Goal: Complete application form: Complete application form

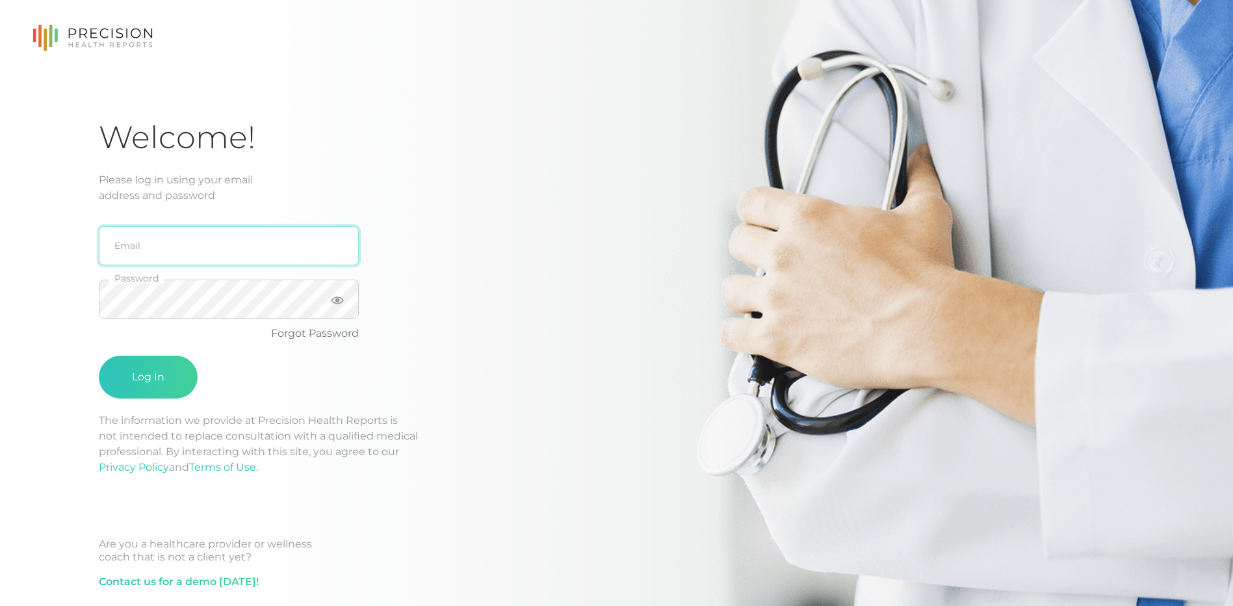
click at [239, 235] on input "email" at bounding box center [229, 245] width 260 height 39
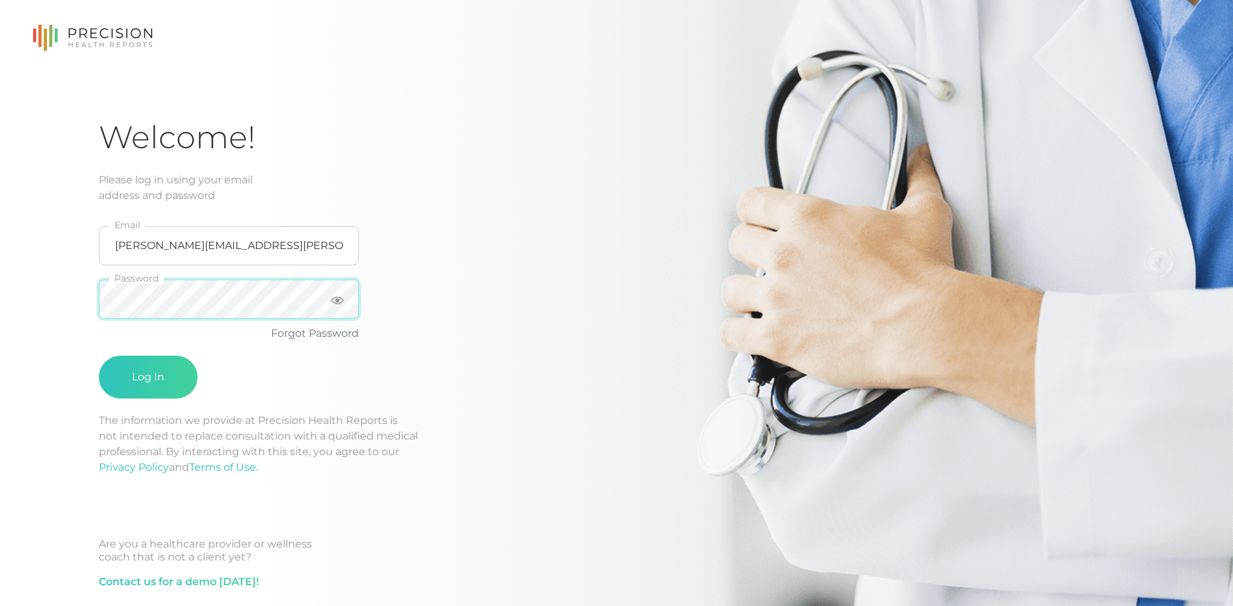
click at [99, 356] on button "Log In" at bounding box center [148, 377] width 99 height 43
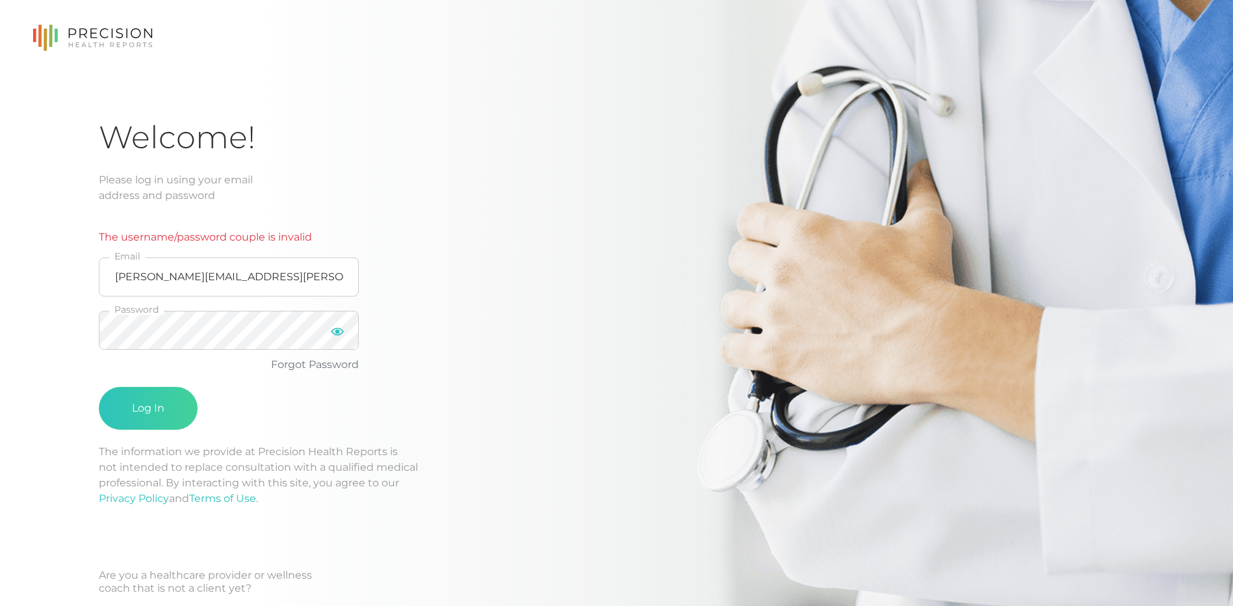
click at [331, 336] on icon at bounding box center [337, 331] width 13 height 13
click at [172, 417] on button "Log In" at bounding box center [148, 408] width 99 height 43
drag, startPoint x: 300, startPoint y: 279, endPoint x: 226, endPoint y: 279, distance: 73.5
click at [226, 279] on input "[PERSON_NAME][EMAIL_ADDRESS][PERSON_NAME][DOMAIN_NAME]" at bounding box center [229, 276] width 260 height 39
type input "[PERSON_NAME][EMAIL_ADDRESS][PERSON_NAME][DOMAIN_NAME]"
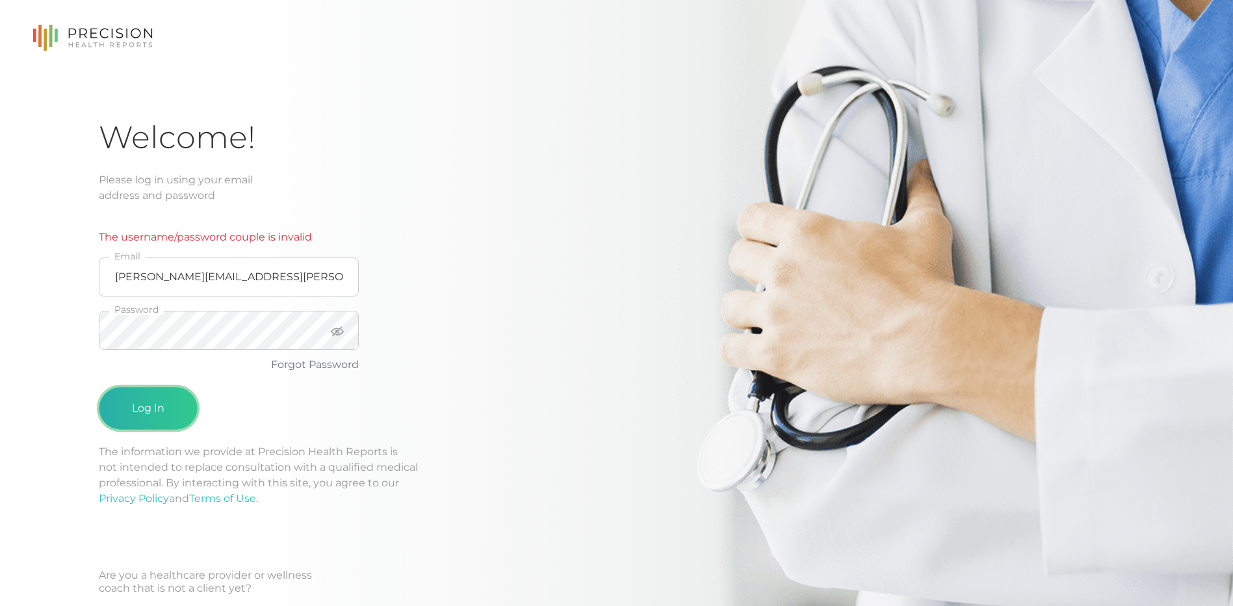
click at [168, 400] on button "Log In" at bounding box center [148, 408] width 99 height 43
click at [178, 413] on button "Log In" at bounding box center [148, 408] width 99 height 43
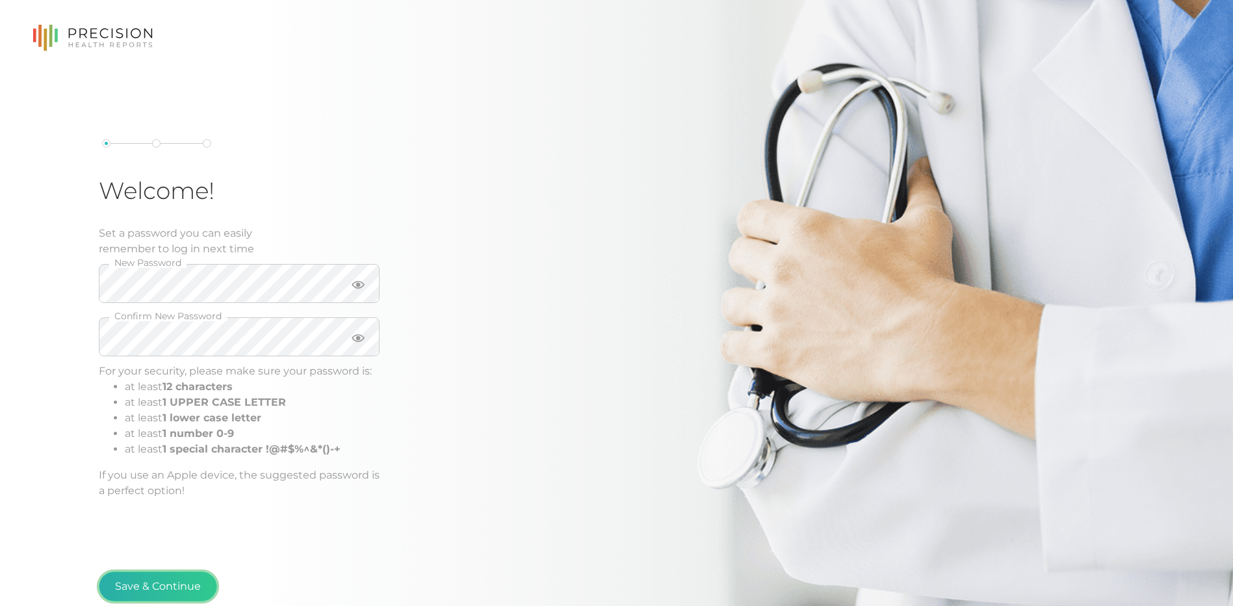
click at [160, 579] on button "Save & Continue" at bounding box center [158, 587] width 118 height 30
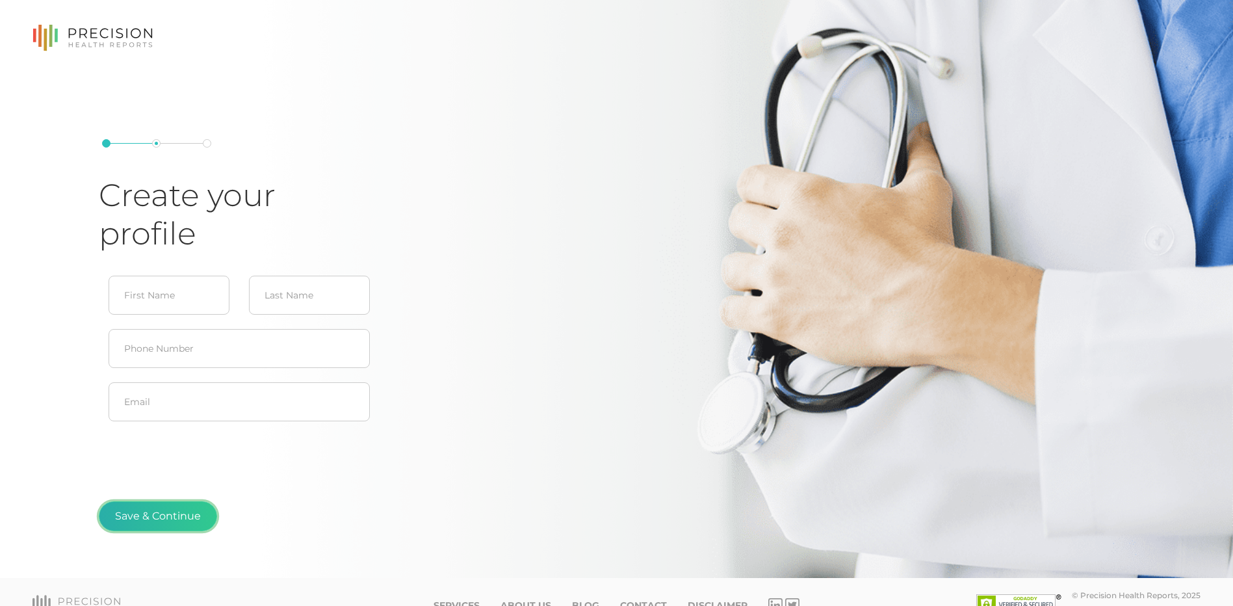
scroll to position [26, 0]
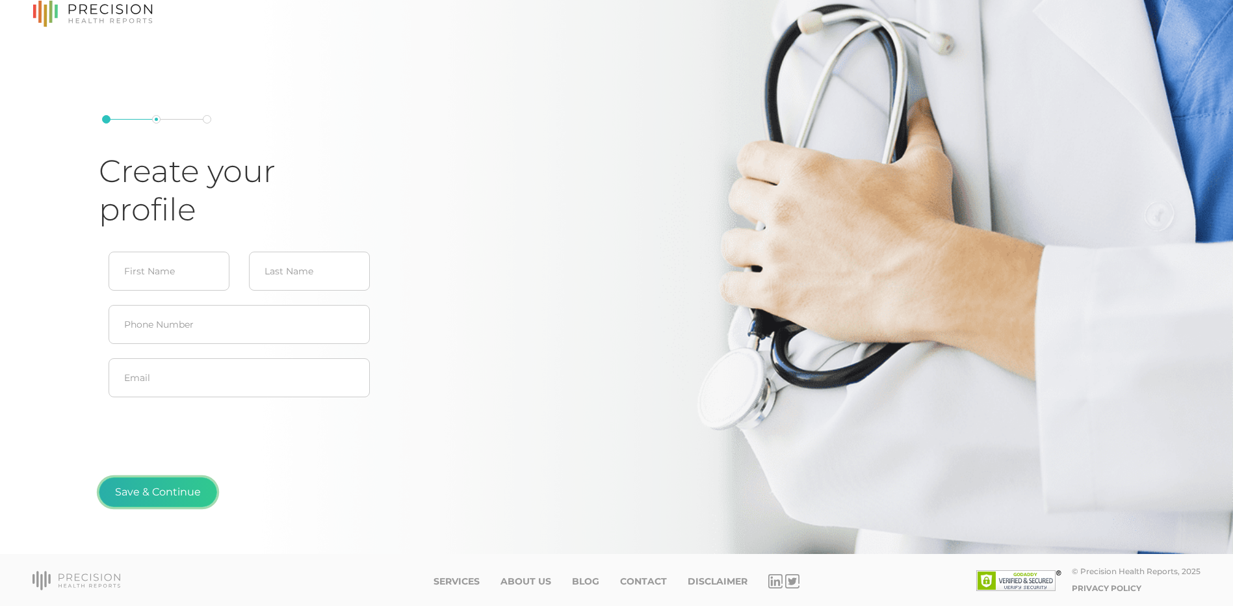
type input "[PERSON_NAME]"
type input "[PERSON_NAME][EMAIL_ADDRESS][PERSON_NAME][DOMAIN_NAME]"
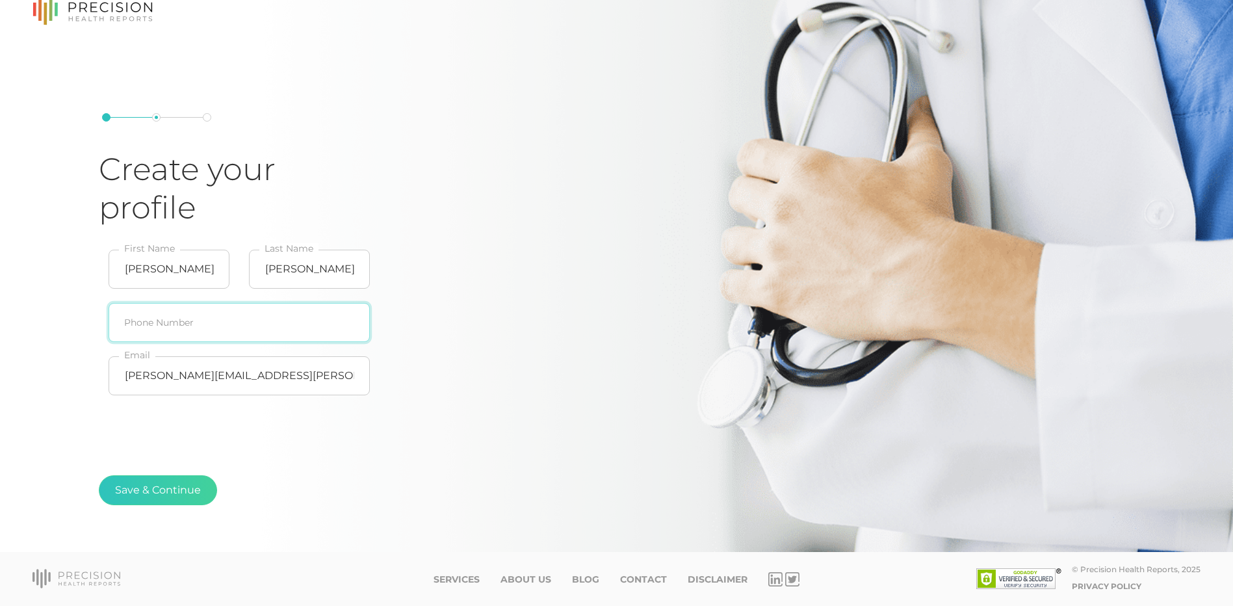
click at [154, 319] on input "text" at bounding box center [239, 322] width 261 height 39
type input "[PHONE_NUMBER]"
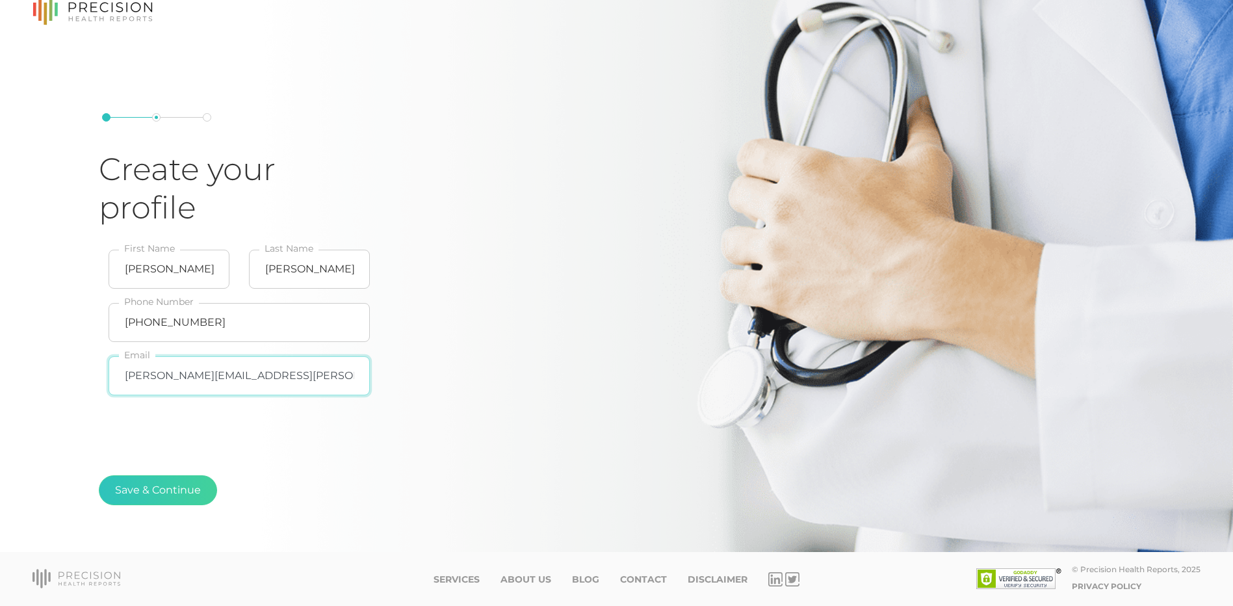
drag, startPoint x: 310, startPoint y: 373, endPoint x: 237, endPoint y: 380, distance: 73.2
click at [237, 380] on input "[PERSON_NAME][EMAIL_ADDRESS][PERSON_NAME][DOMAIN_NAME]" at bounding box center [239, 375] width 261 height 39
type input "[PERSON_NAME][EMAIL_ADDRESS][PERSON_NAME][DOMAIN_NAME]"
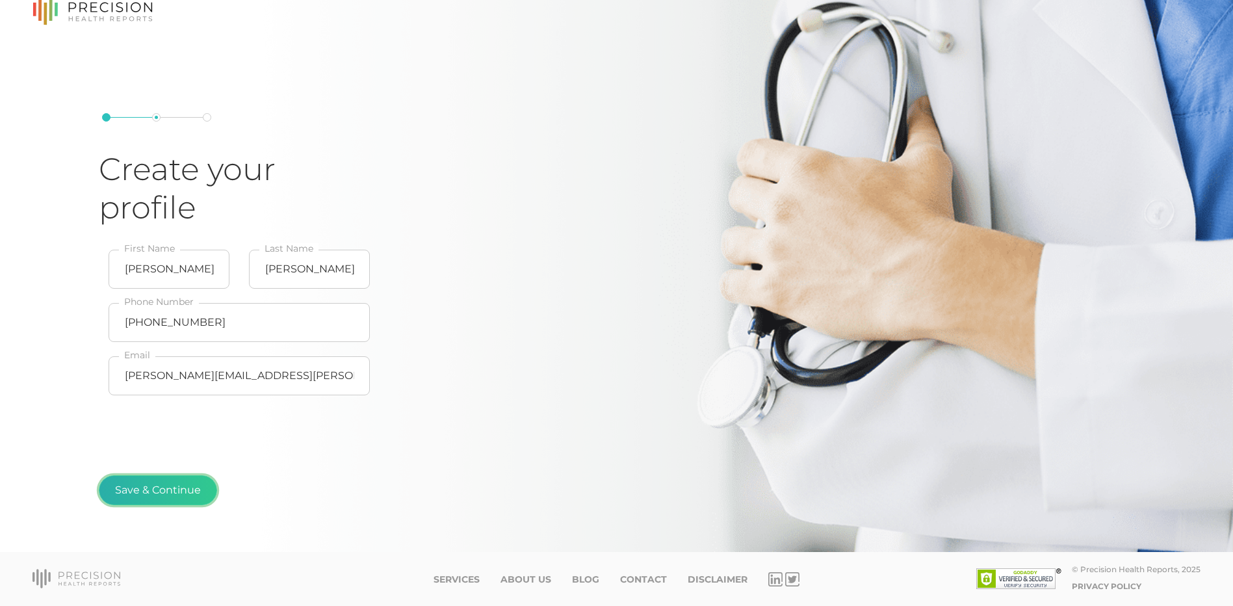
click at [168, 489] on button "Save & Continue" at bounding box center [158, 490] width 118 height 30
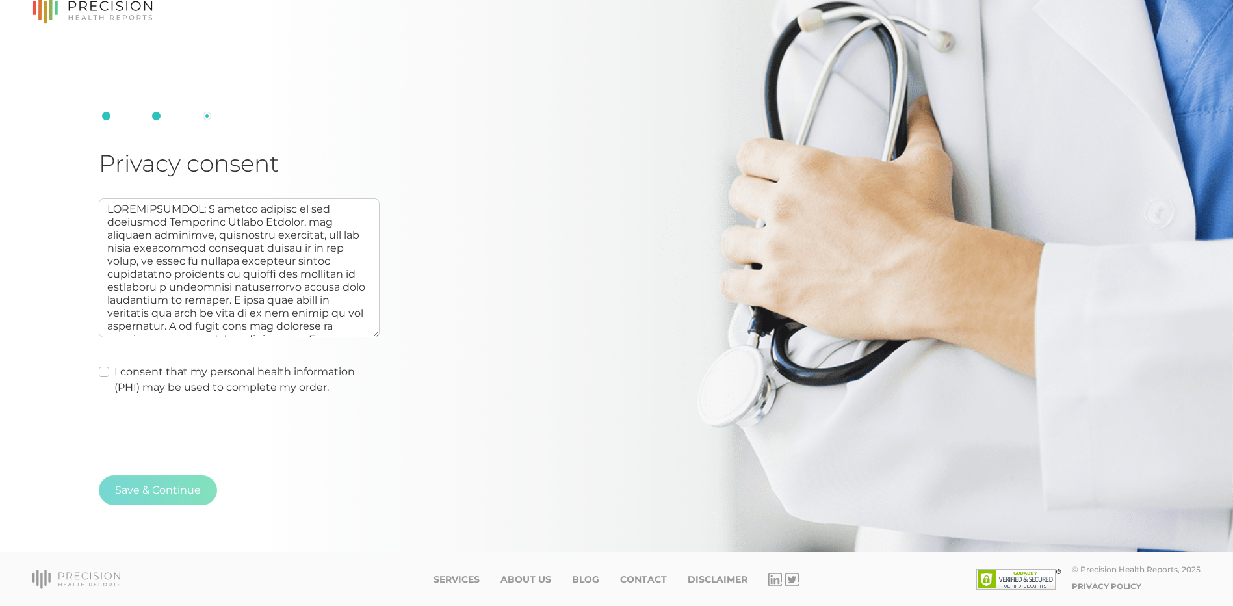
click at [114, 370] on label "I consent that my personal health information (PHI) may be used to complete my …" at bounding box center [246, 379] width 265 height 31
click at [105, 370] on input "I consent that my personal health information (PHI) may be used to complete my …" at bounding box center [104, 370] width 10 height 13
checkbox input "true"
type textarea "AUTHORIZATION: I hereby consent to and authorize Precision Health Reports, the …"
click at [153, 496] on button "Save & Continue" at bounding box center [158, 490] width 118 height 30
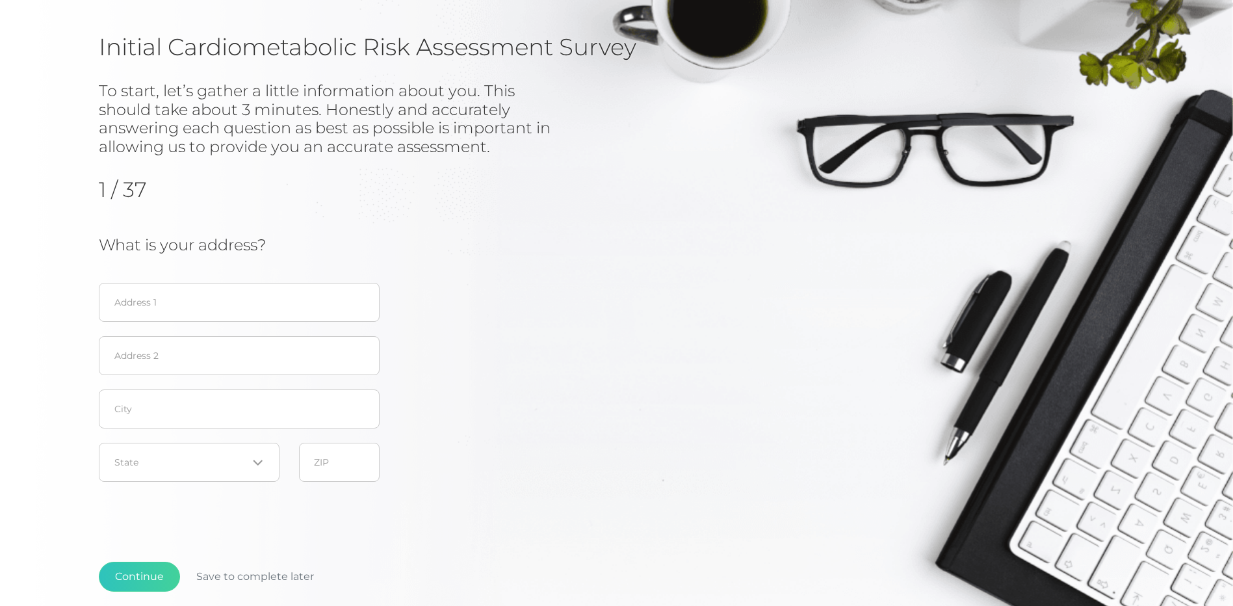
scroll to position [130, 0]
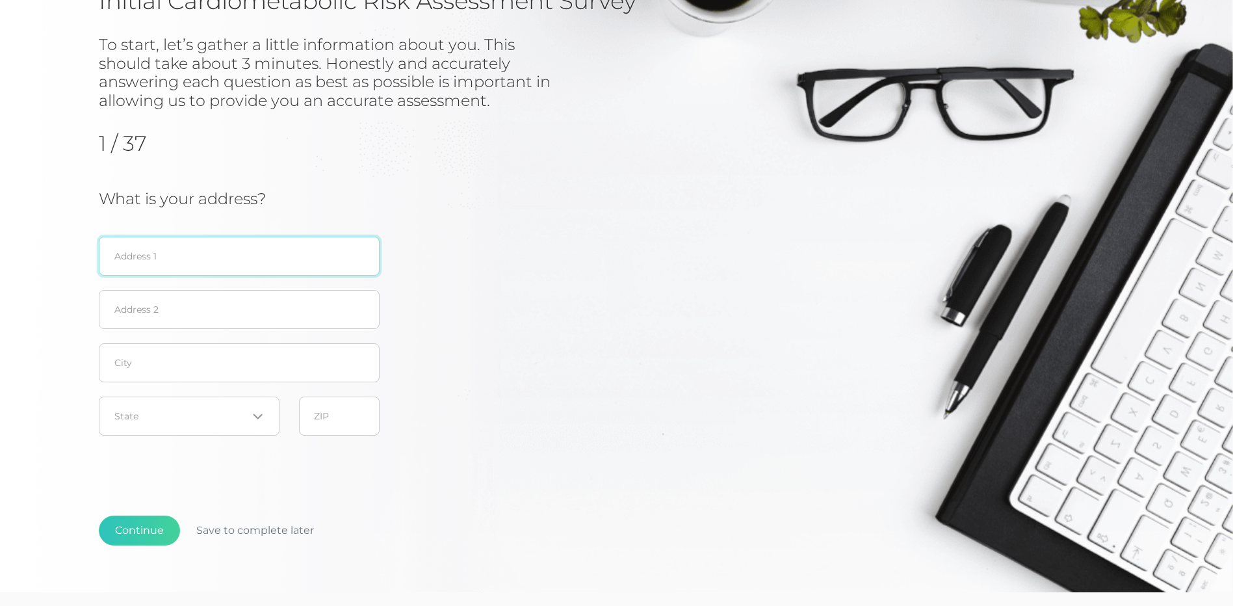
click at [237, 260] on input "text" at bounding box center [239, 256] width 281 height 39
type input "[STREET_ADDRESS]"
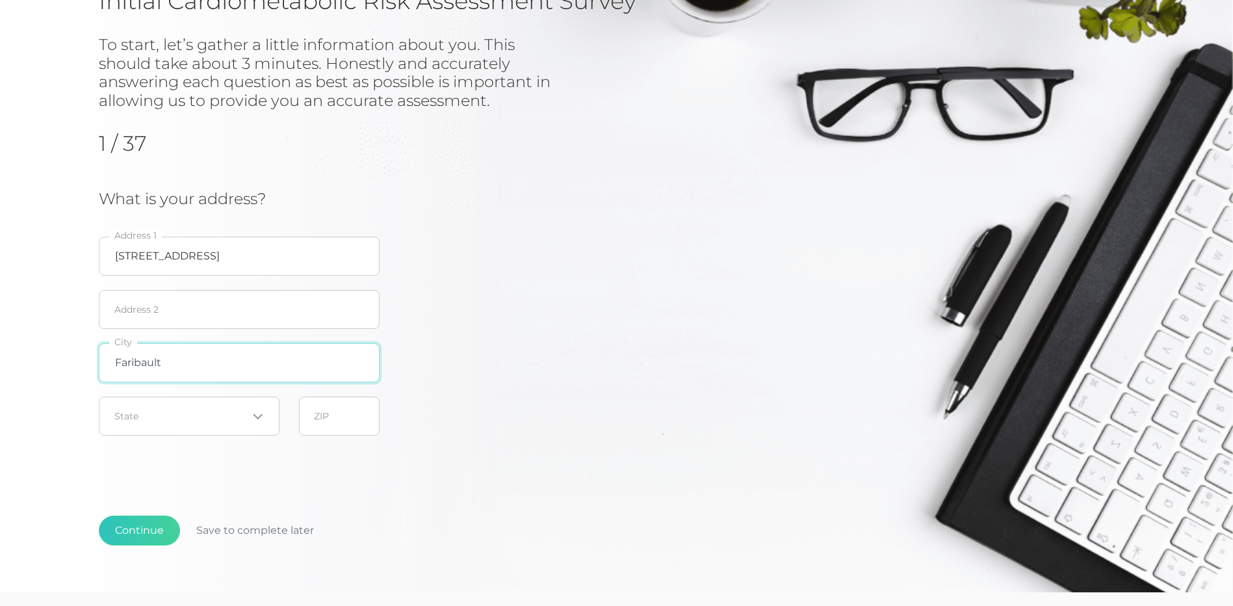
type input "Faribault"
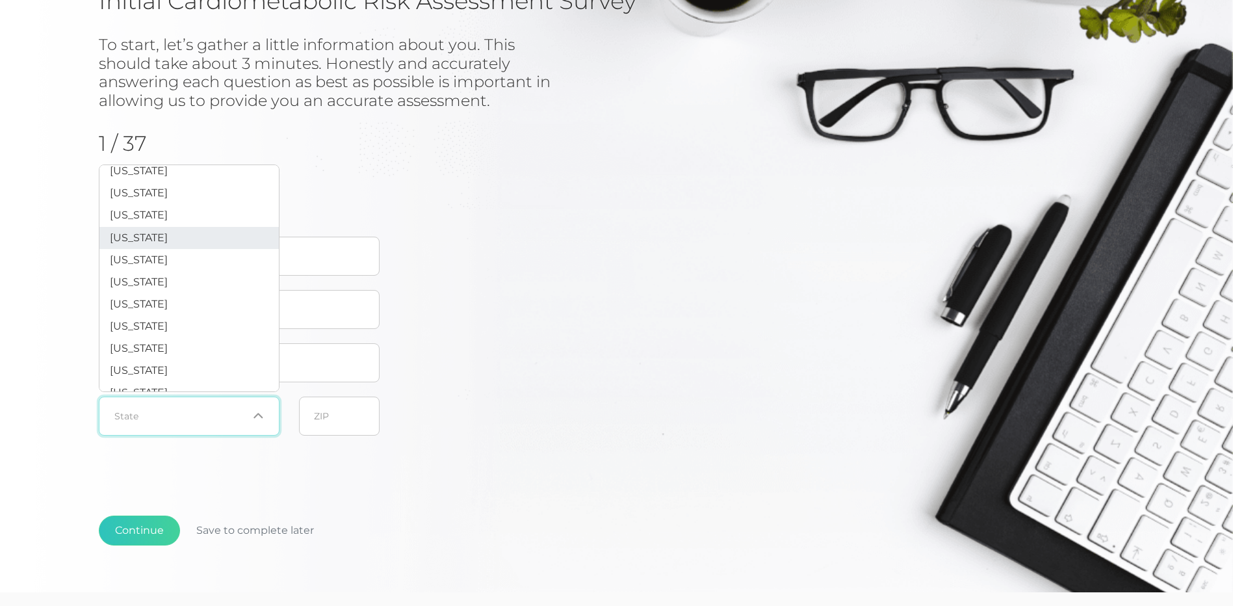
scroll to position [520, 0]
click at [204, 265] on li "[US_STATE]" at bounding box center [188, 259] width 179 height 22
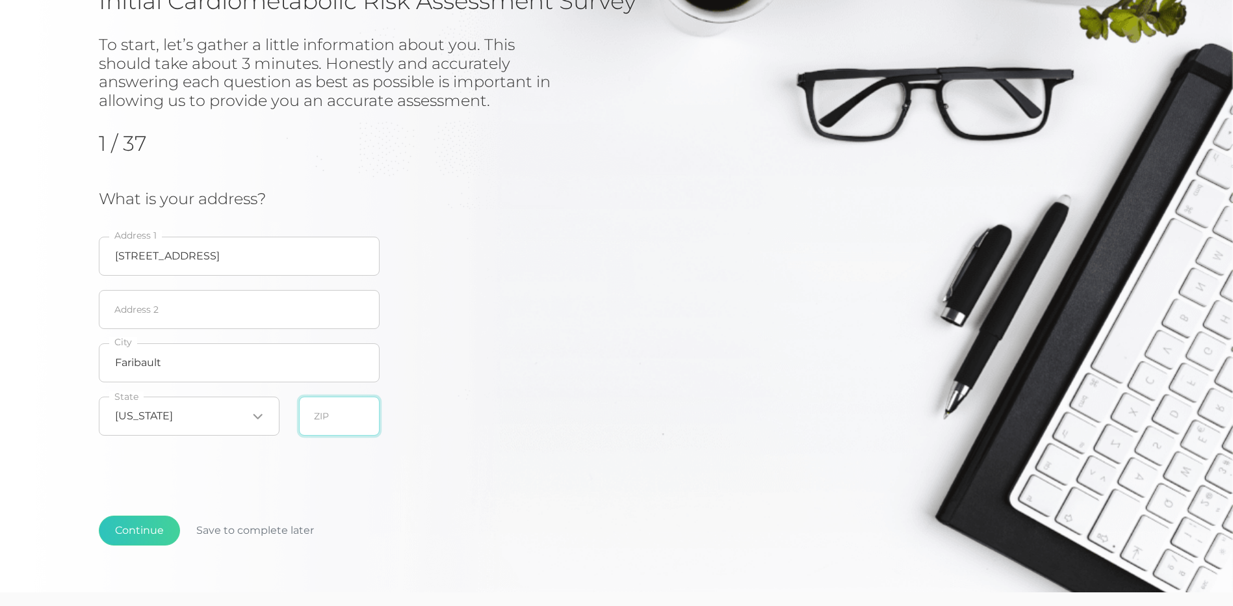
click at [350, 423] on input "text" at bounding box center [339, 416] width 81 height 39
type input "55021"
click at [148, 525] on button "Continue" at bounding box center [139, 531] width 81 height 30
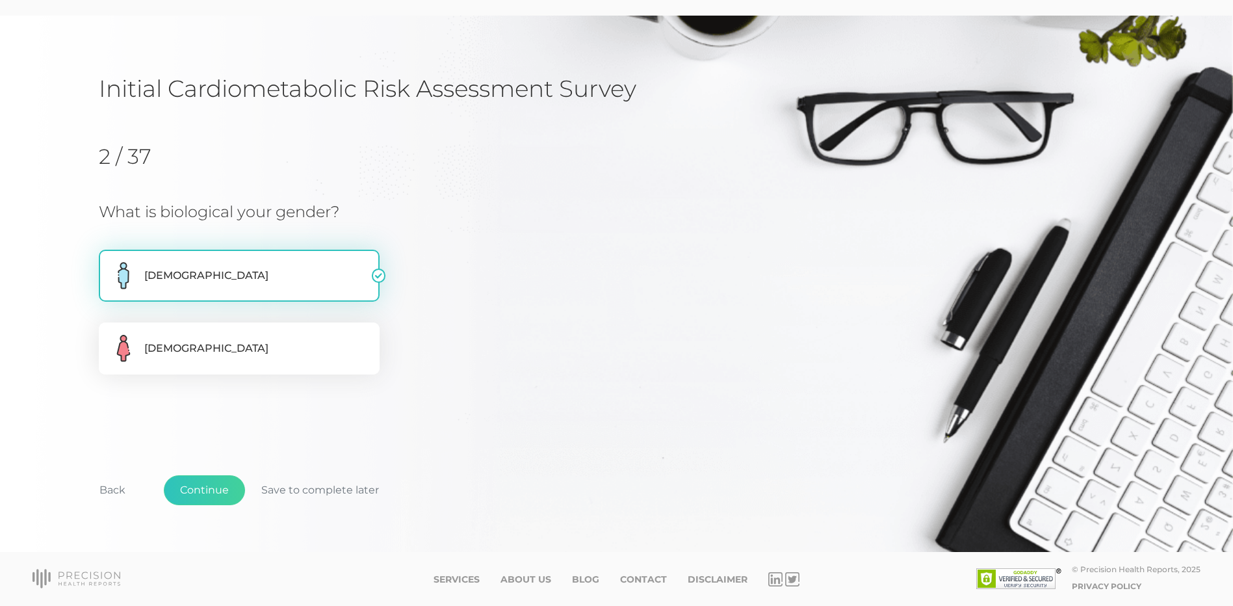
click at [256, 281] on label "[DEMOGRAPHIC_DATA]" at bounding box center [239, 276] width 281 height 52
click at [109, 263] on input "[DEMOGRAPHIC_DATA]" at bounding box center [104, 256] width 10 height 13
click at [204, 503] on button "Continue" at bounding box center [204, 490] width 81 height 30
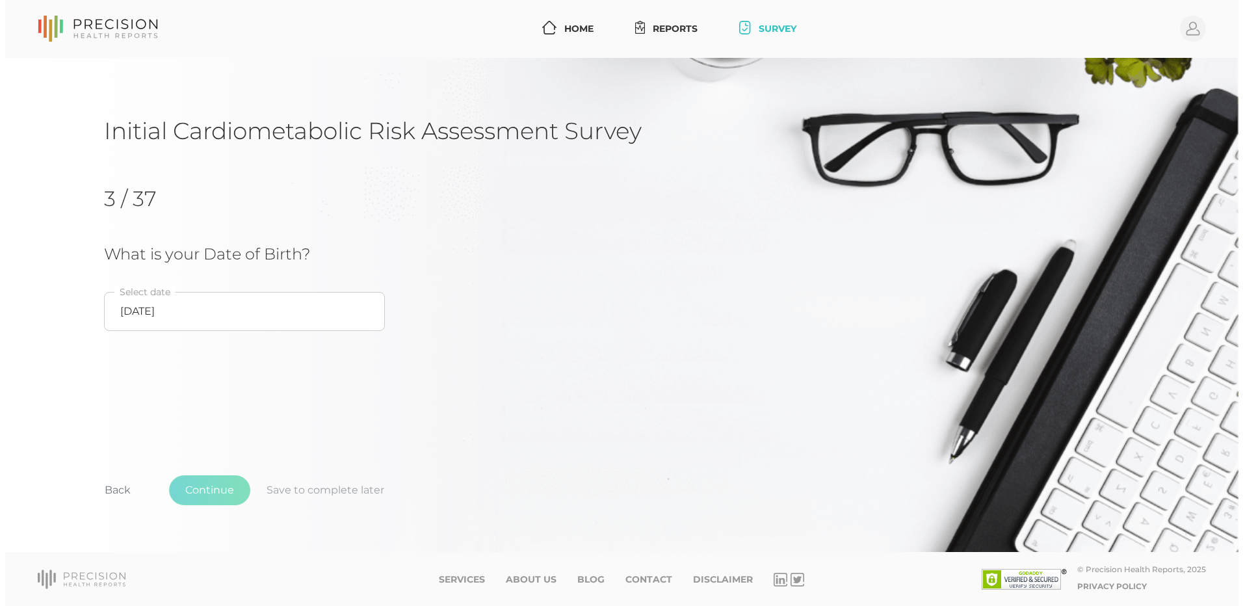
scroll to position [0, 0]
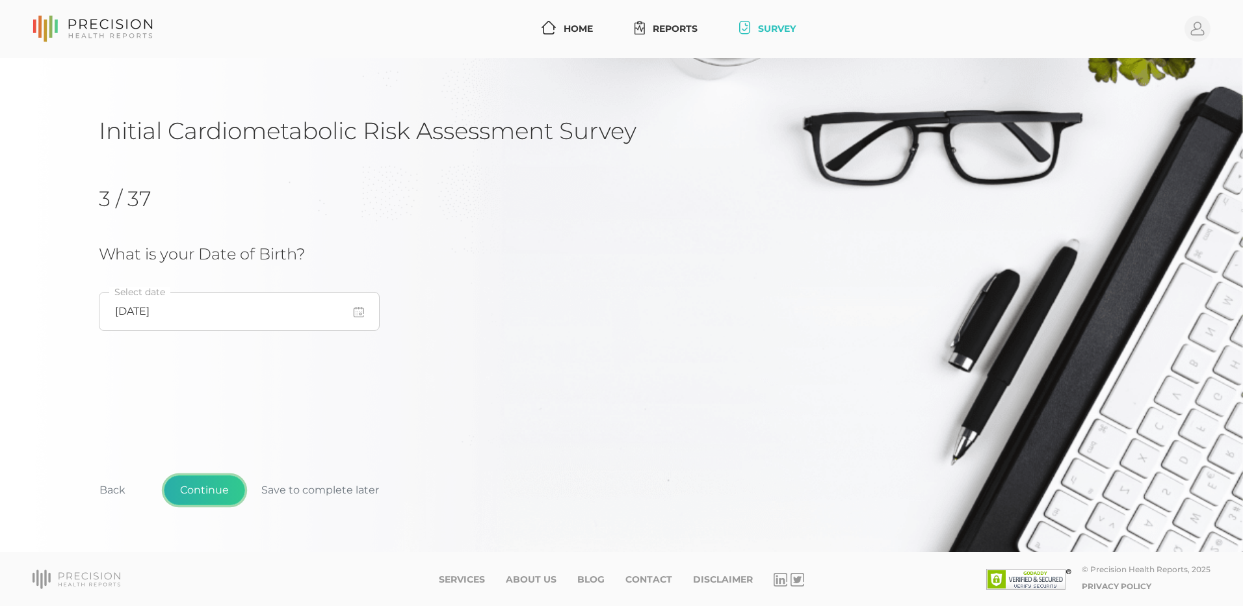
click at [205, 493] on button "Continue" at bounding box center [204, 490] width 81 height 30
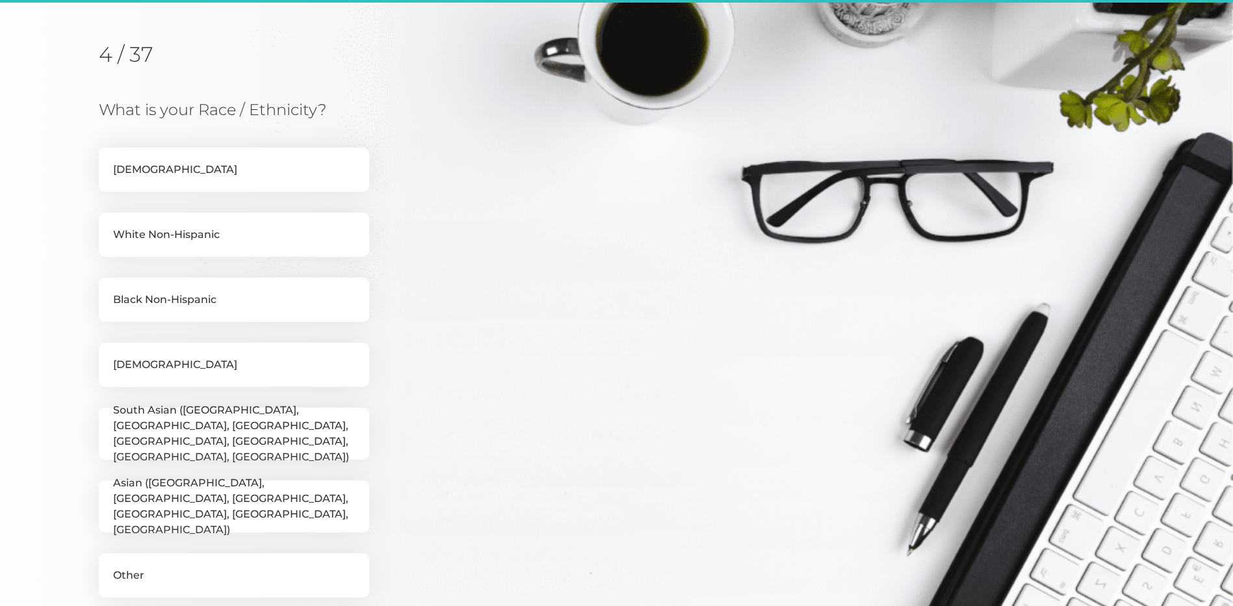
scroll to position [166, 0]
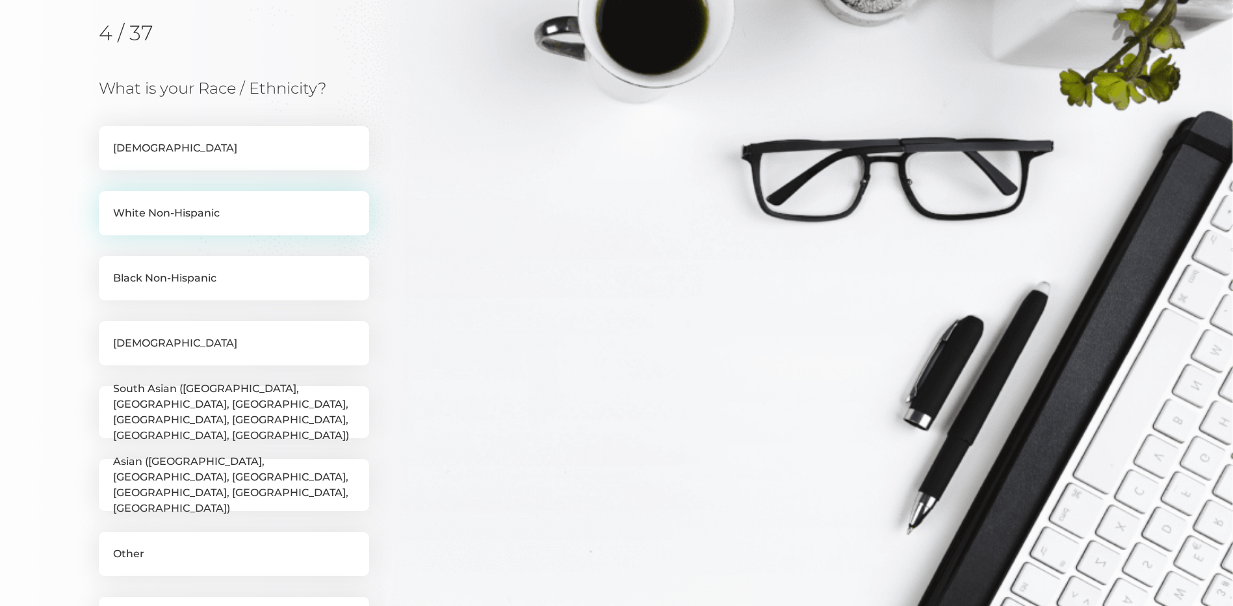
click at [191, 215] on label "White Non-Hispanic" at bounding box center [234, 213] width 270 height 44
click at [109, 204] on input "White Non-Hispanic" at bounding box center [104, 197] width 10 height 13
checkbox input "true"
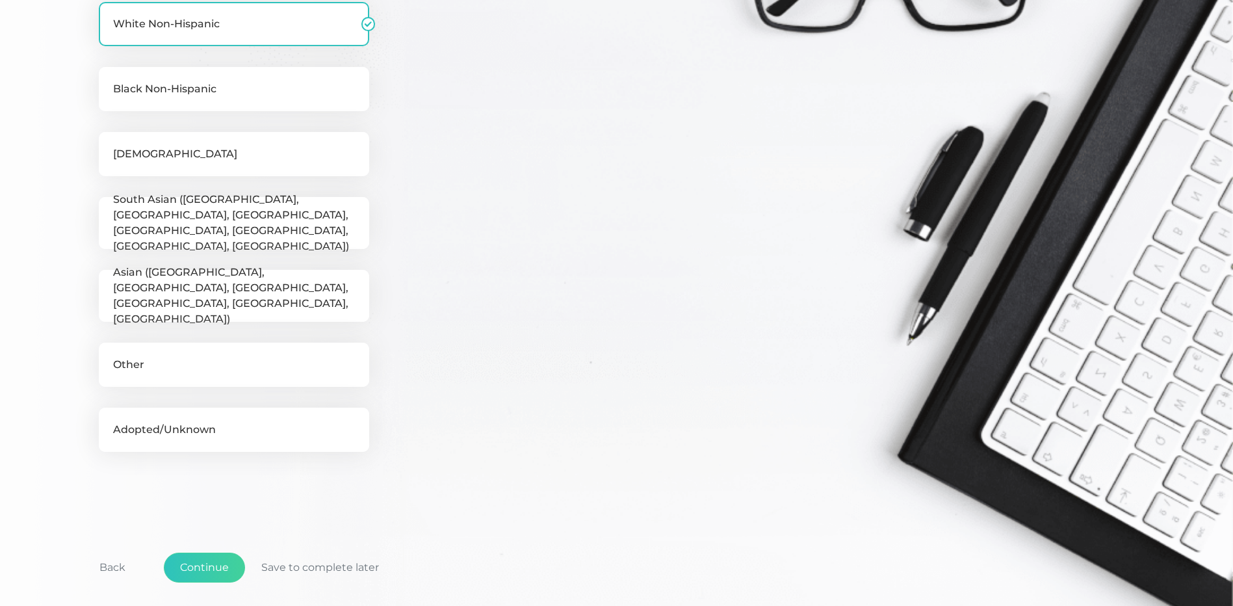
scroll to position [361, 0]
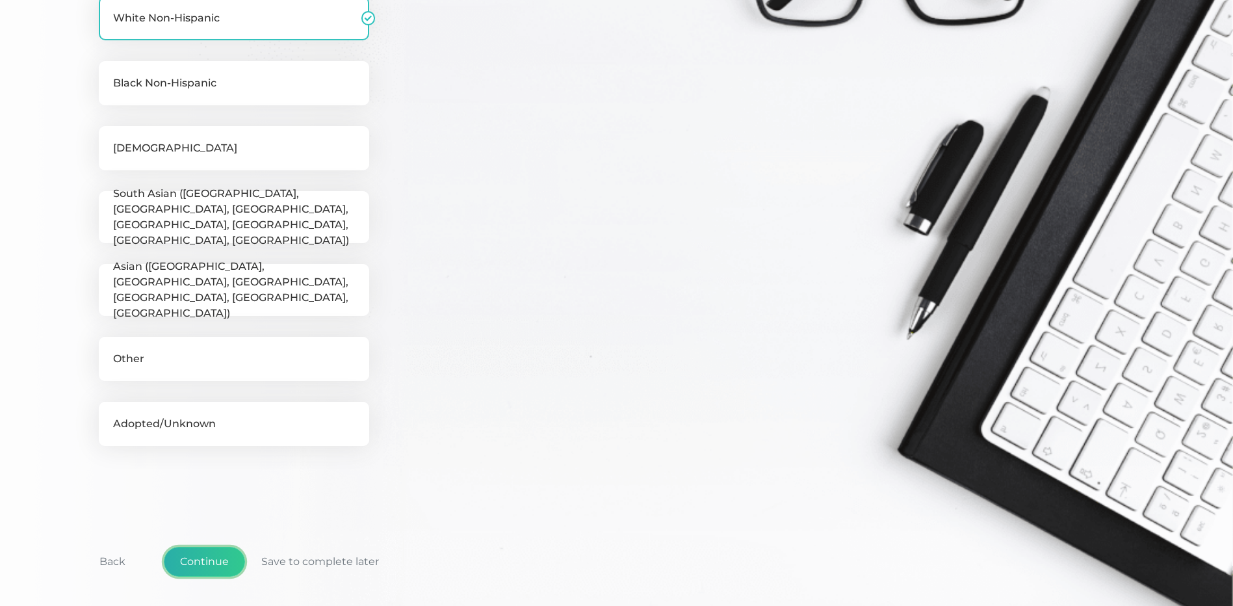
click at [224, 555] on button "Continue" at bounding box center [204, 562] width 81 height 30
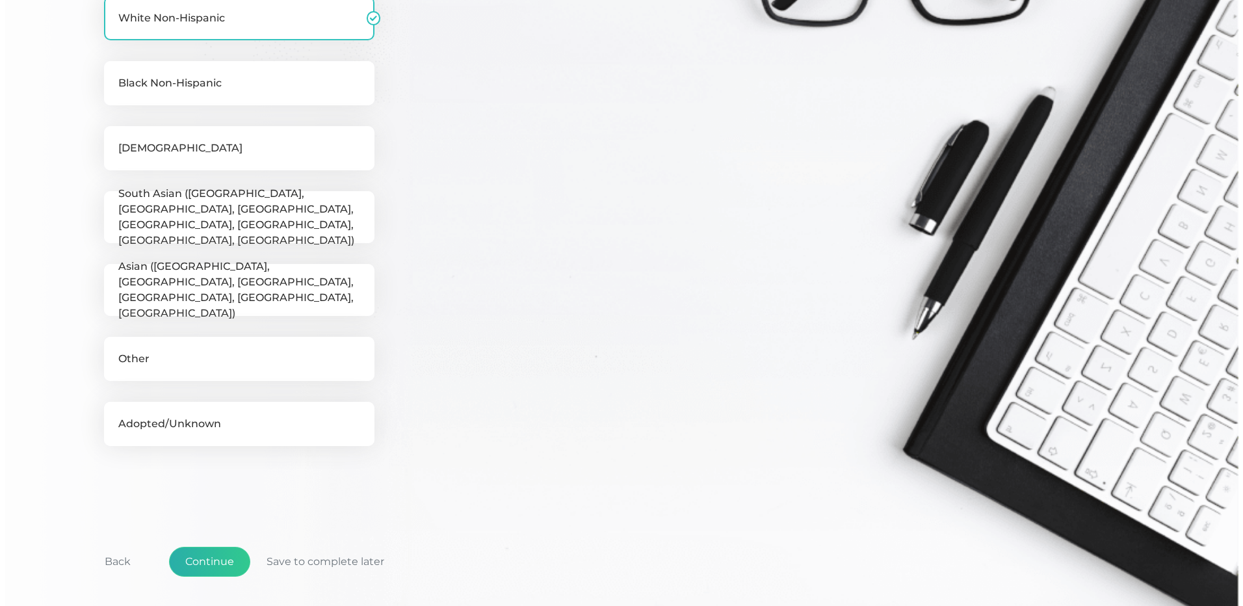
scroll to position [0, 0]
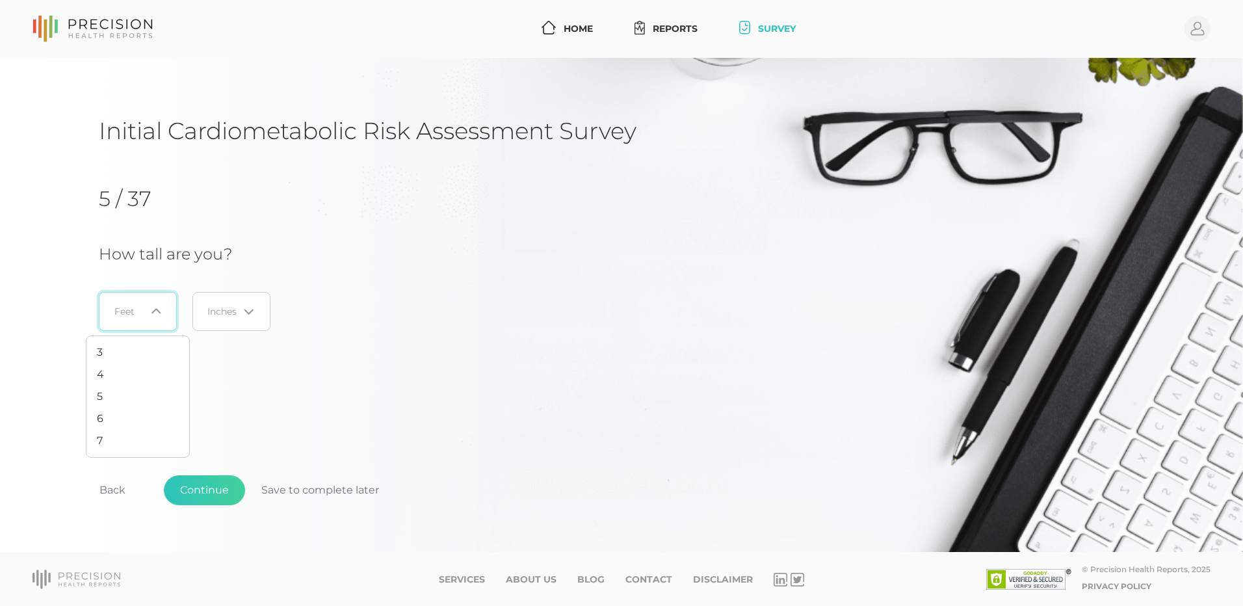
click at [163, 315] on div "Loading..." at bounding box center [138, 311] width 78 height 39
click at [133, 400] on li "5" at bounding box center [137, 397] width 103 height 22
click at [244, 311] on div "Loading..." at bounding box center [247, 311] width 16 height 13
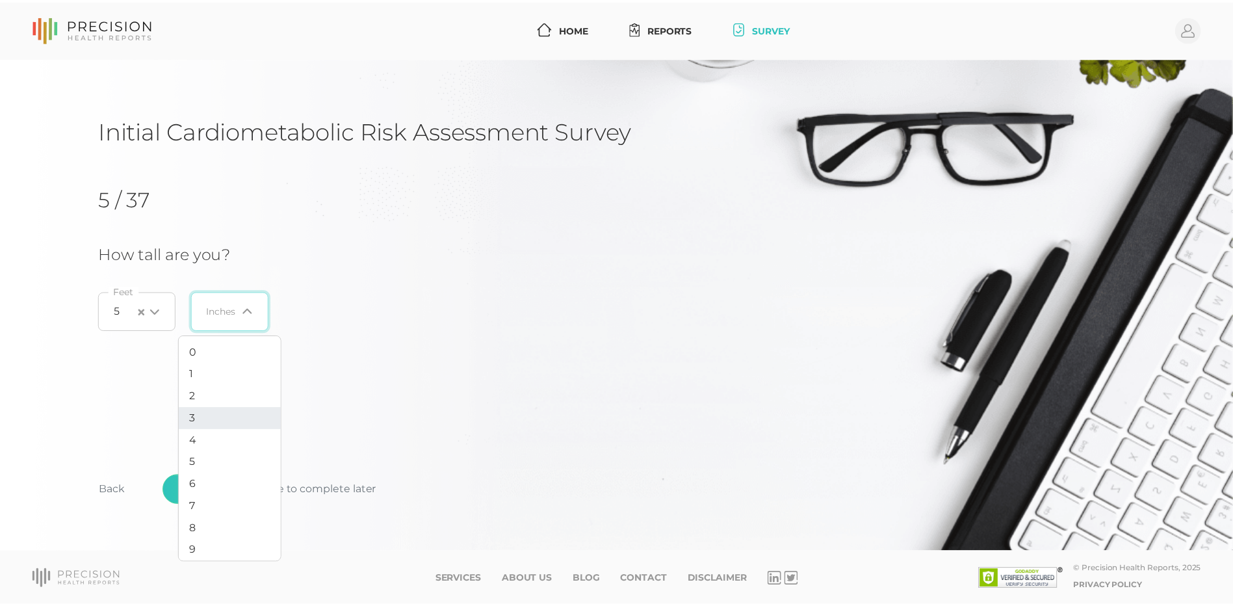
scroll to position [49, 0]
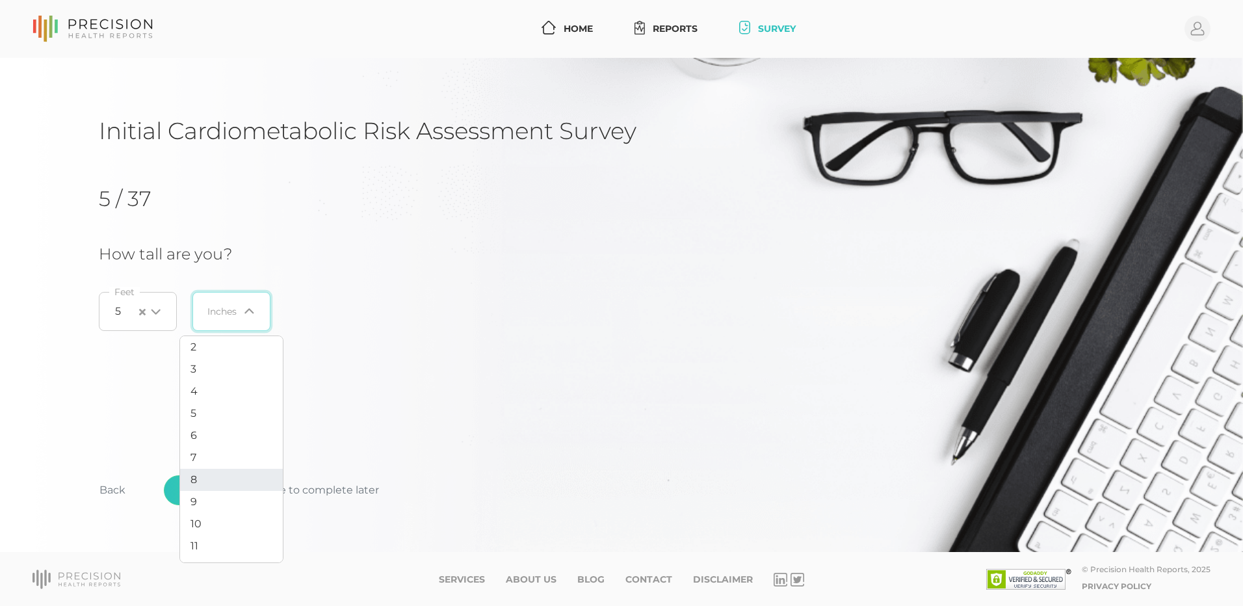
click at [241, 471] on li "8" at bounding box center [231, 480] width 103 height 22
click at [230, 494] on button "Continue" at bounding box center [204, 490] width 81 height 30
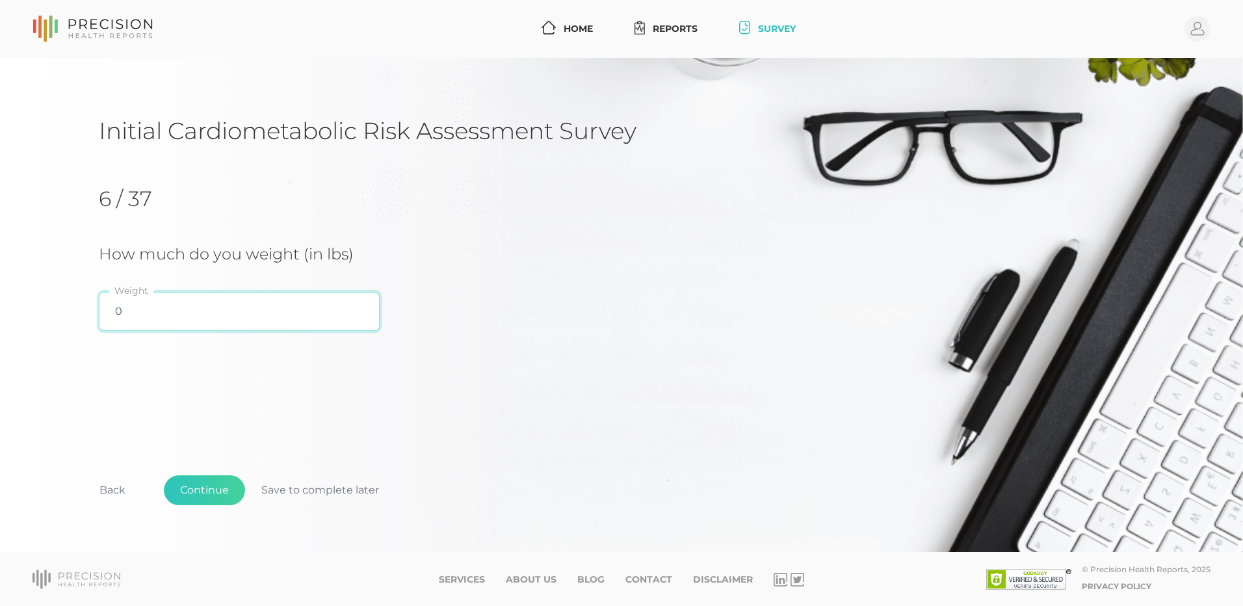
click at [164, 321] on input "0" at bounding box center [239, 311] width 281 height 39
type input "175"
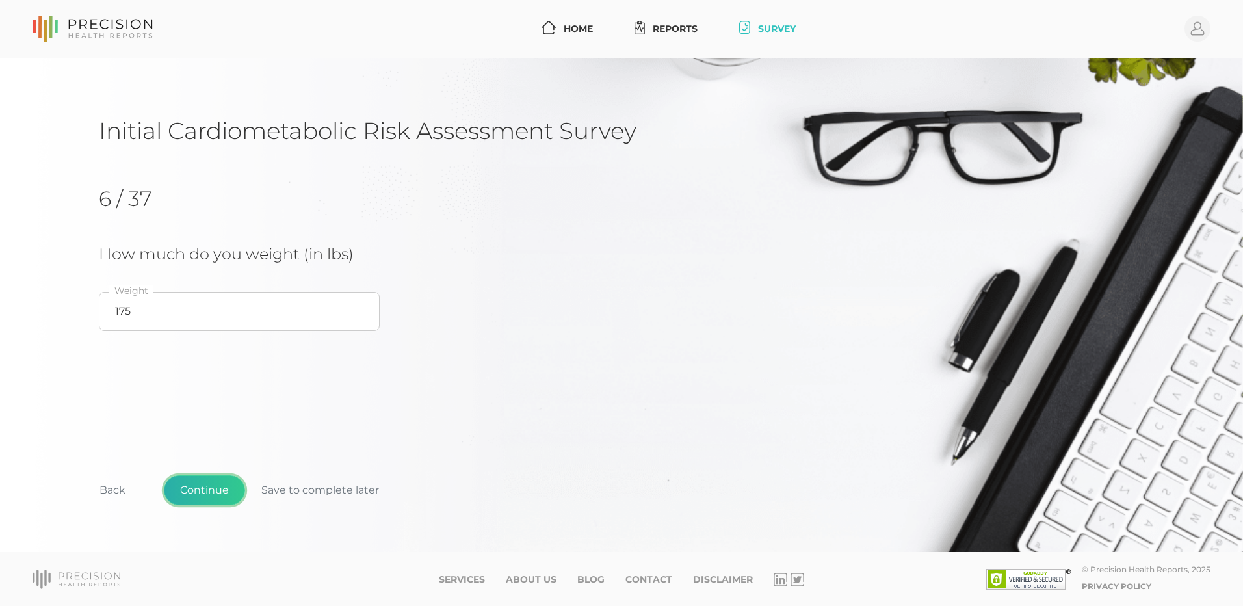
click at [198, 490] on button "Continue" at bounding box center [204, 490] width 81 height 30
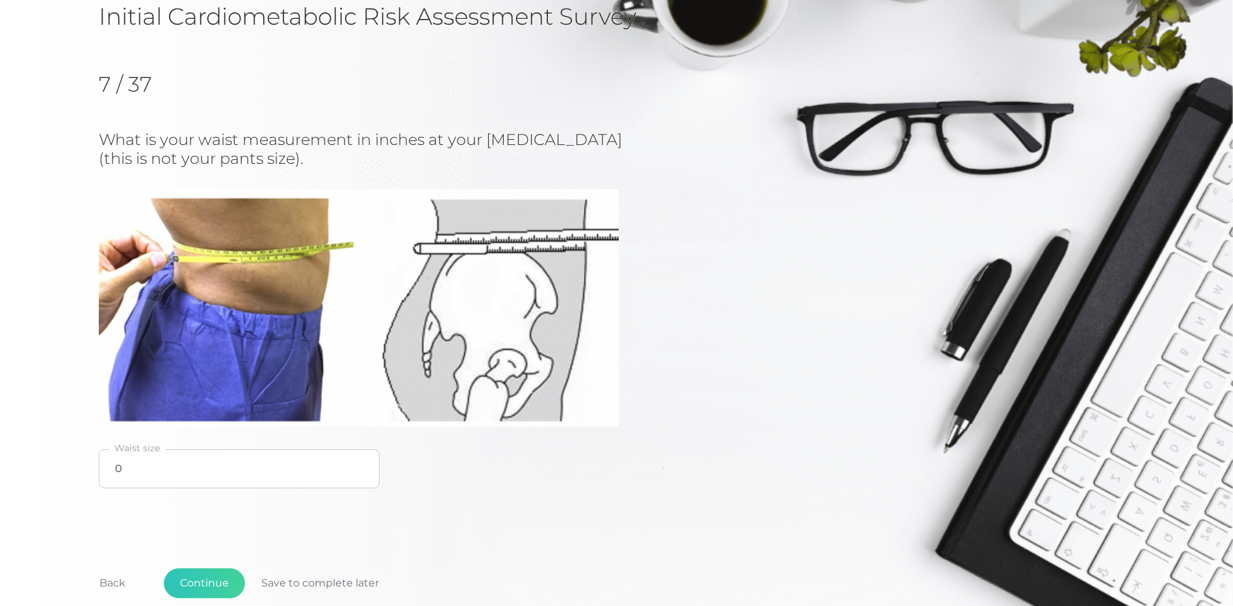
scroll to position [130, 0]
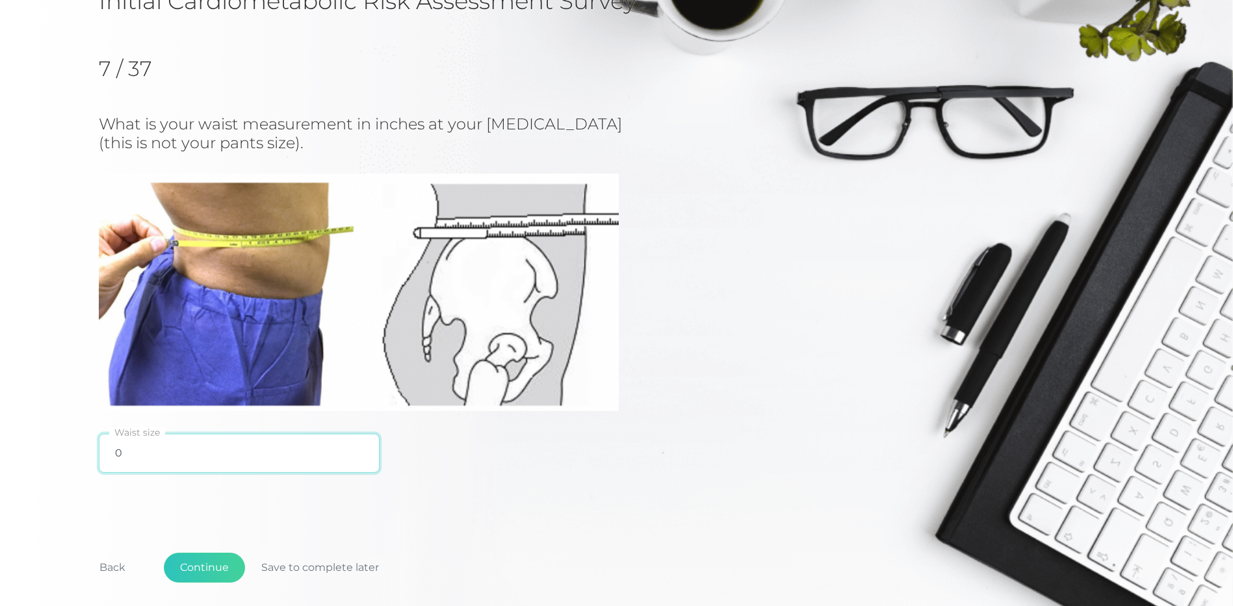
click at [161, 462] on input "0" at bounding box center [239, 453] width 281 height 39
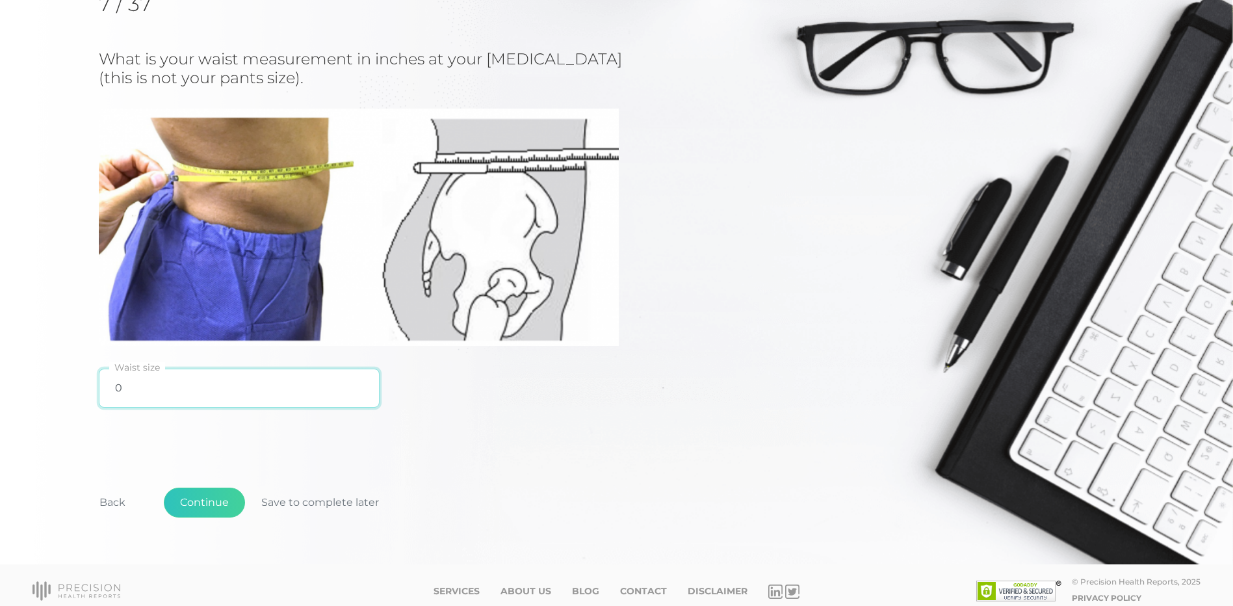
scroll to position [207, 0]
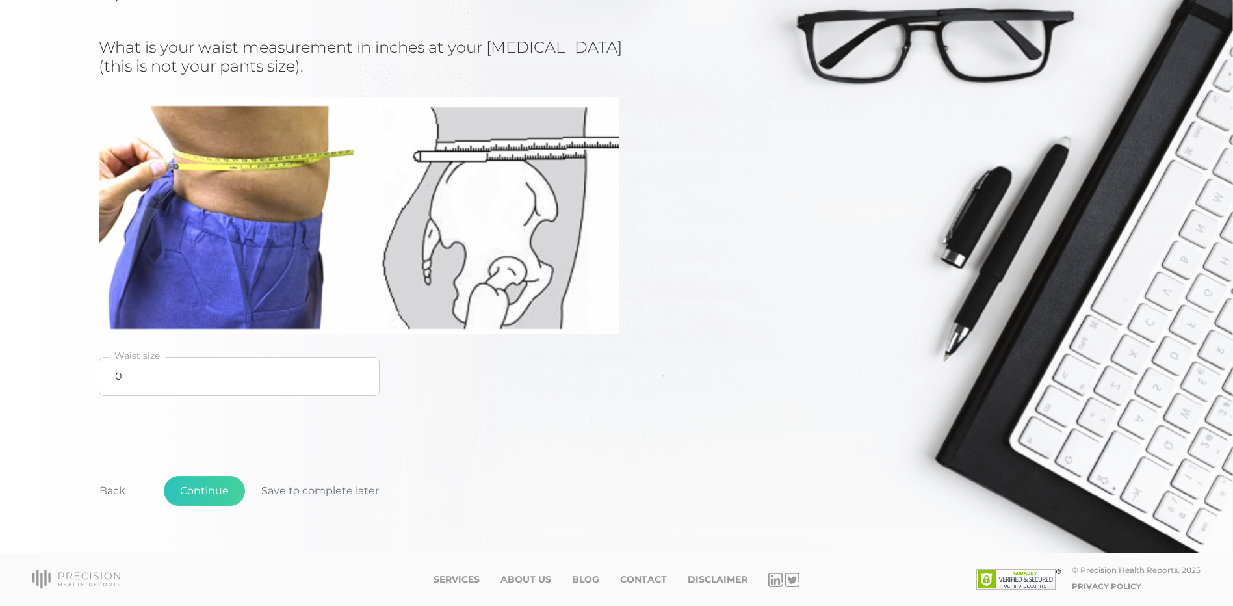
click at [332, 490] on button "Save to complete later" at bounding box center [320, 491] width 150 height 30
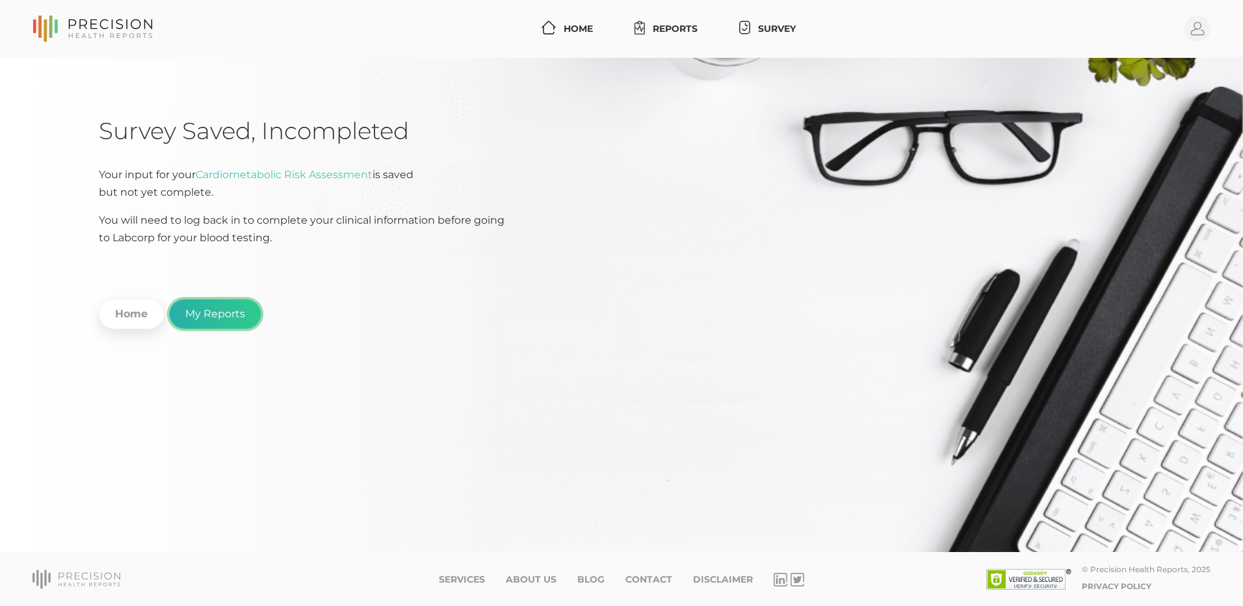
click at [211, 311] on link "My Reports" at bounding box center [215, 314] width 92 height 30
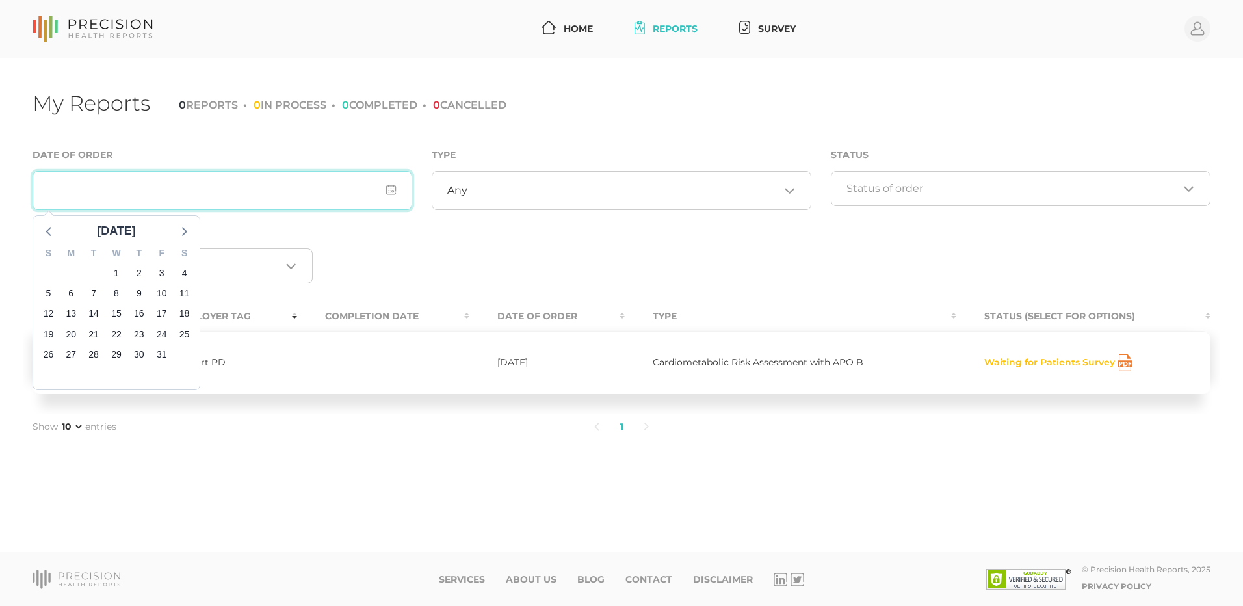
click at [373, 187] on input "input" at bounding box center [223, 190] width 380 height 39
click at [380, 233] on div "Date of Order [DATE] S M T W T F S 28 29 30 1 2 3 4 5 6 7 8 9 10 11 12 13 14 15…" at bounding box center [622, 222] width 1198 height 151
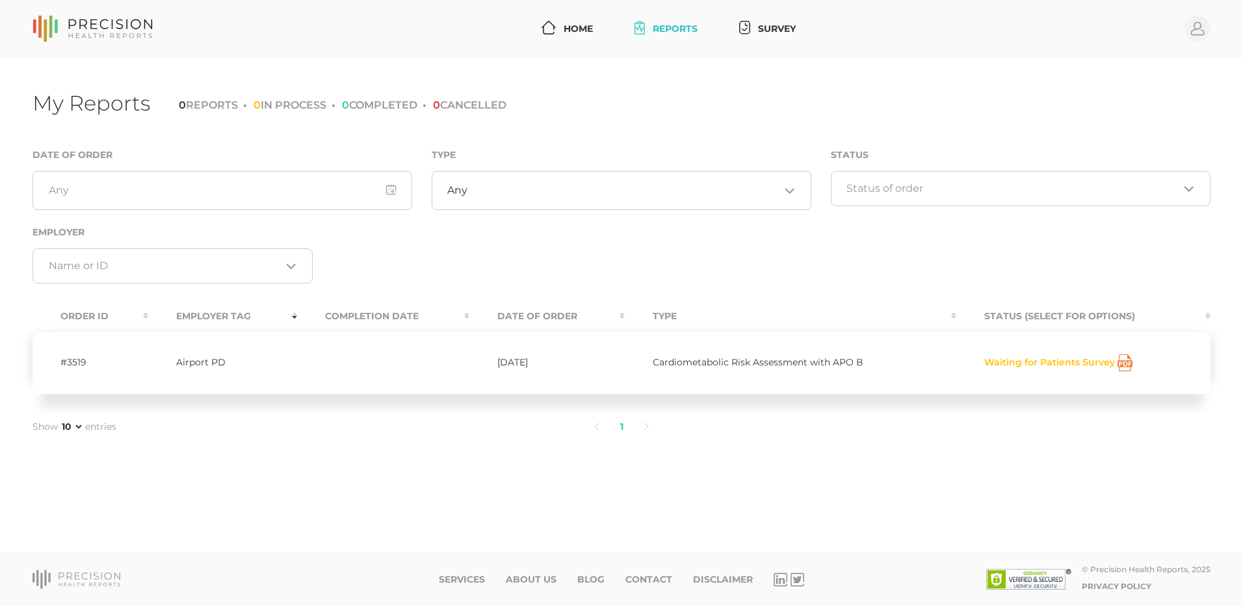
click at [1188, 191] on icon "Search for option" at bounding box center [1189, 189] width 10 height 10
click at [1189, 191] on icon "Search for option" at bounding box center [1189, 189] width 10 height 10
click at [291, 258] on div "Loading..." at bounding box center [173, 265] width 280 height 35
click at [782, 22] on link "Survey" at bounding box center [767, 29] width 67 height 24
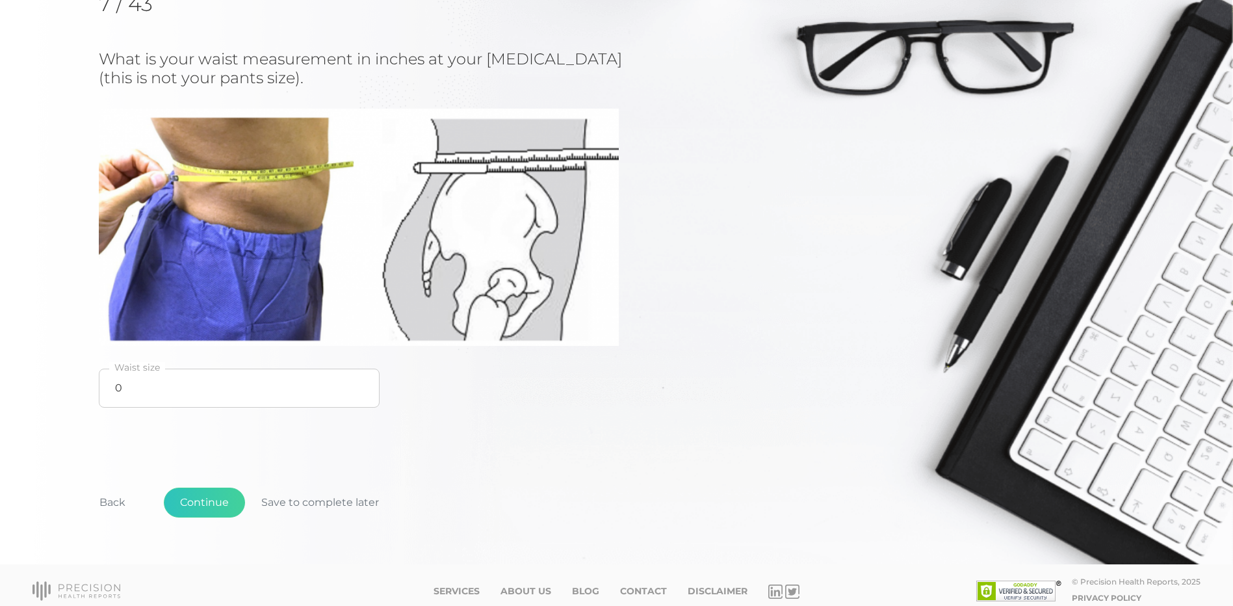
scroll to position [207, 0]
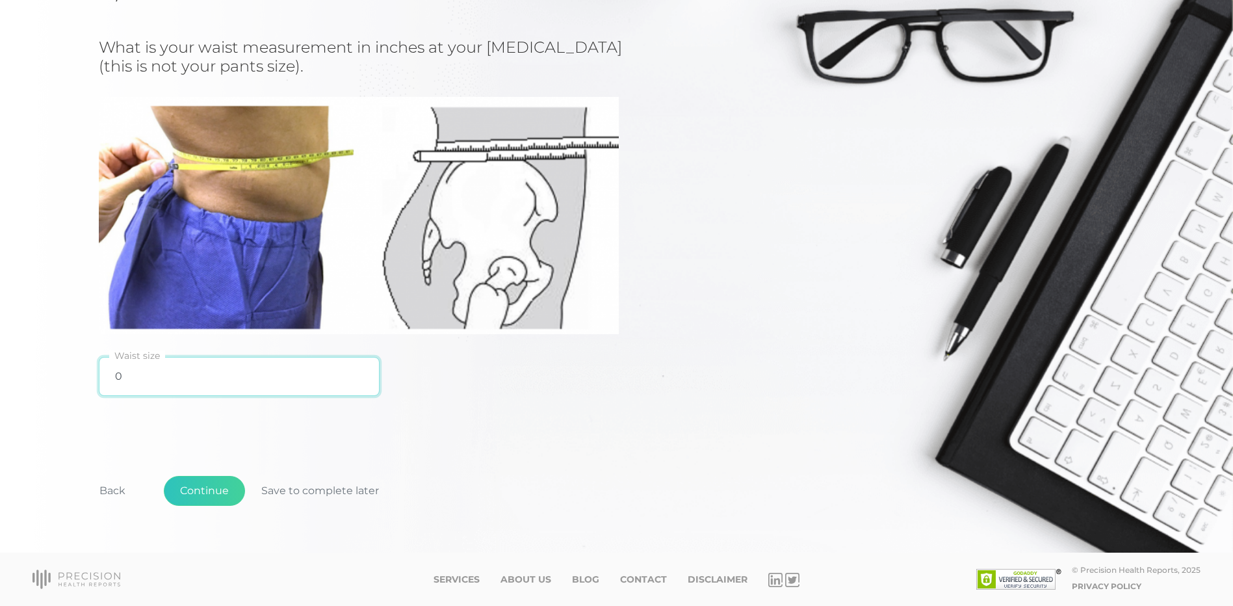
click at [124, 378] on input "0" at bounding box center [239, 376] width 281 height 39
type input "32"
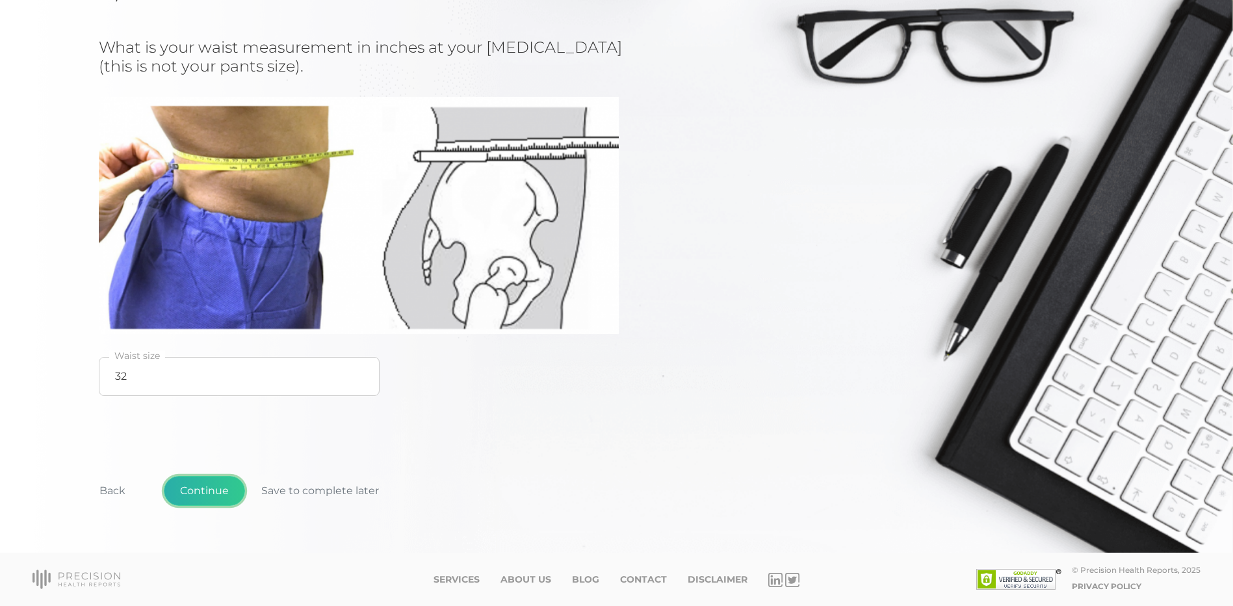
click at [193, 495] on button "Continue" at bounding box center [204, 491] width 81 height 30
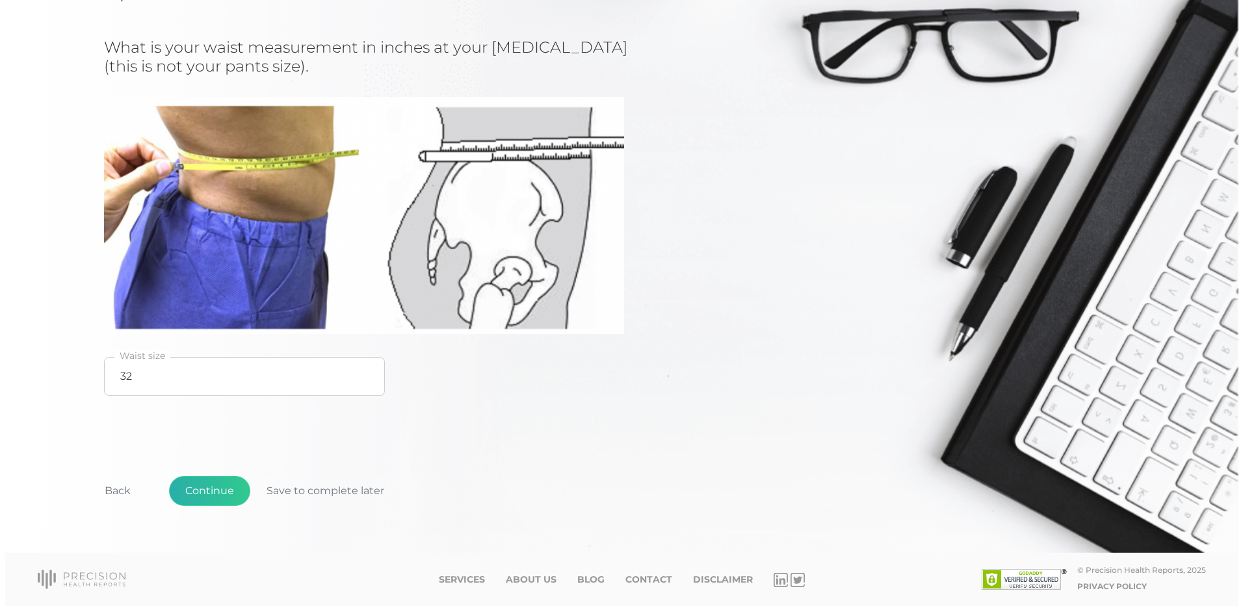
scroll to position [0, 0]
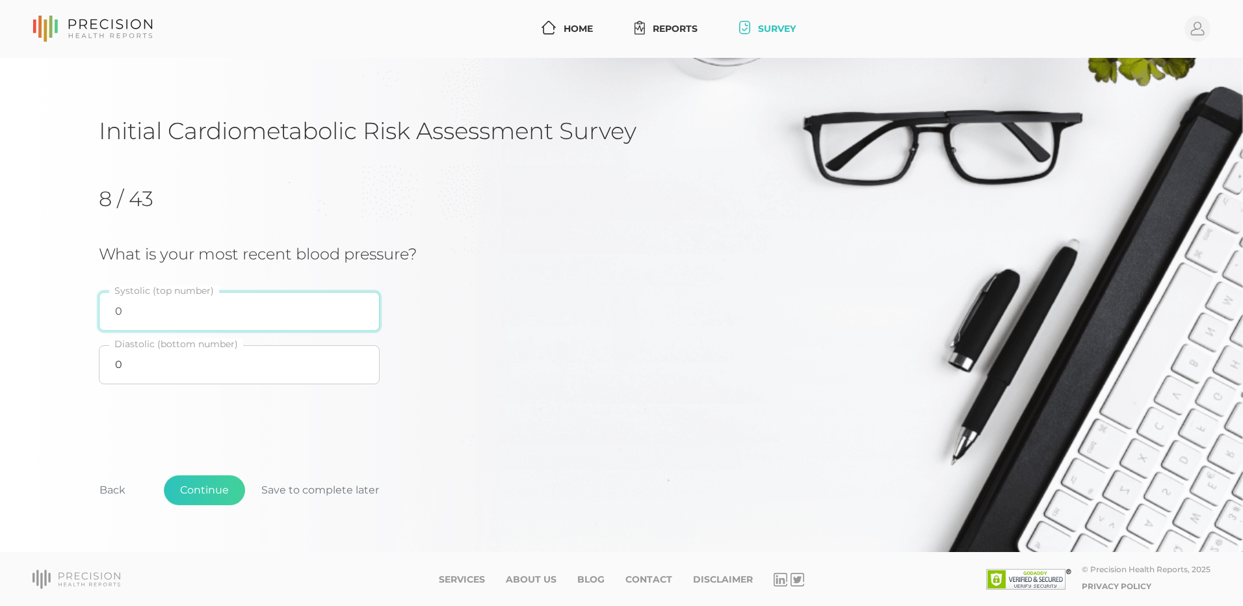
click at [129, 314] on input "0" at bounding box center [239, 311] width 281 height 39
type input "128"
click at [129, 378] on input "0" at bounding box center [239, 364] width 281 height 39
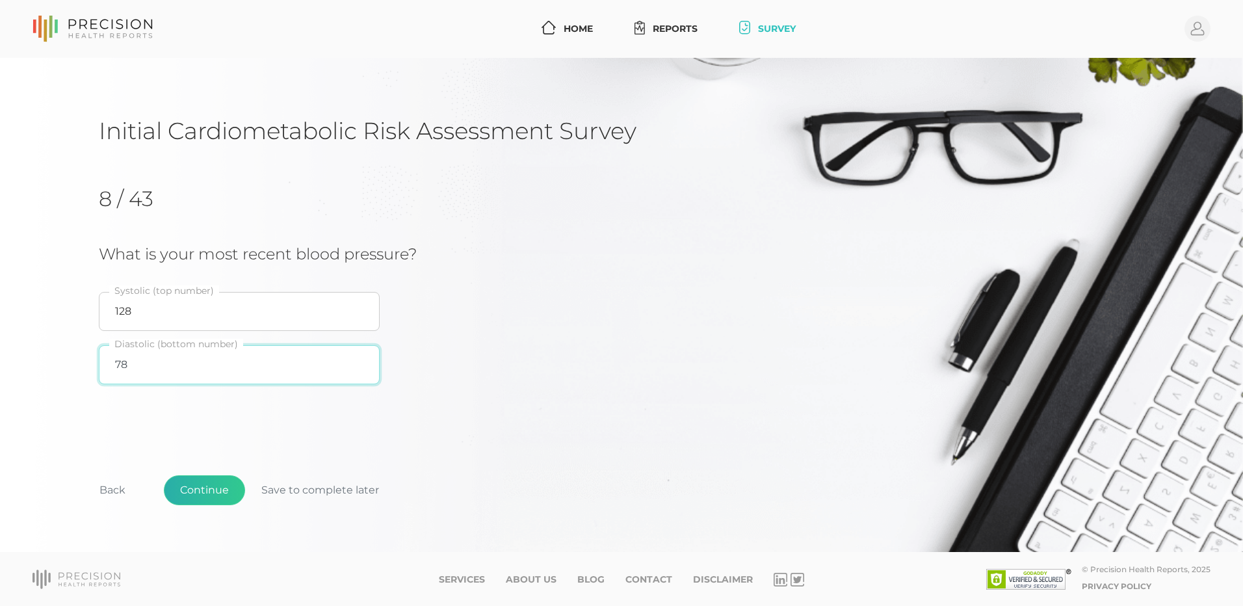
type input "78"
click at [222, 490] on button "Continue" at bounding box center [204, 490] width 81 height 30
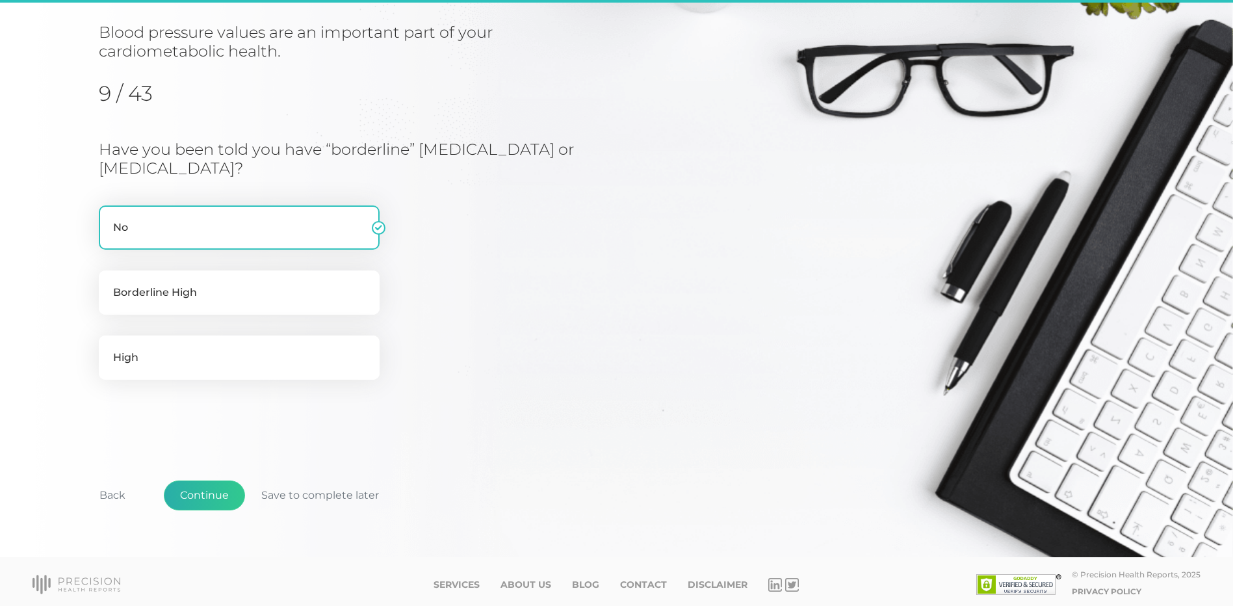
scroll to position [148, 0]
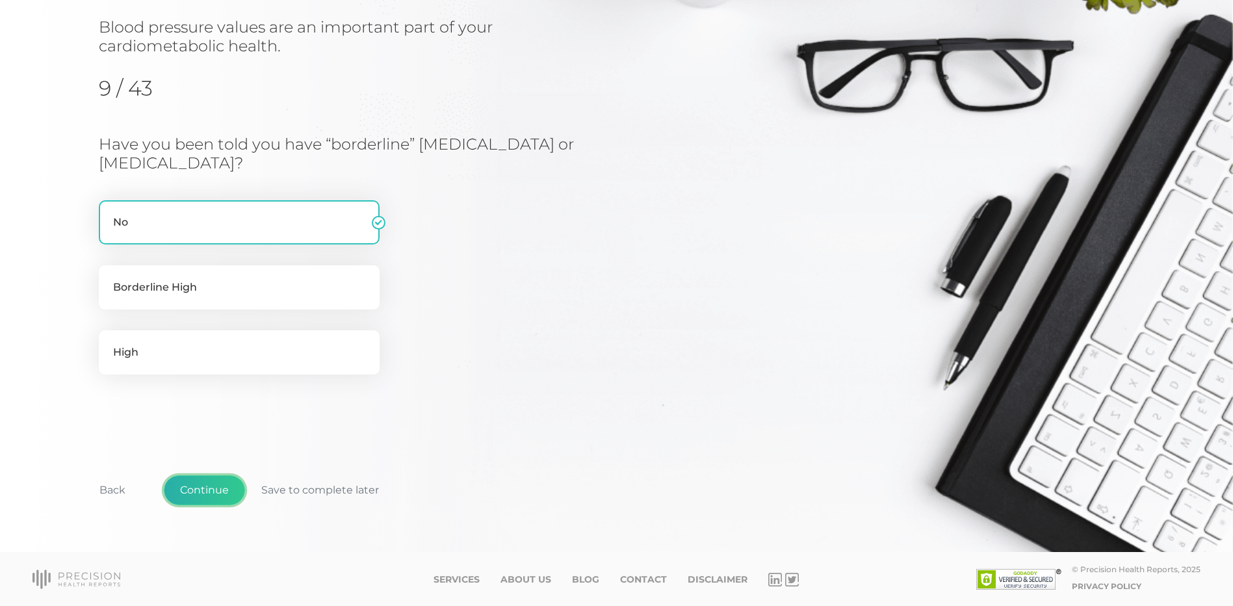
click at [223, 489] on button "Continue" at bounding box center [204, 490] width 81 height 30
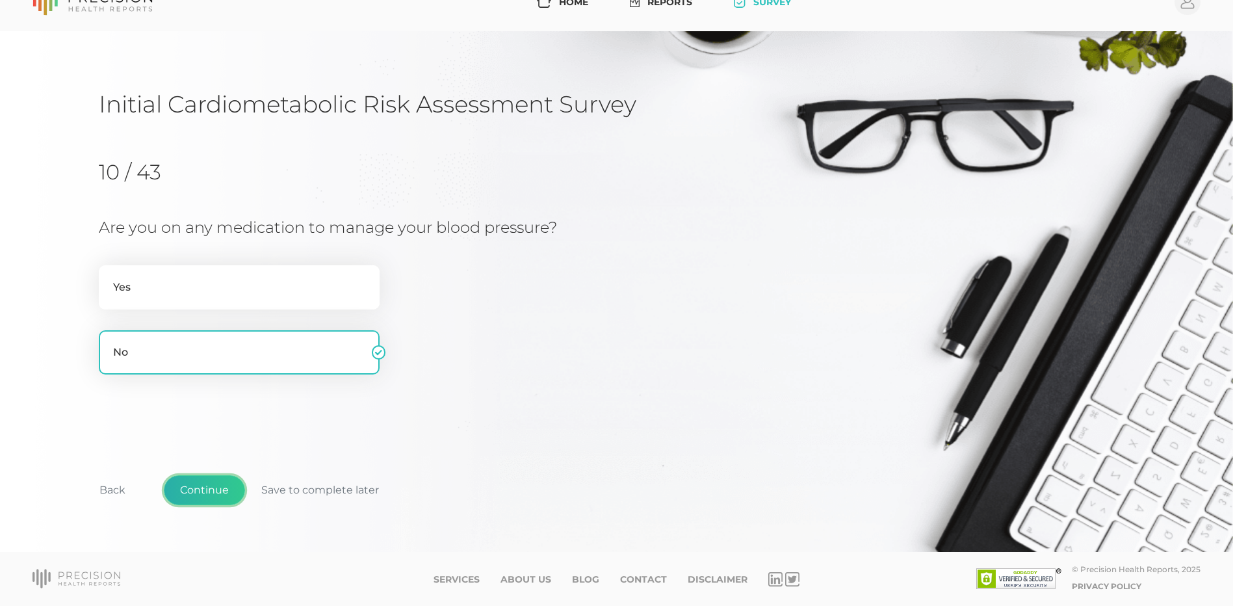
click at [208, 490] on button "Continue" at bounding box center [204, 490] width 81 height 30
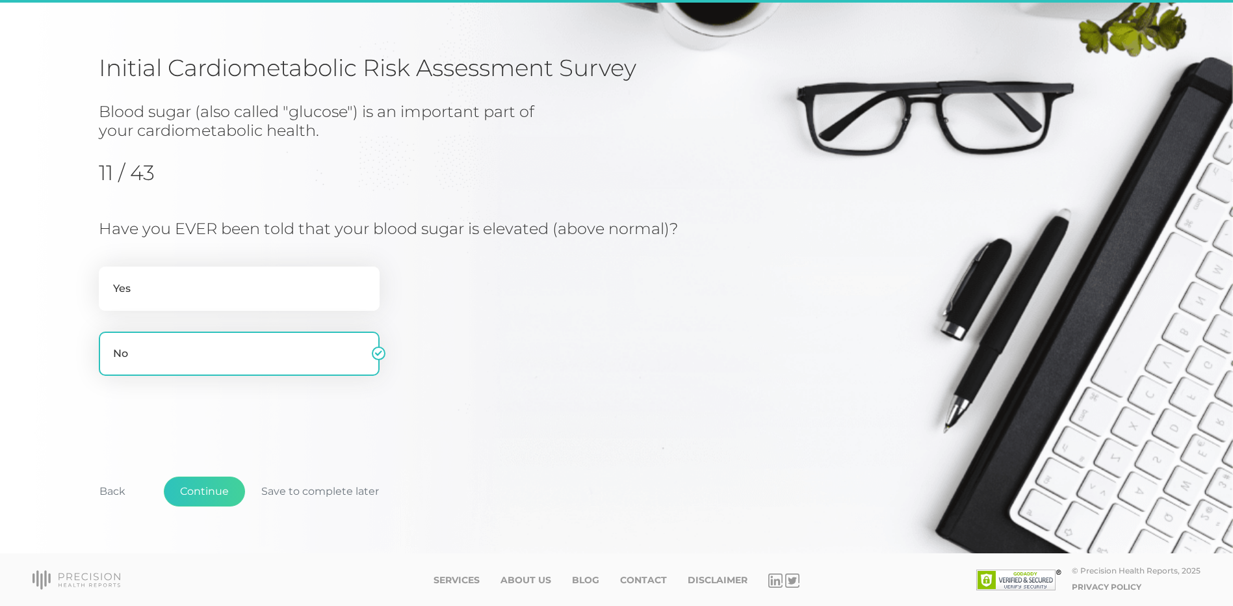
scroll to position [64, 0]
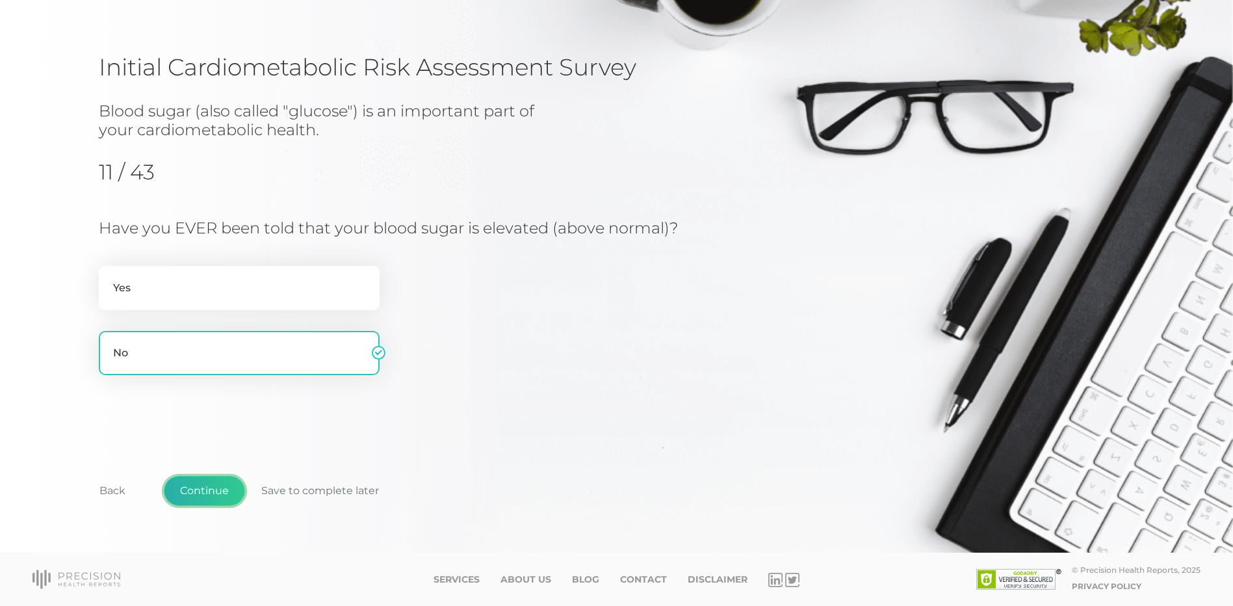
click at [210, 490] on button "Continue" at bounding box center [204, 491] width 81 height 30
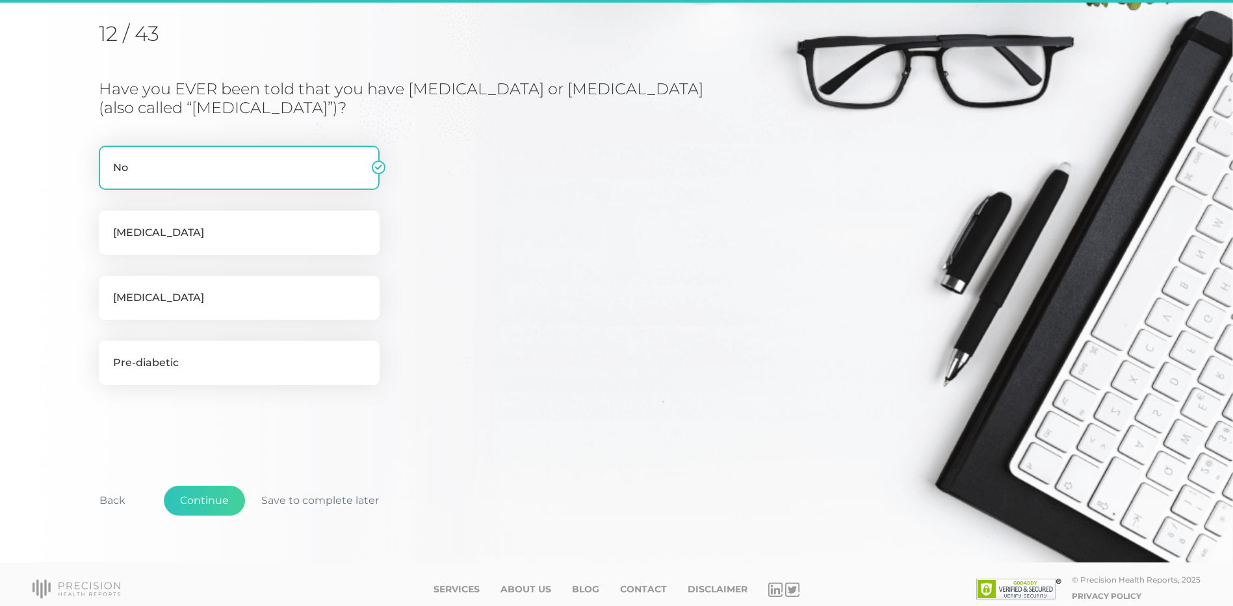
scroll to position [166, 0]
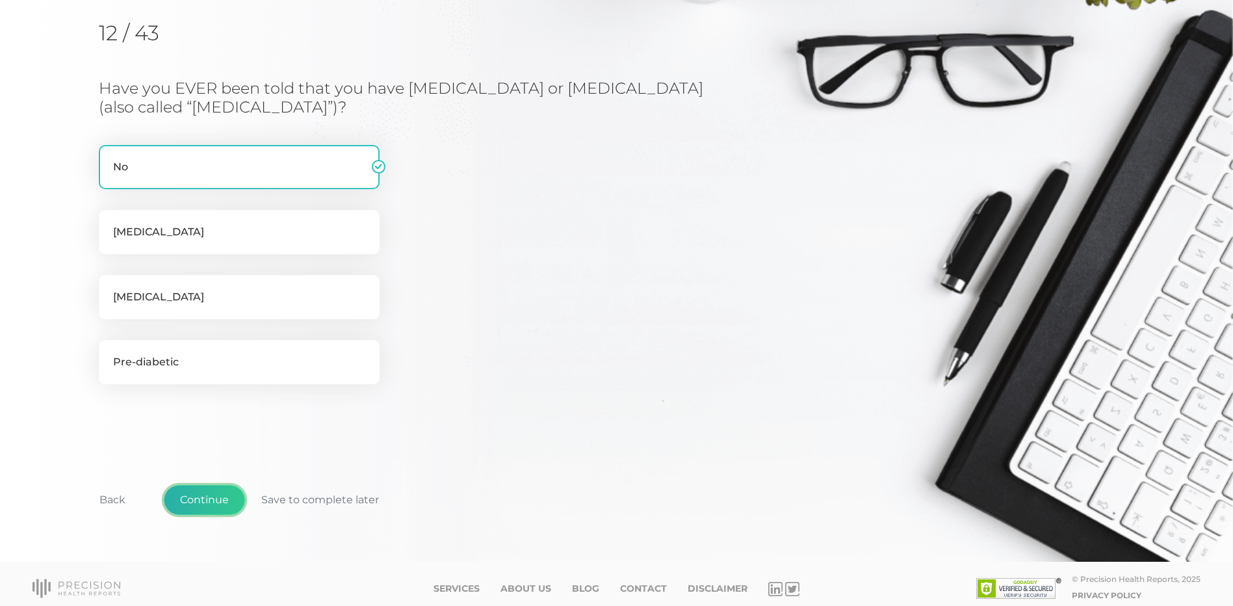
click at [179, 503] on button "Continue" at bounding box center [204, 500] width 81 height 30
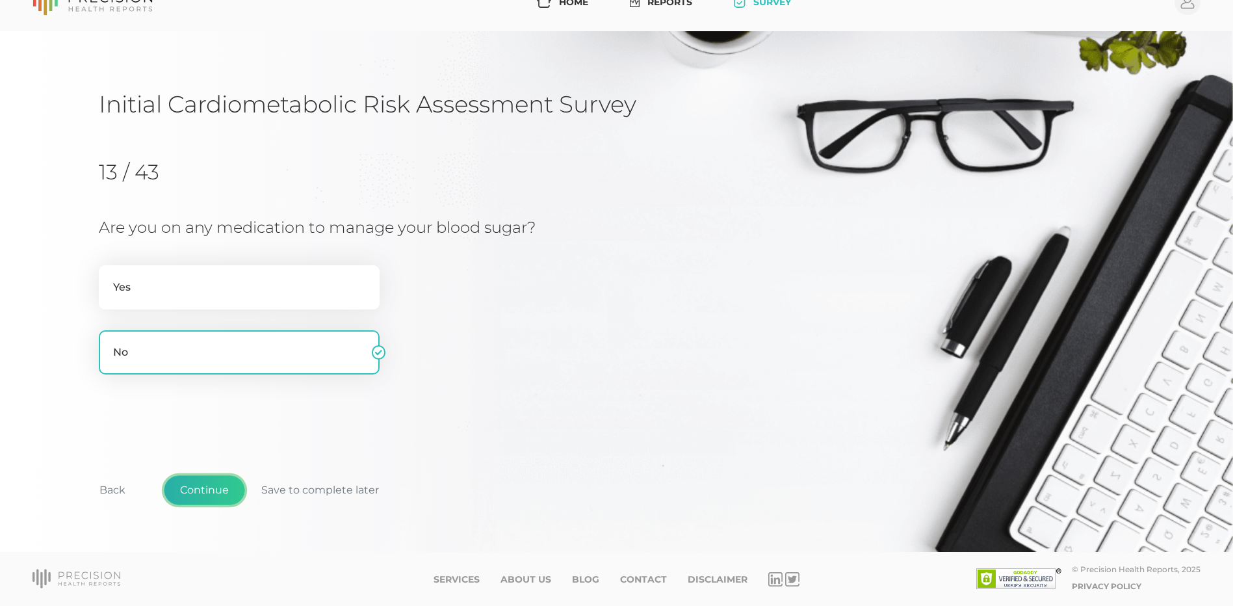
click at [211, 484] on button "Continue" at bounding box center [204, 490] width 81 height 30
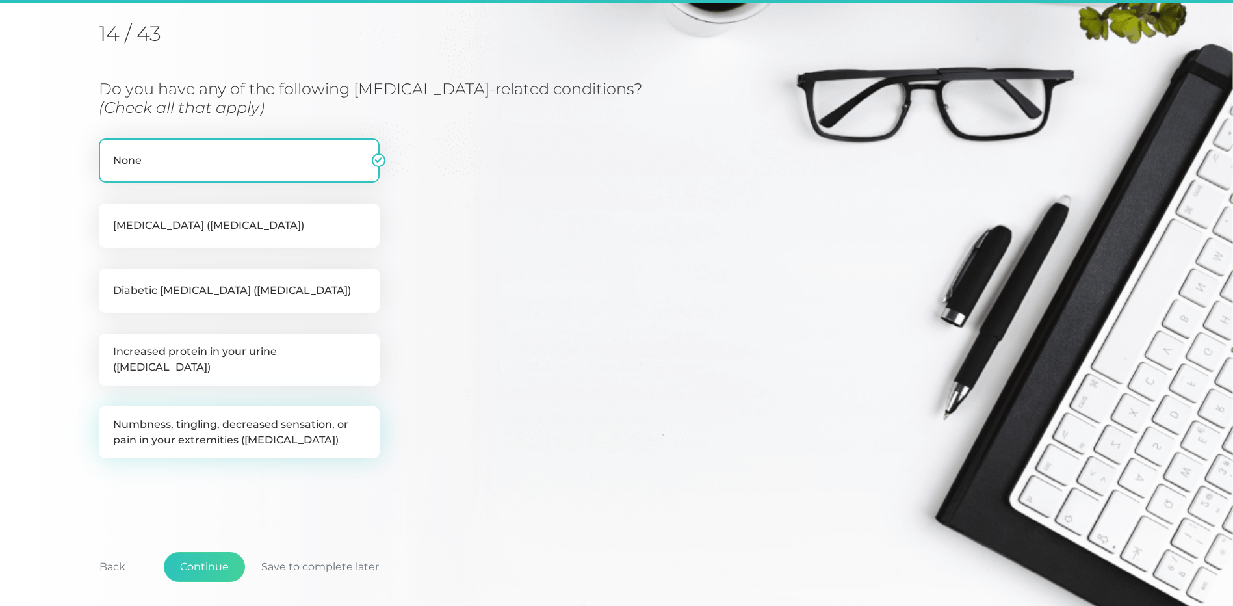
scroll to position [166, 0]
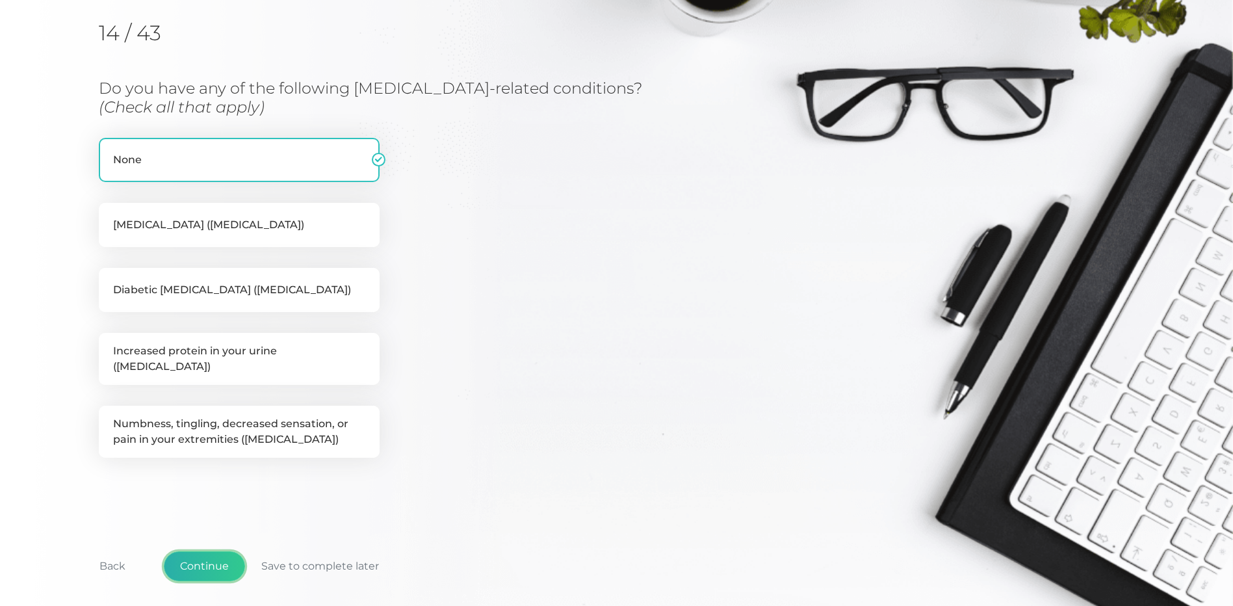
click at [209, 553] on button "Continue" at bounding box center [204, 566] width 81 height 30
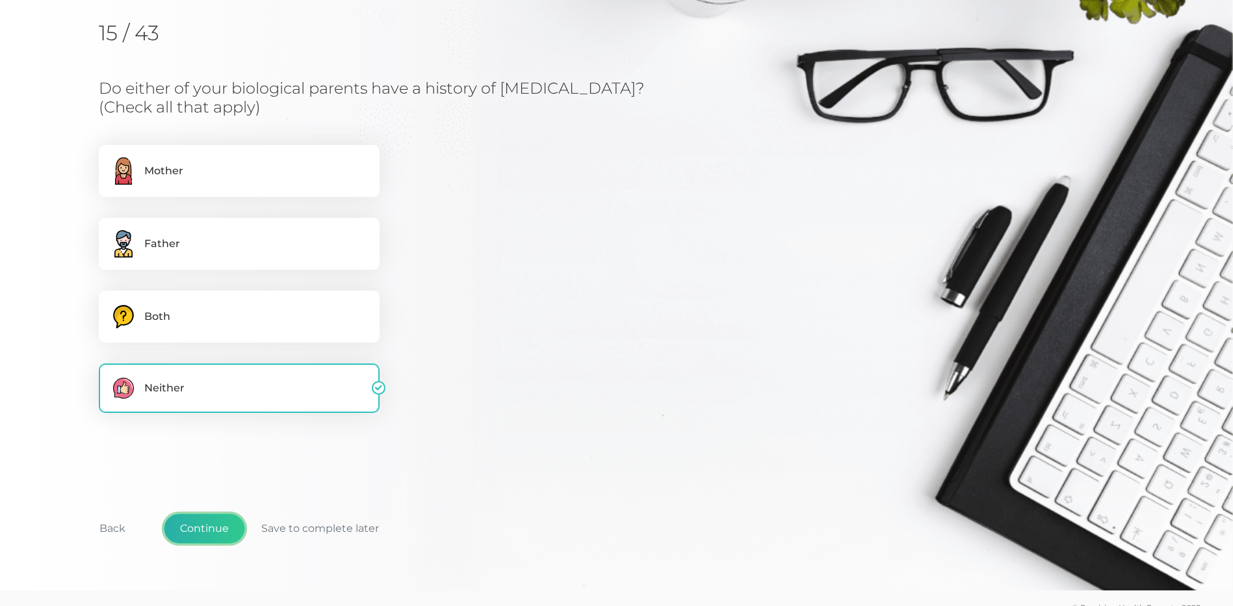
click at [205, 538] on button "Continue" at bounding box center [204, 529] width 81 height 30
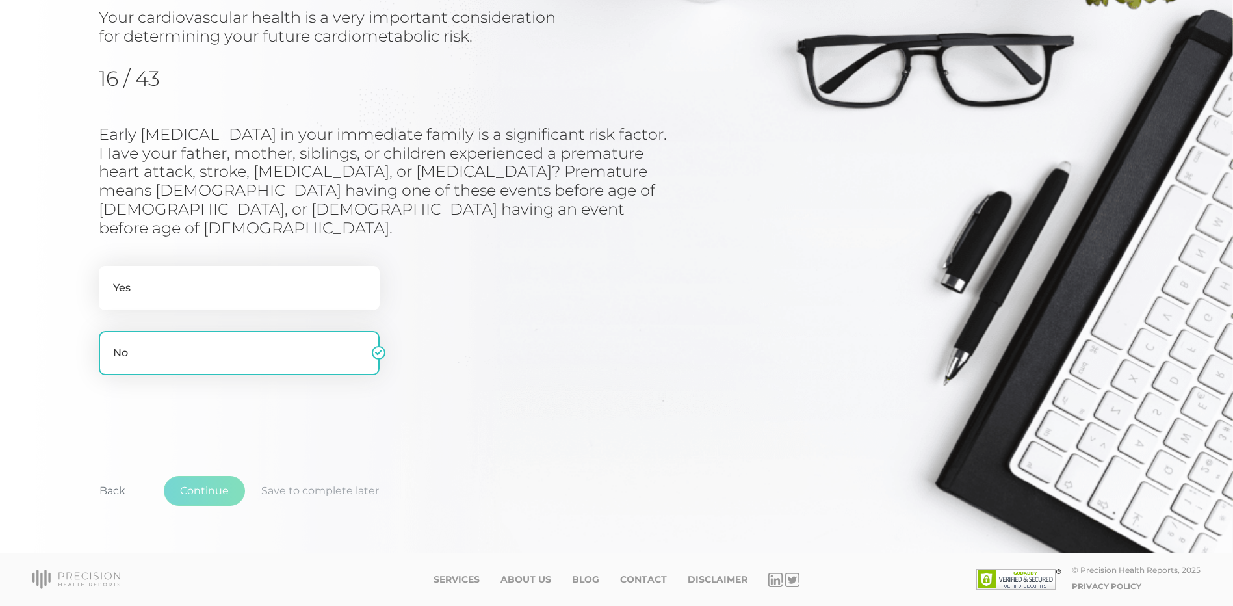
scroll to position [138, 0]
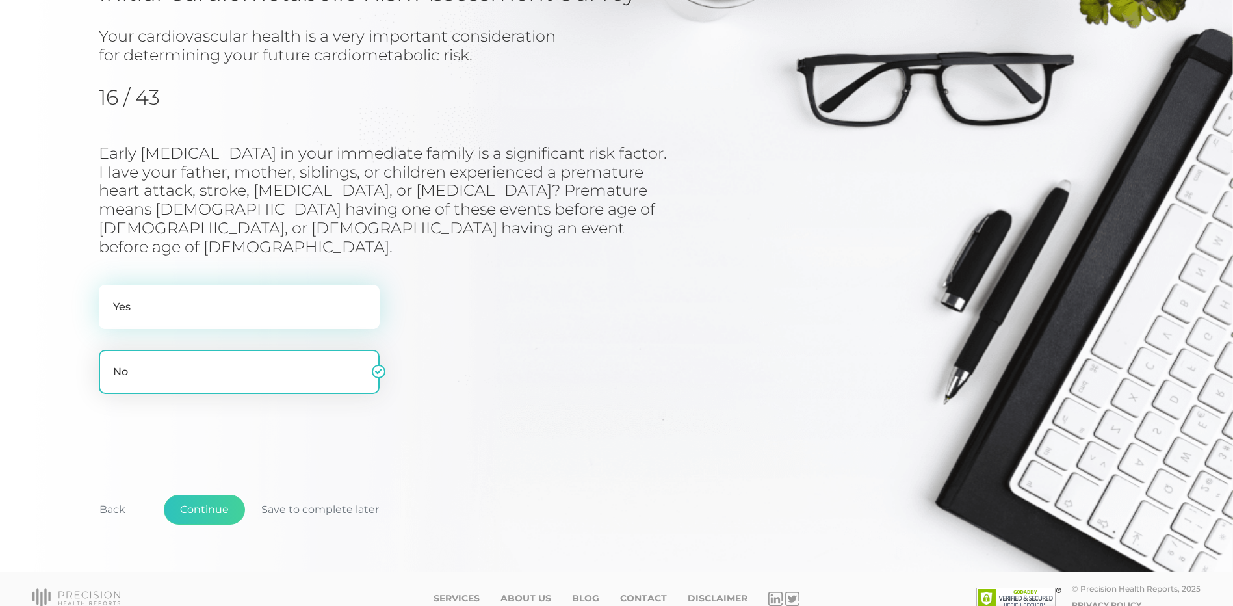
click at [256, 295] on label "Yes" at bounding box center [239, 307] width 281 height 44
click at [109, 295] on input "Yes" at bounding box center [104, 291] width 10 height 13
radio input "true"
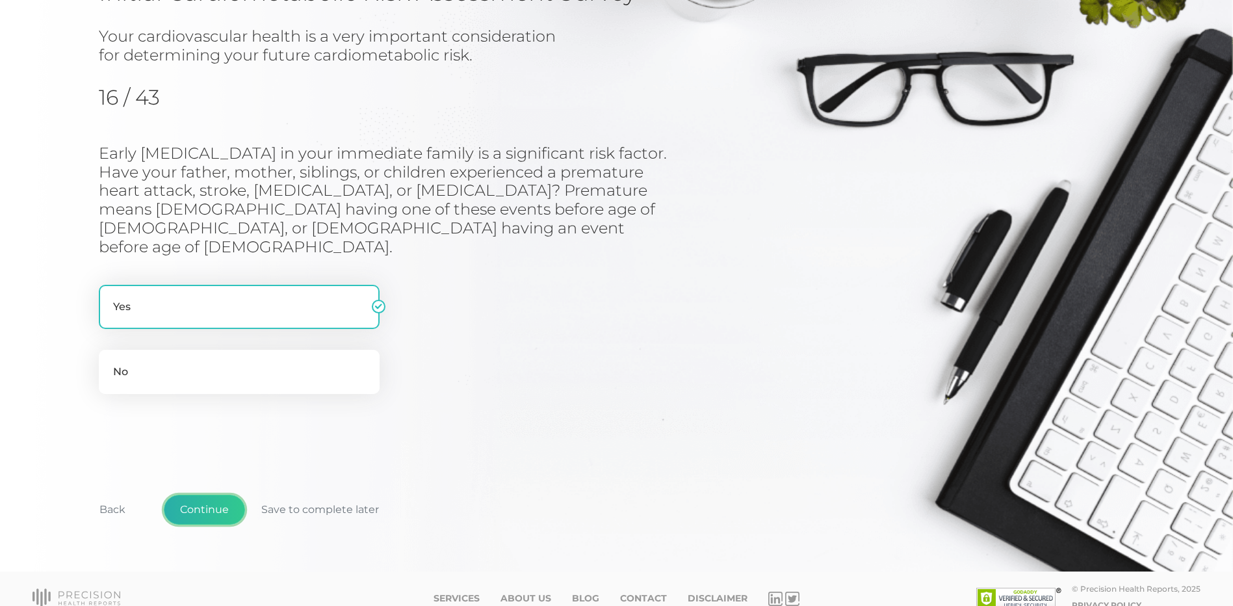
click at [210, 495] on button "Continue" at bounding box center [204, 510] width 81 height 30
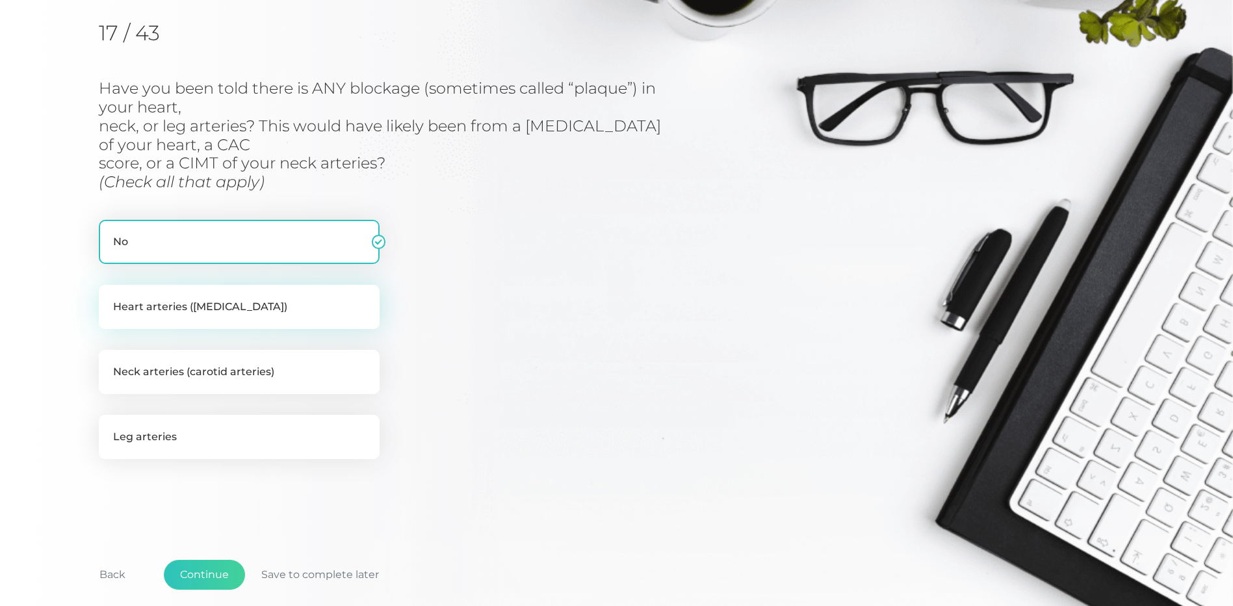
click at [315, 313] on label "Heart arteries ([MEDICAL_DATA])" at bounding box center [239, 307] width 281 height 44
click at [109, 298] on input "Heart arteries ([MEDICAL_DATA])" at bounding box center [104, 291] width 10 height 13
checkbox input "true"
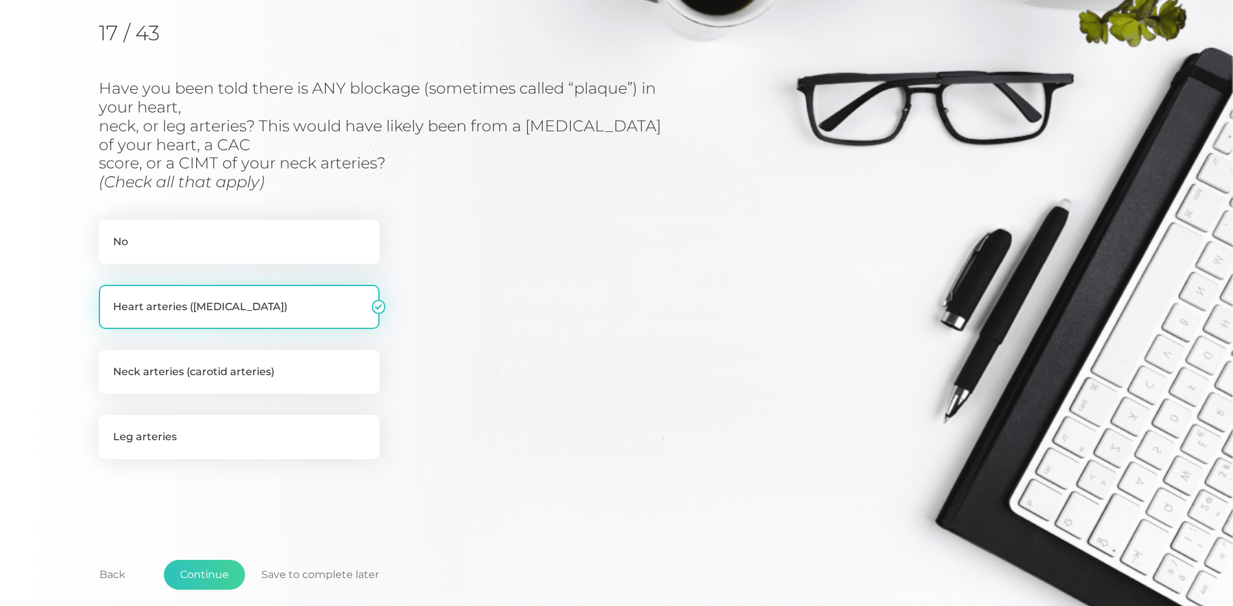
checkbox input "false"
click at [207, 574] on button "Continue" at bounding box center [204, 575] width 81 height 30
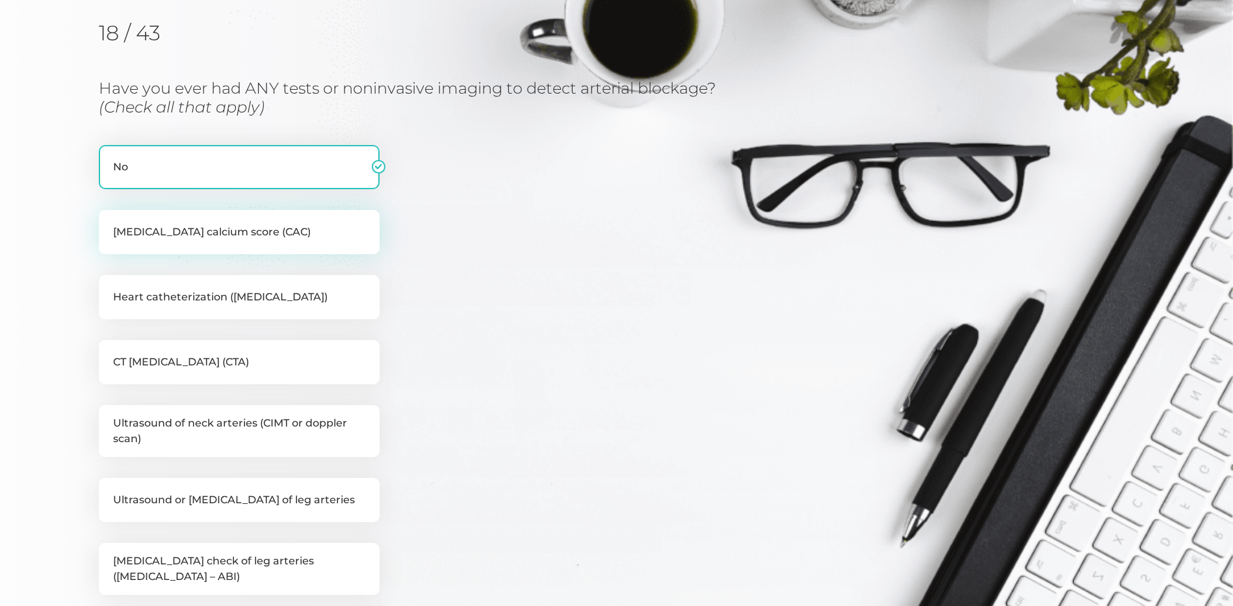
click at [245, 239] on label "[MEDICAL_DATA] calcium score (CAC)" at bounding box center [239, 232] width 281 height 44
click at [109, 223] on input "[MEDICAL_DATA] calcium score (CAC)" at bounding box center [104, 216] width 10 height 13
checkbox input "true"
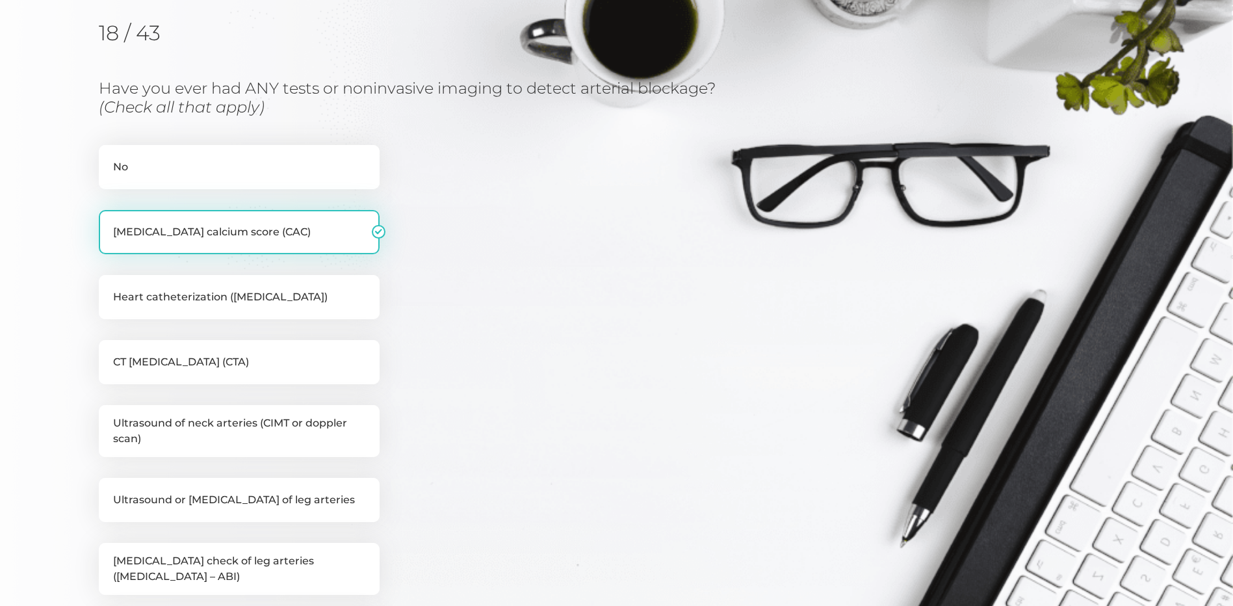
checkbox input "false"
click at [282, 319] on div "No [MEDICAL_DATA] calcium score (CAC) Heart catheterization ([MEDICAL_DATA]) CT…" at bounding box center [239, 402] width 281 height 515
click at [296, 307] on label "Heart catheterization ([MEDICAL_DATA])" at bounding box center [239, 297] width 281 height 44
click at [109, 288] on input "Heart catheterization ([MEDICAL_DATA])" at bounding box center [104, 281] width 10 height 13
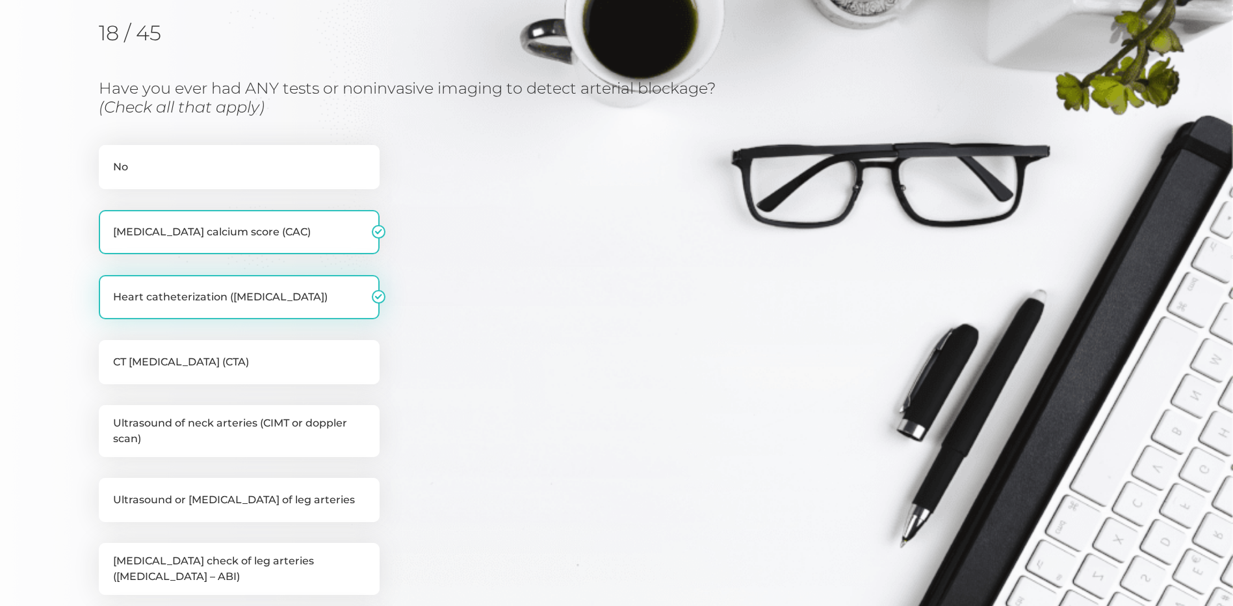
click at [275, 289] on label "Heart catheterization ([MEDICAL_DATA])" at bounding box center [239, 297] width 281 height 44
click at [109, 288] on input "Heart catheterization ([MEDICAL_DATA])" at bounding box center [104, 281] width 10 height 13
checkbox input "false"
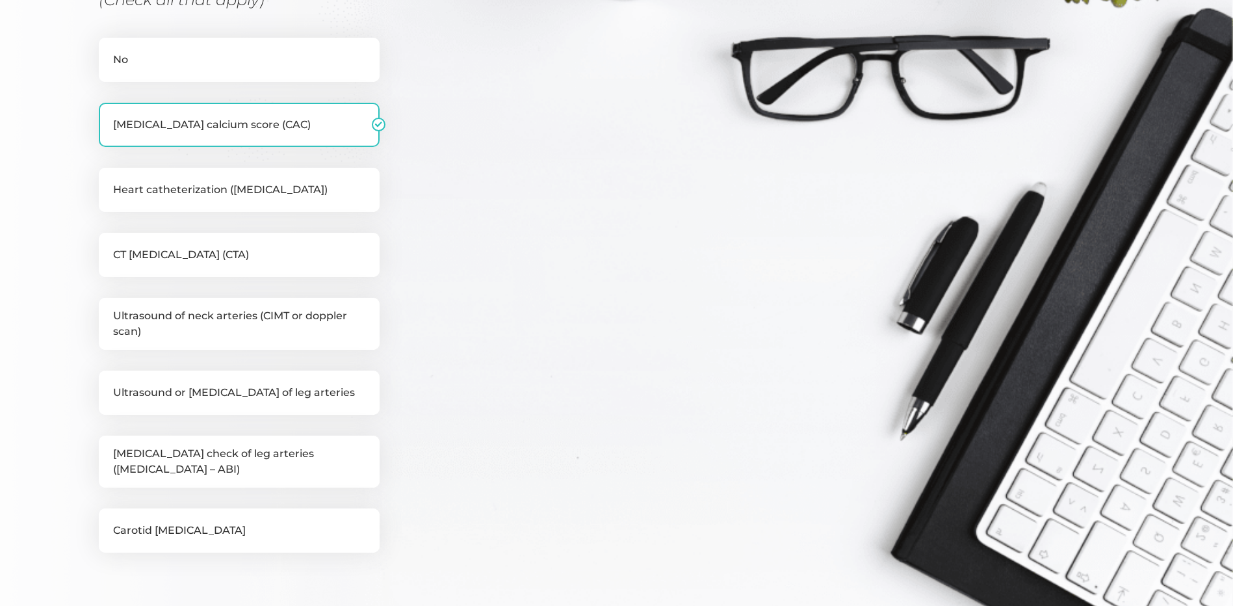
scroll to position [296, 0]
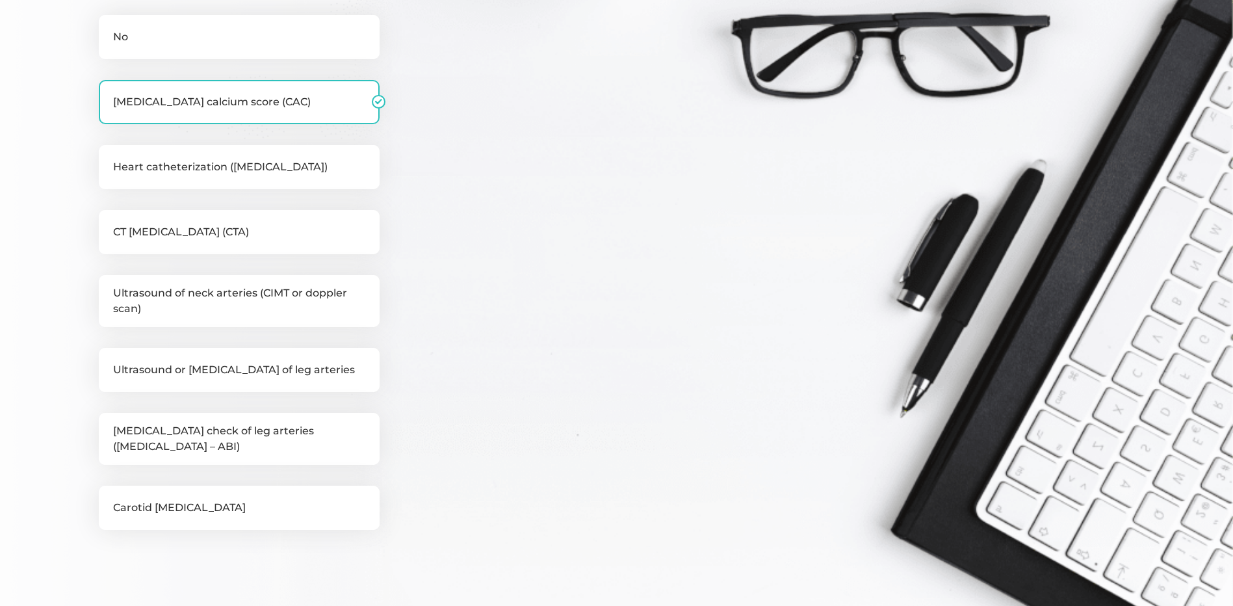
click at [453, 367] on div "Have you ever had ANY tests or noninvasive imaging to detect arterial blockage?…" at bounding box center [410, 253] width 622 height 609
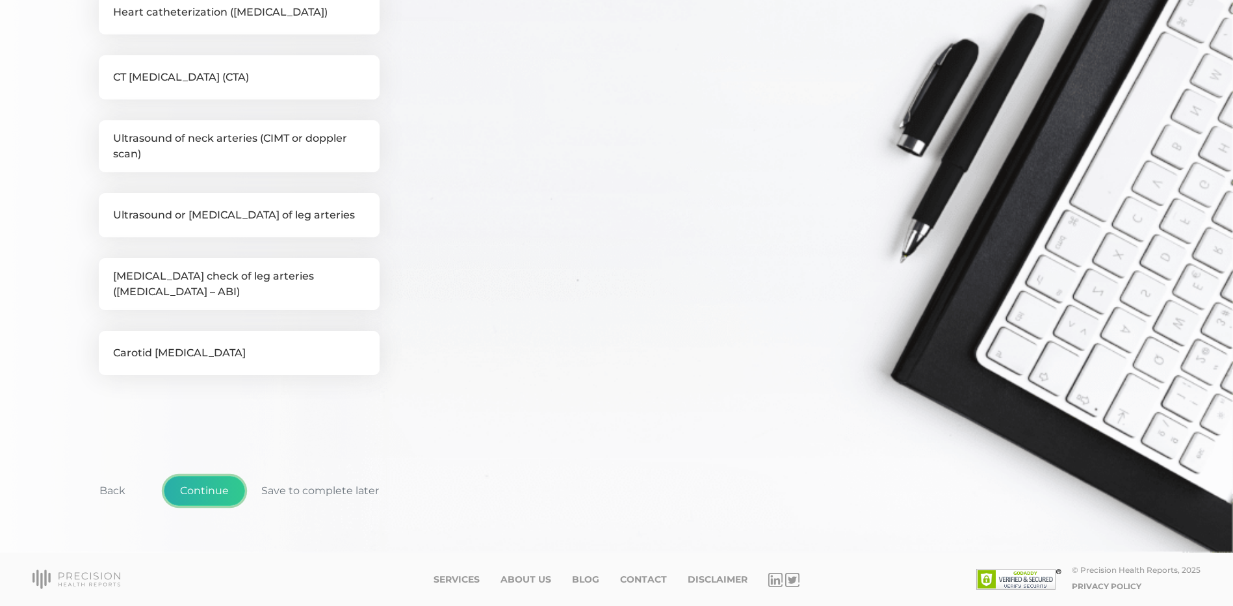
click at [212, 492] on button "Continue" at bounding box center [204, 491] width 81 height 30
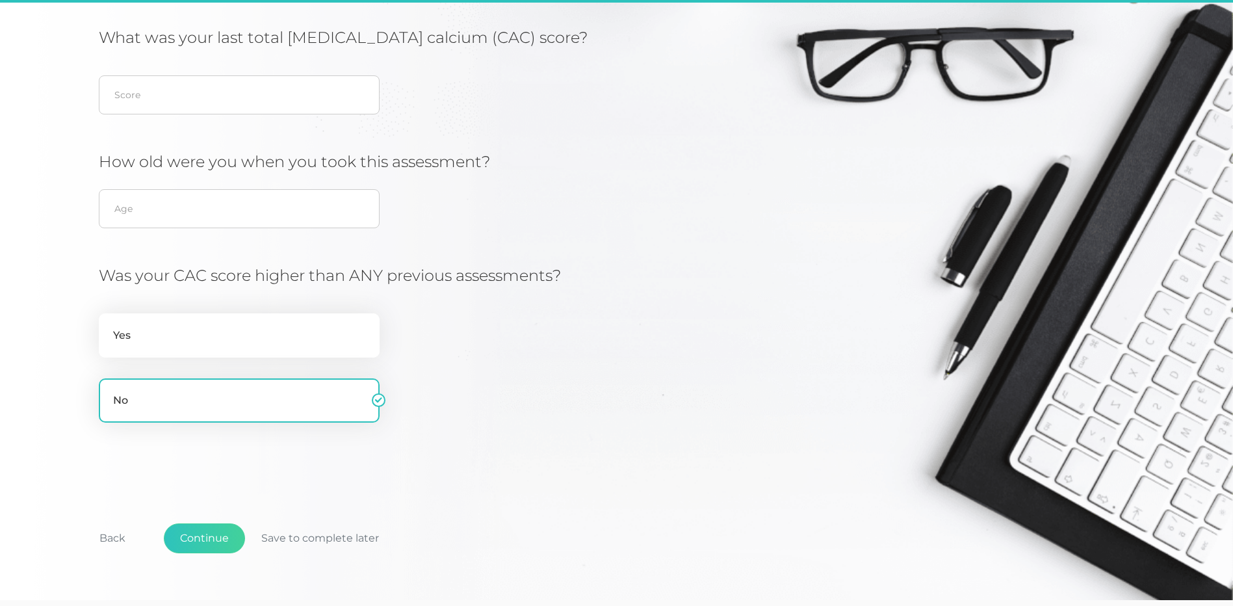
scroll to position [166, 0]
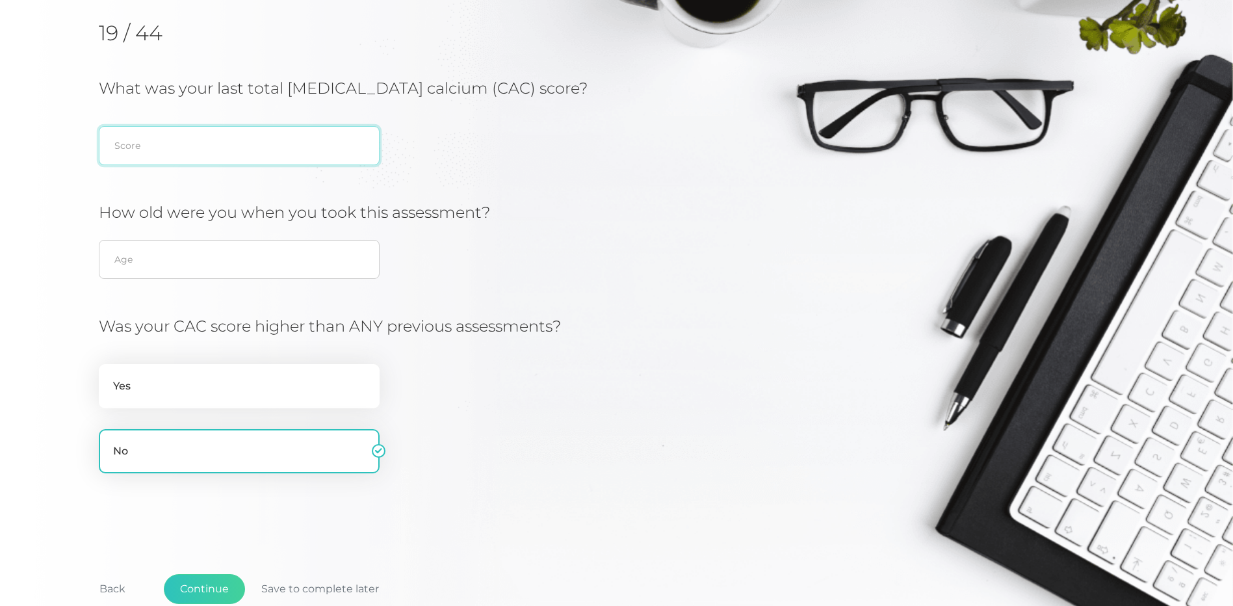
click at [153, 143] on input "text" at bounding box center [239, 145] width 281 height 39
type input "133"
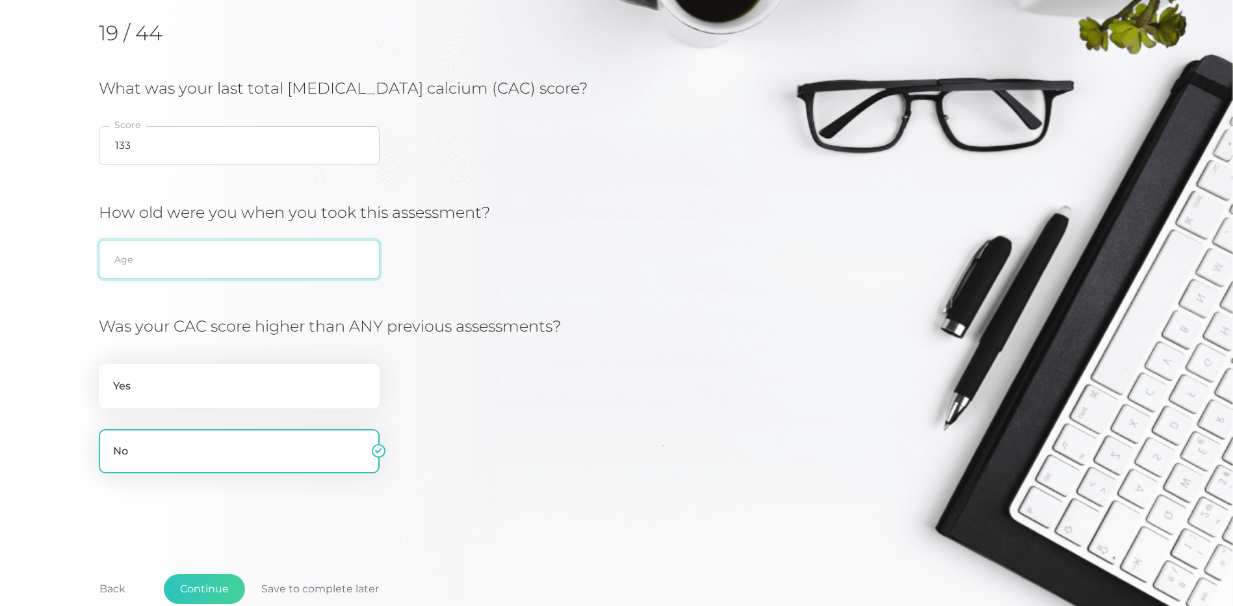
click at [129, 266] on input "text" at bounding box center [239, 259] width 281 height 39
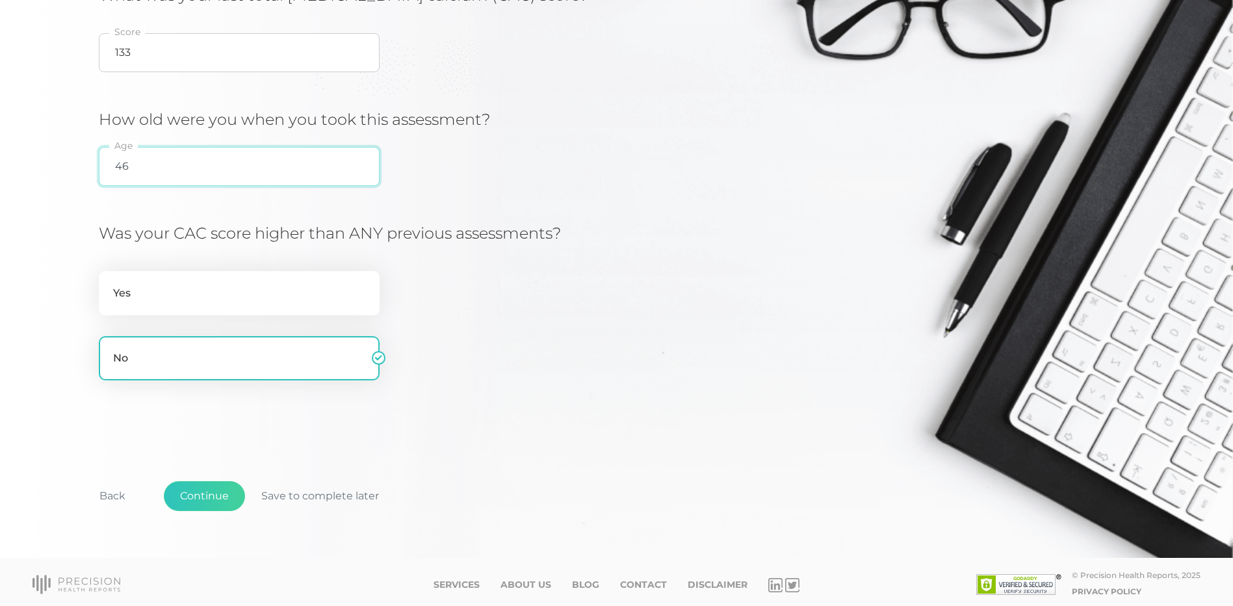
scroll to position [264, 0]
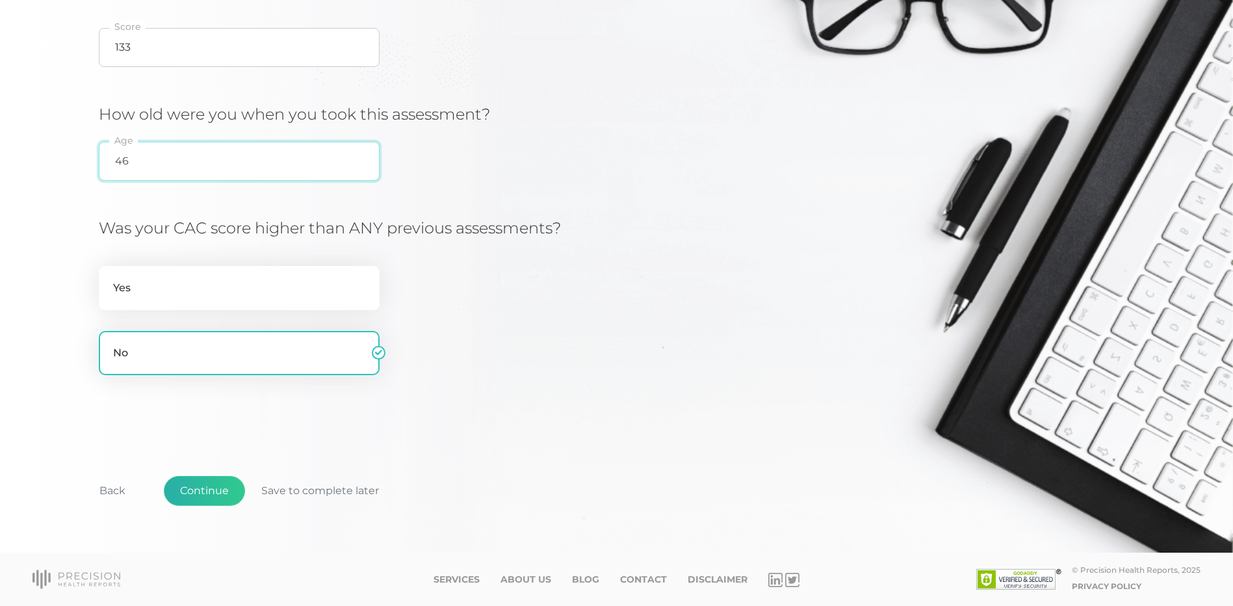
type input "46"
click at [196, 500] on button "Continue" at bounding box center [204, 491] width 81 height 30
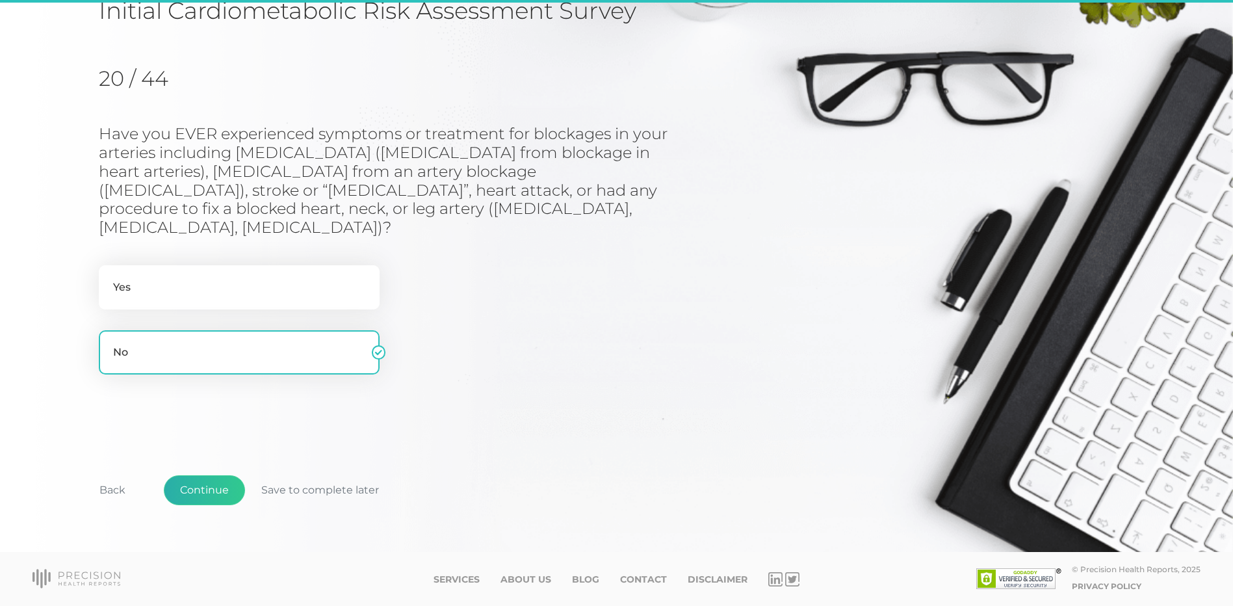
scroll to position [101, 0]
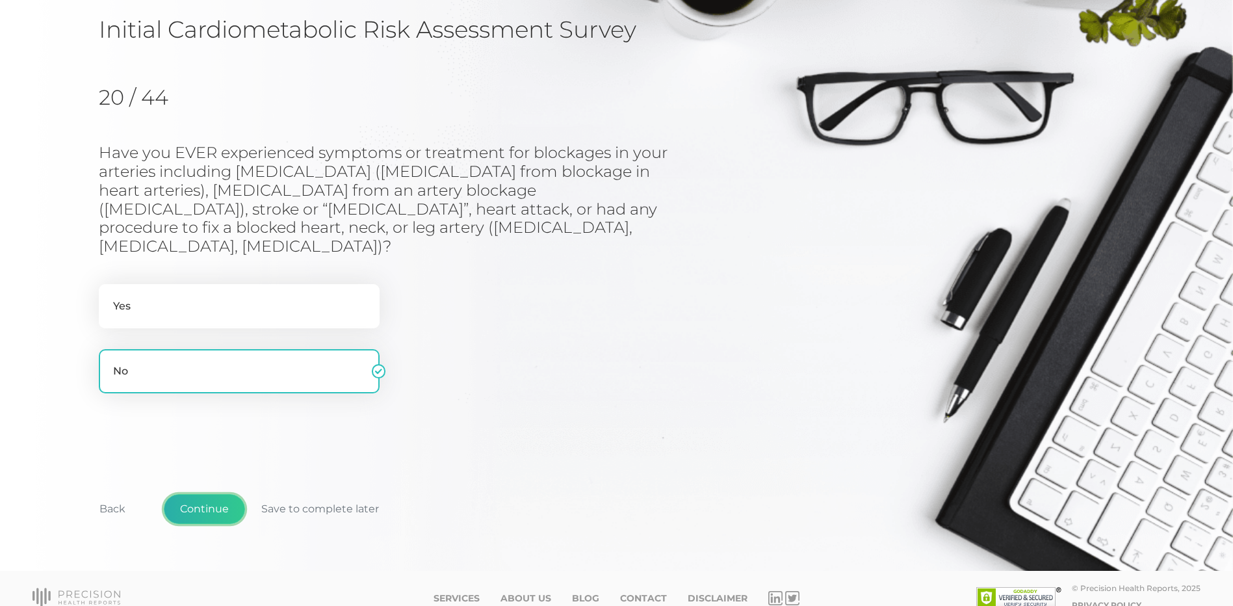
click at [191, 494] on button "Continue" at bounding box center [204, 509] width 81 height 30
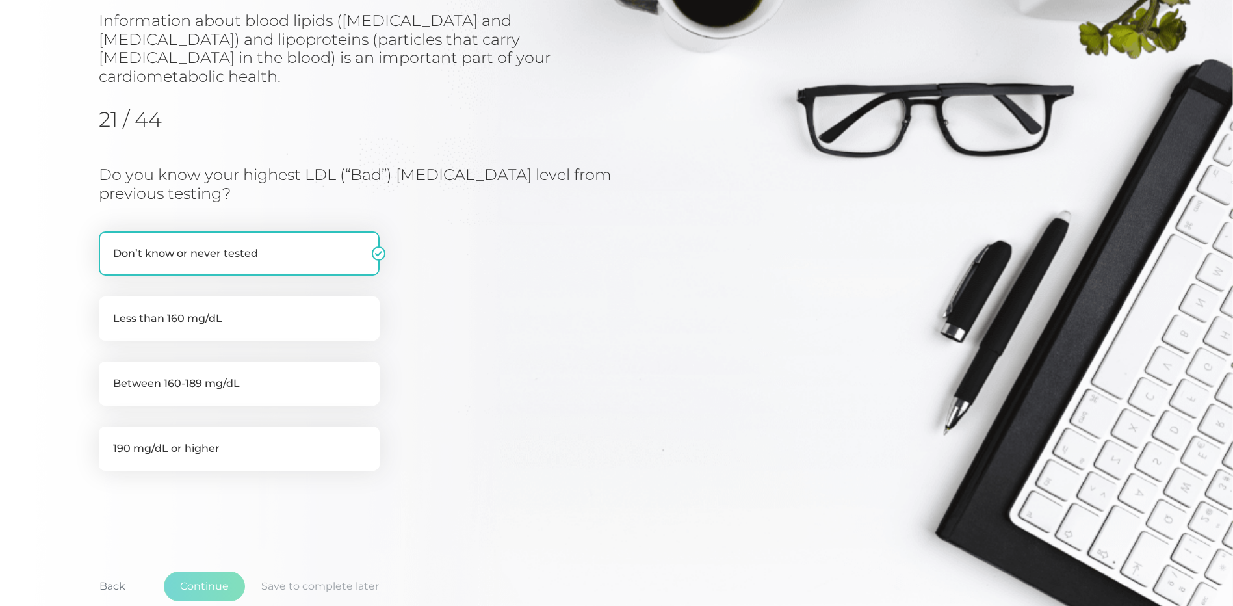
scroll to position [166, 0]
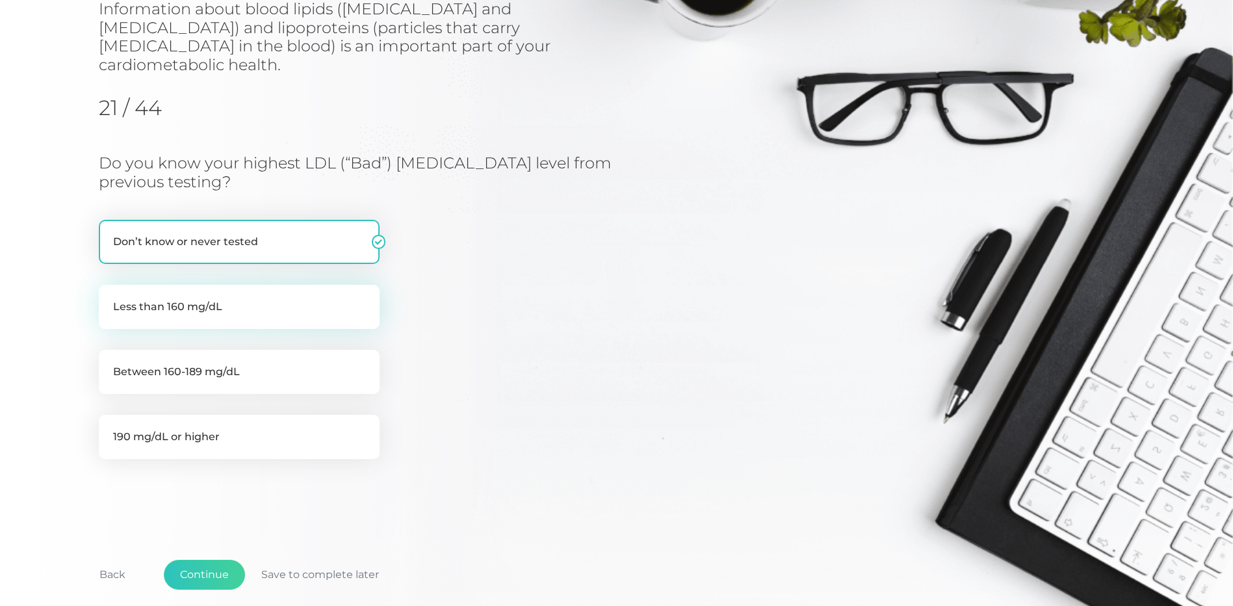
click at [289, 293] on label "Less than 160 mg/dL" at bounding box center [239, 307] width 281 height 44
click at [109, 293] on input "Less than 160 mg/dL" at bounding box center [104, 291] width 10 height 13
radio input "true"
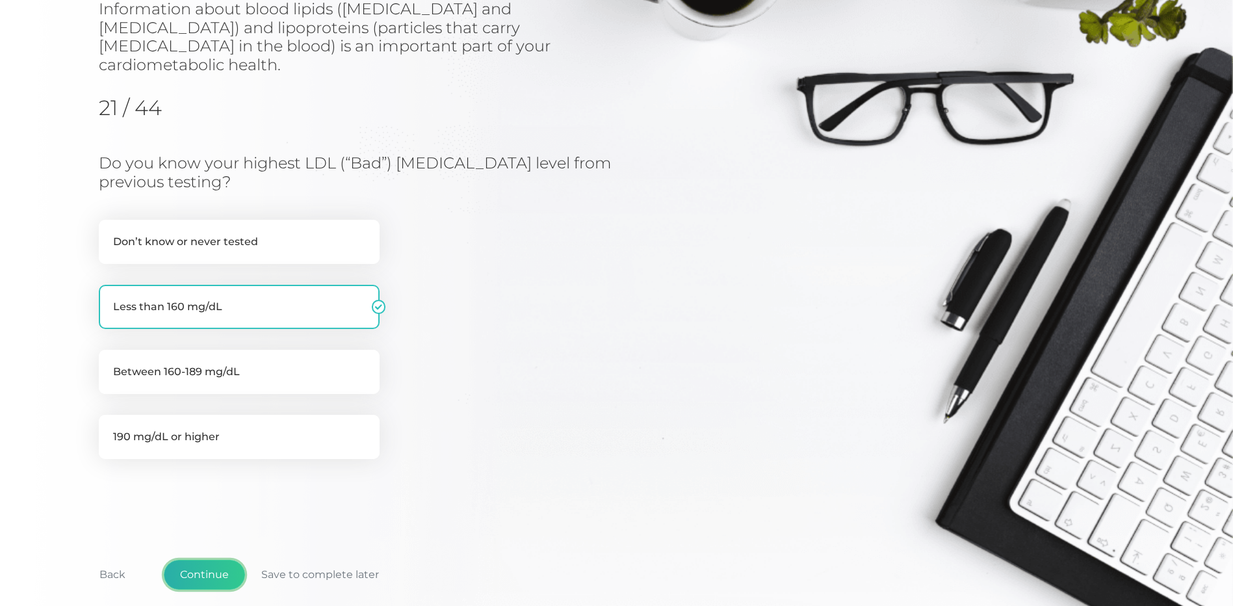
click at [216, 560] on button "Continue" at bounding box center [204, 575] width 81 height 30
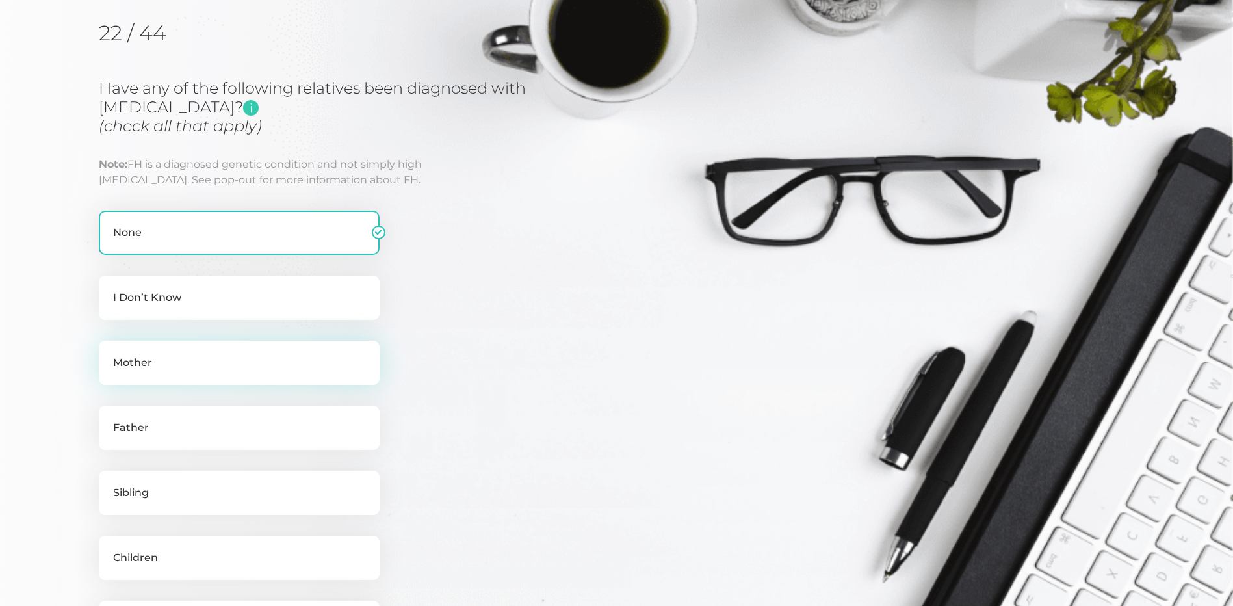
click at [243, 363] on label "Mother" at bounding box center [239, 363] width 281 height 44
click at [109, 354] on input "Mother" at bounding box center [104, 347] width 10 height 13
checkbox input "true"
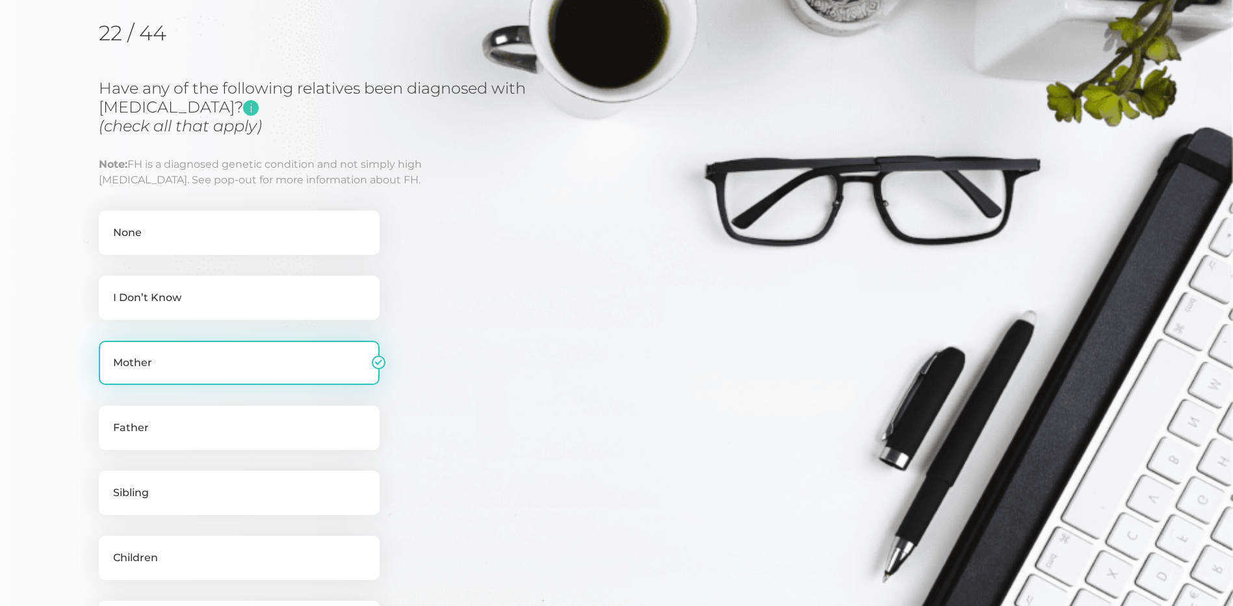
checkbox input "false"
click at [243, 417] on label "Father" at bounding box center [239, 428] width 281 height 44
click at [109, 417] on input "Father" at bounding box center [104, 412] width 10 height 13
checkbox input "true"
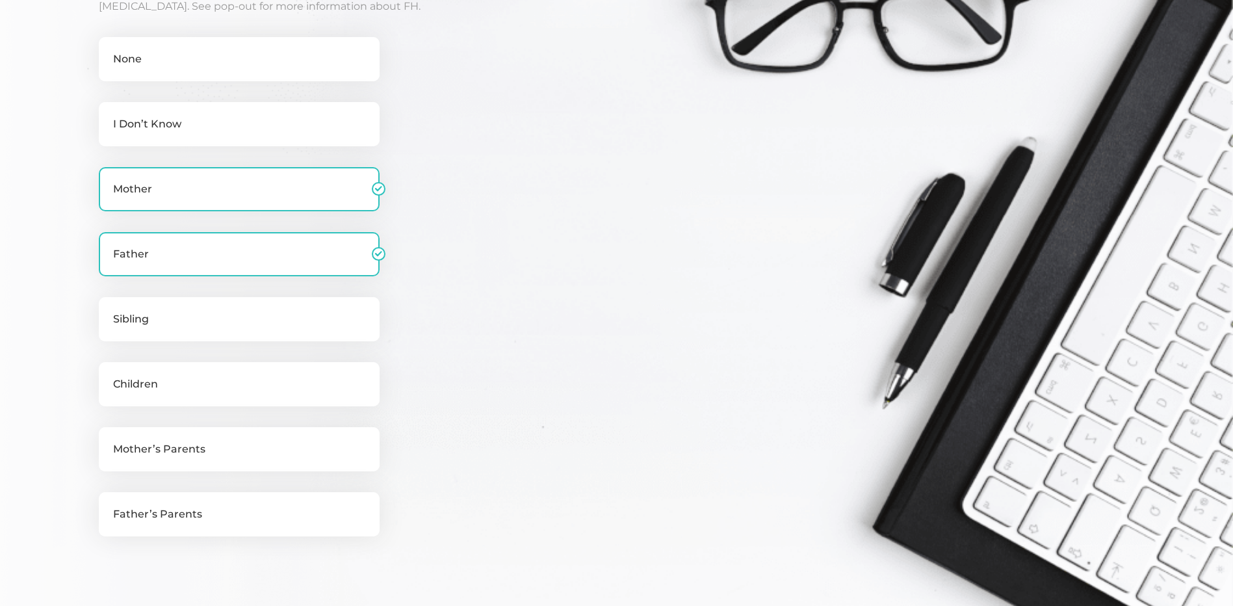
scroll to position [426, 0]
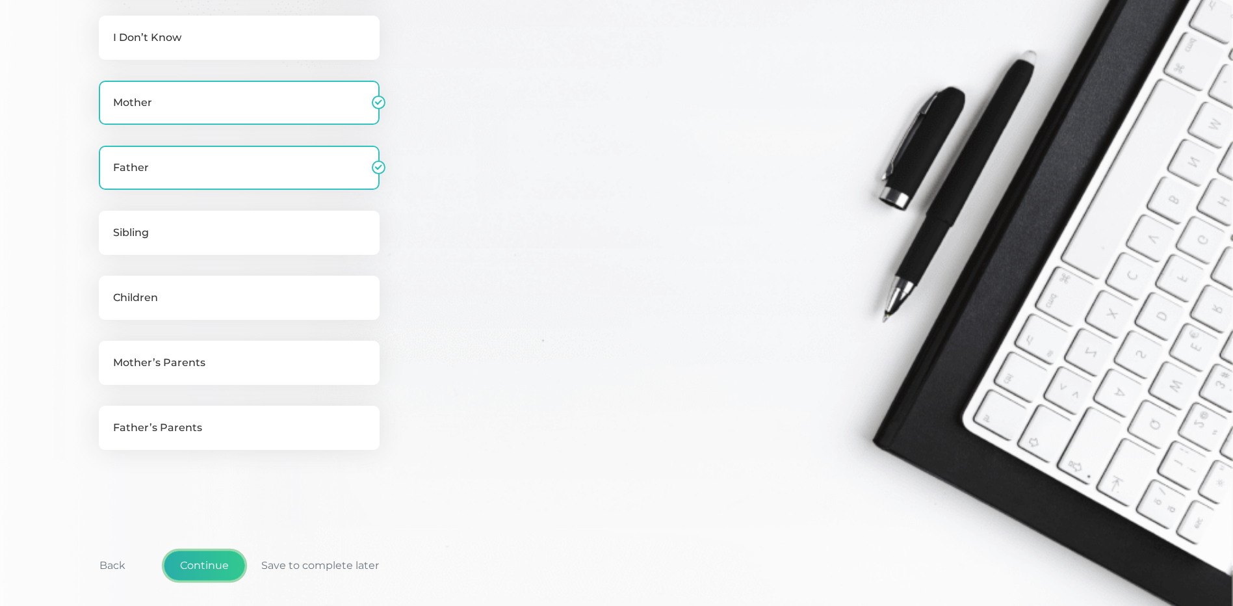
click at [209, 562] on button "Continue" at bounding box center [204, 566] width 81 height 30
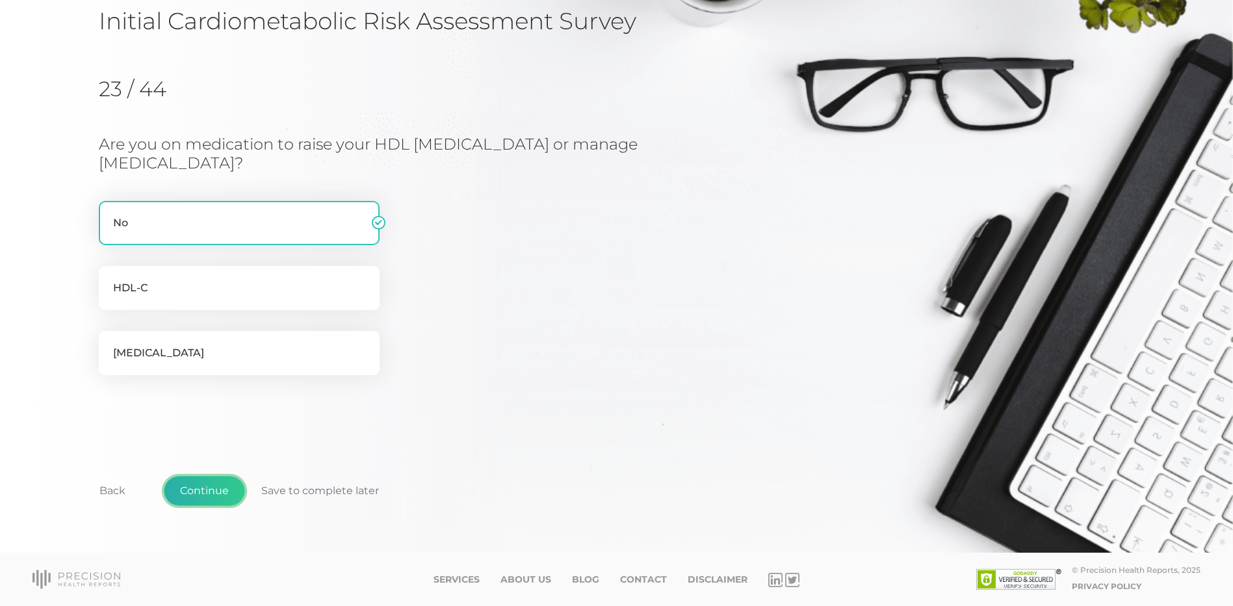
click at [210, 492] on button "Continue" at bounding box center [204, 491] width 81 height 30
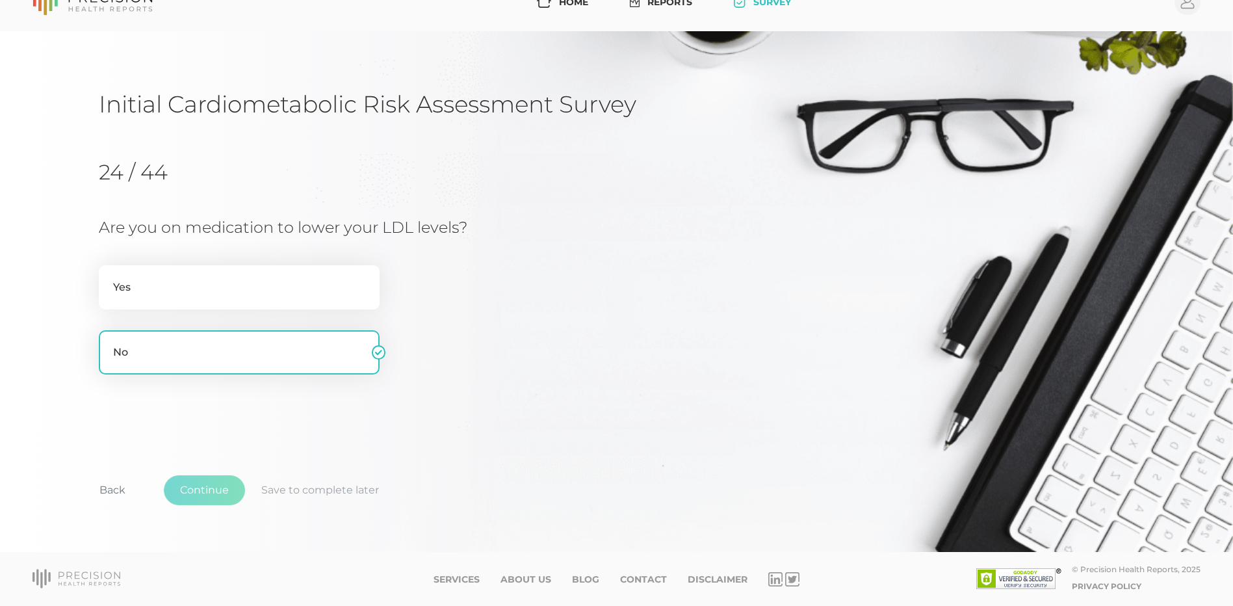
scroll to position [27, 0]
click at [191, 490] on button "Continue" at bounding box center [204, 490] width 81 height 30
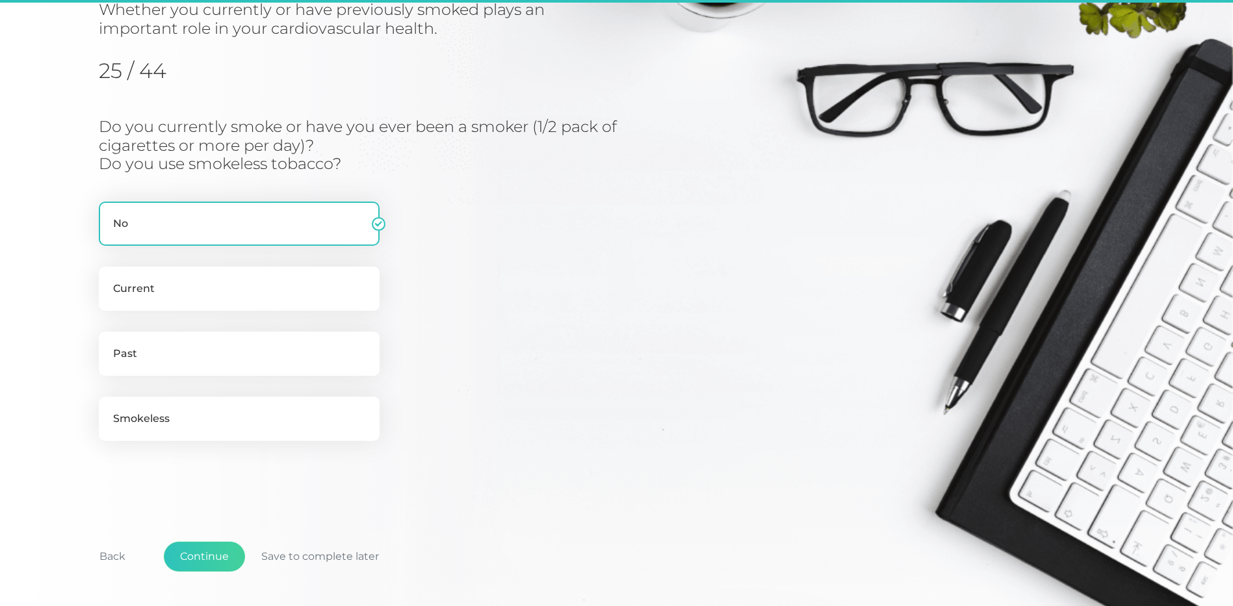
scroll to position [166, 0]
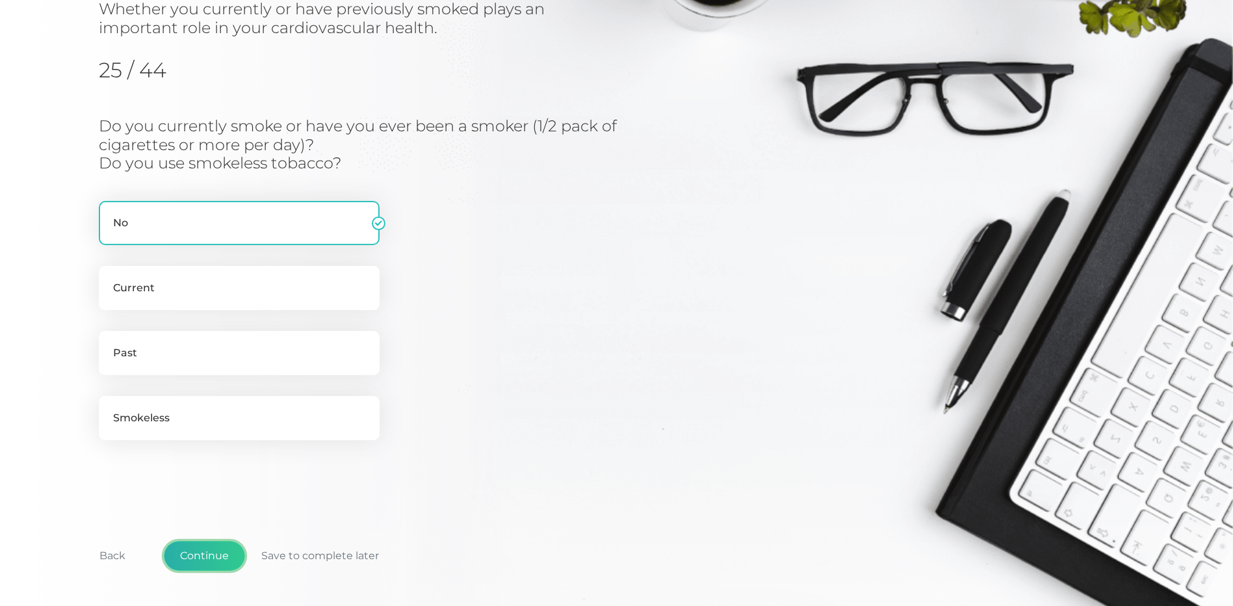
click at [202, 555] on button "Continue" at bounding box center [204, 556] width 81 height 30
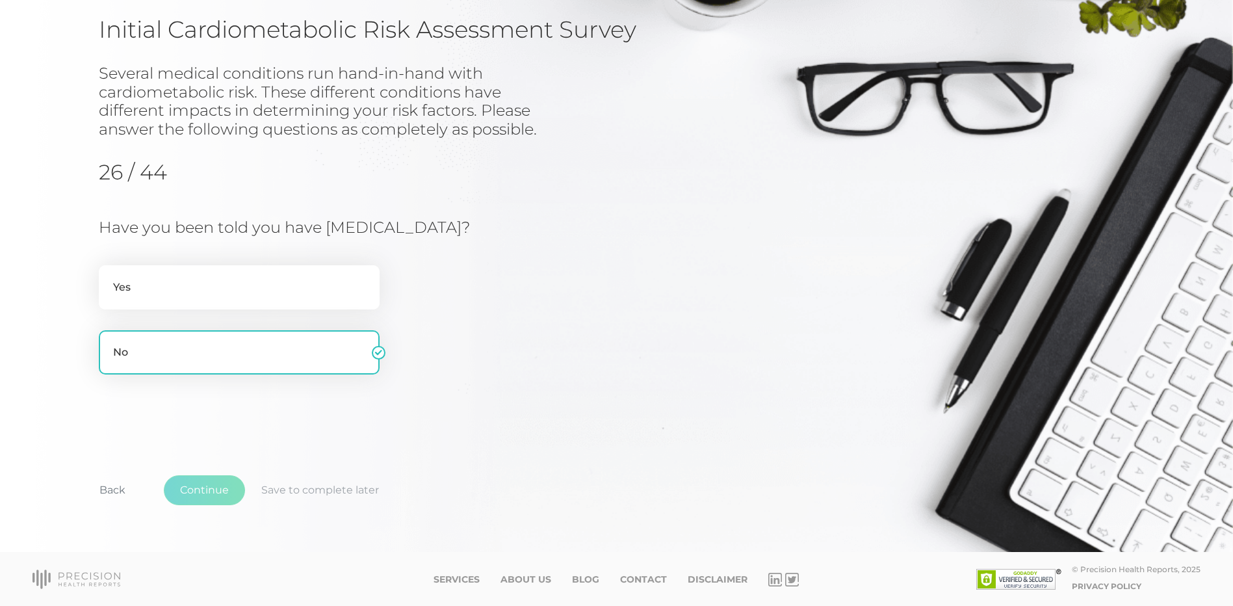
scroll to position [101, 0]
click at [223, 480] on button "Continue" at bounding box center [204, 490] width 81 height 30
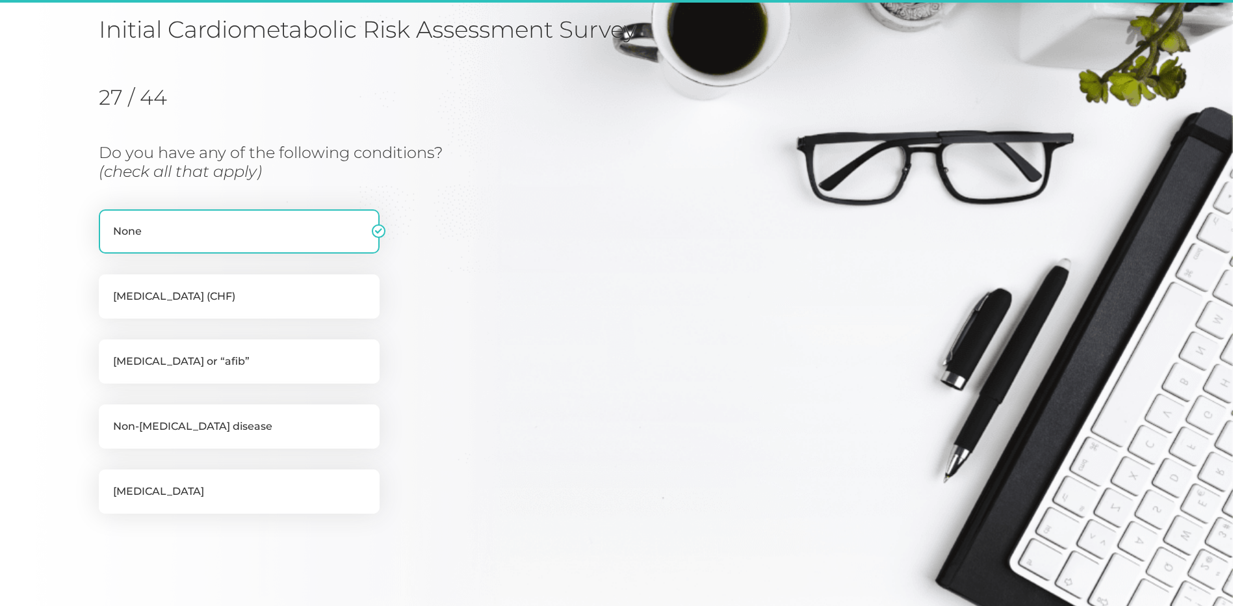
scroll to position [166, 0]
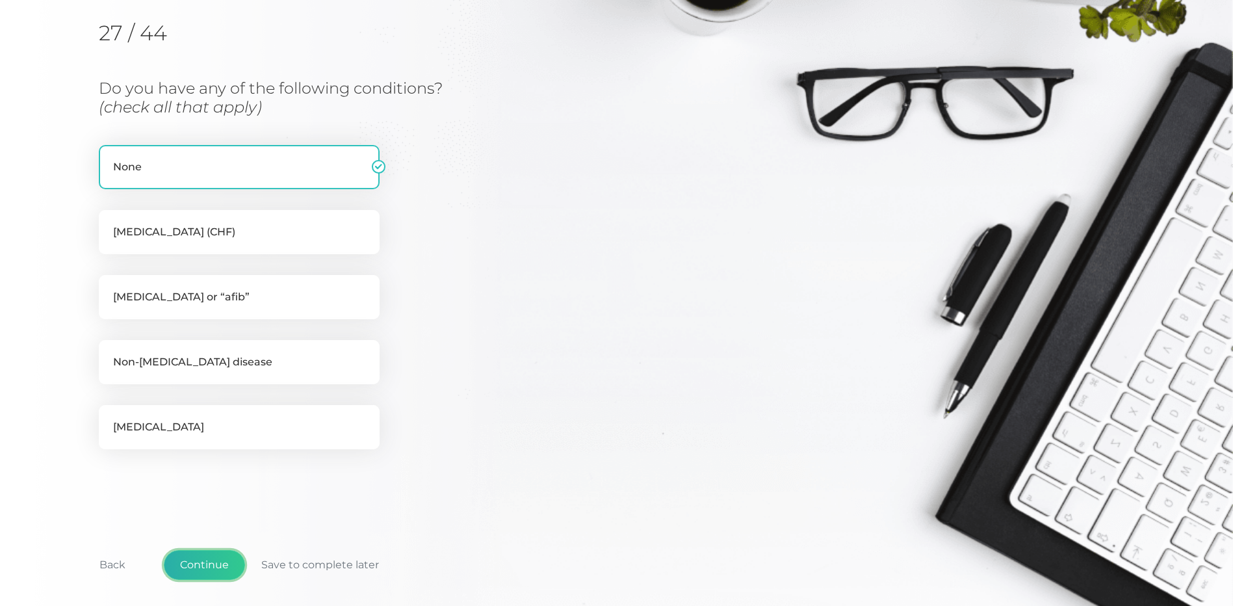
click at [201, 573] on button "Continue" at bounding box center [204, 565] width 81 height 30
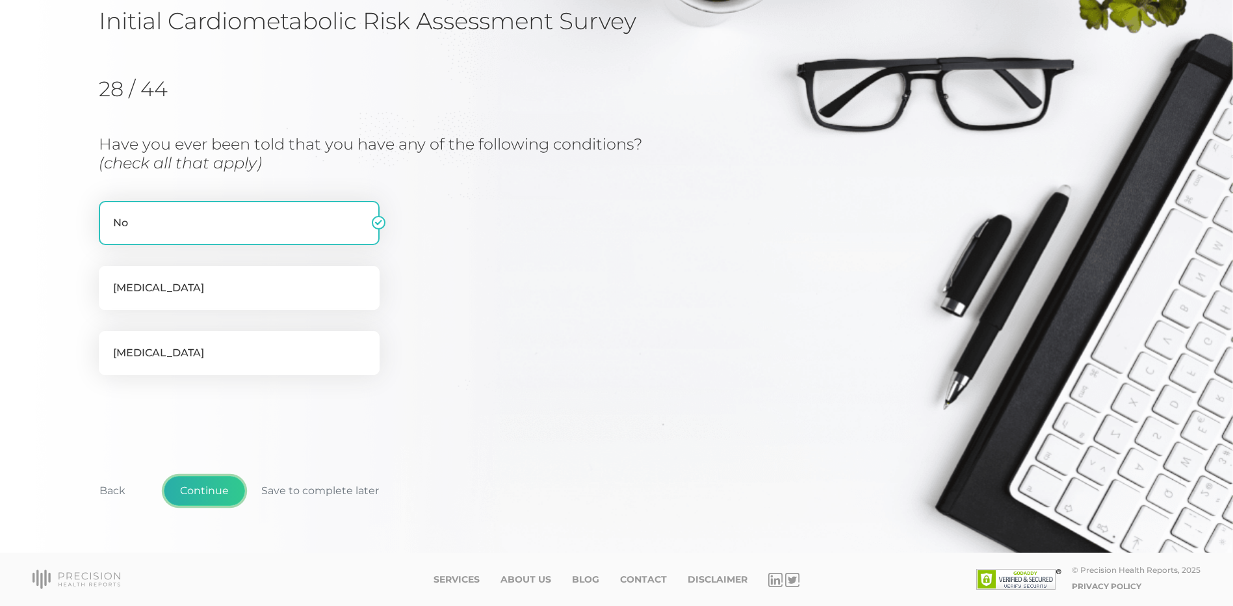
click at [204, 491] on button "Continue" at bounding box center [204, 491] width 81 height 30
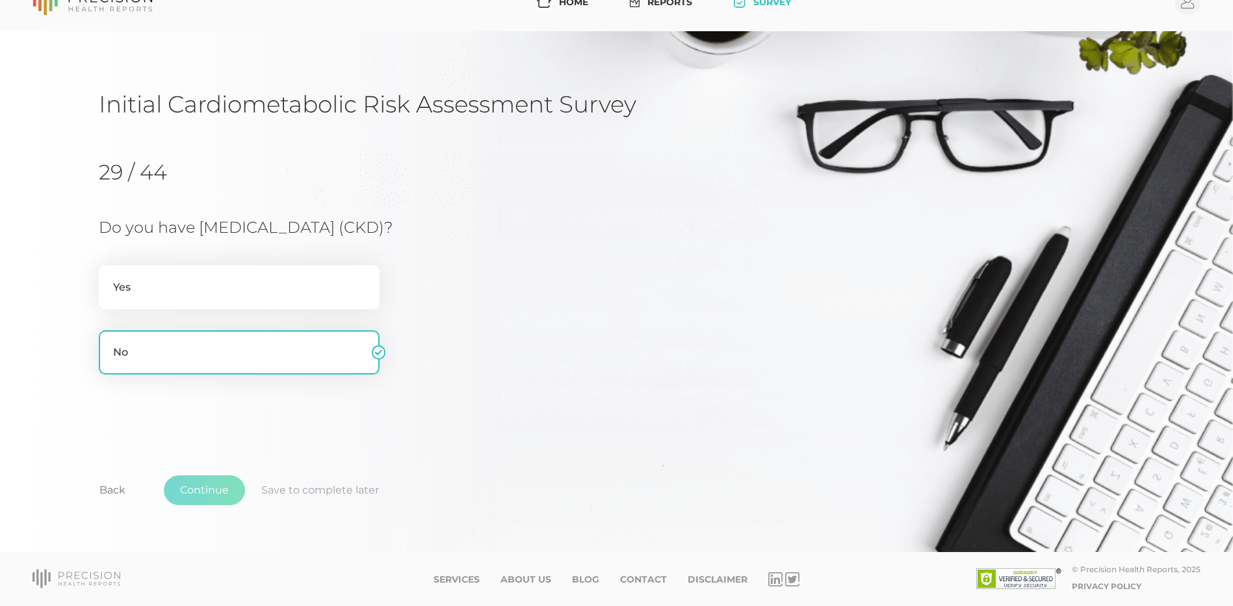
scroll to position [27, 0]
click at [203, 486] on button "Continue" at bounding box center [204, 490] width 81 height 30
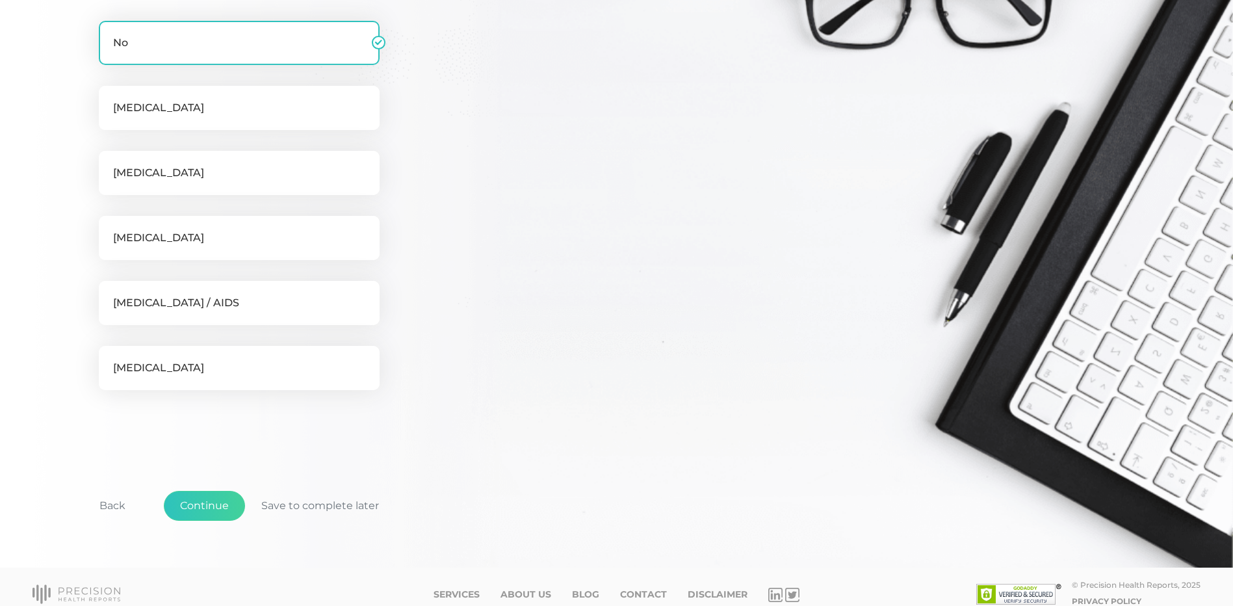
scroll to position [296, 0]
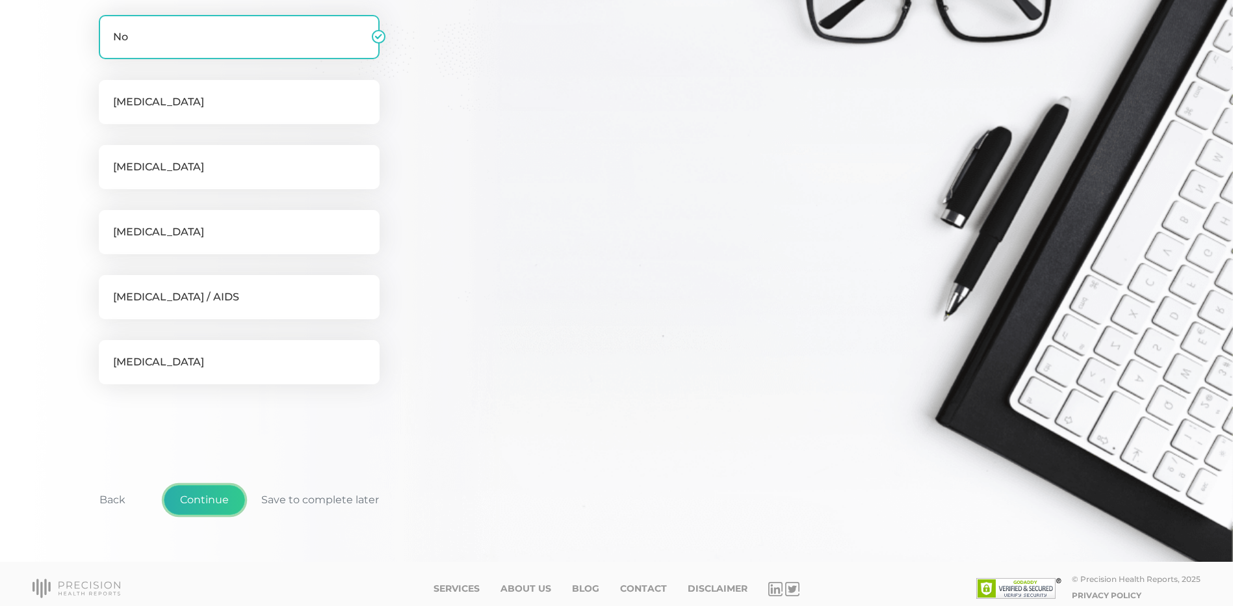
click at [204, 511] on button "Continue" at bounding box center [204, 500] width 81 height 30
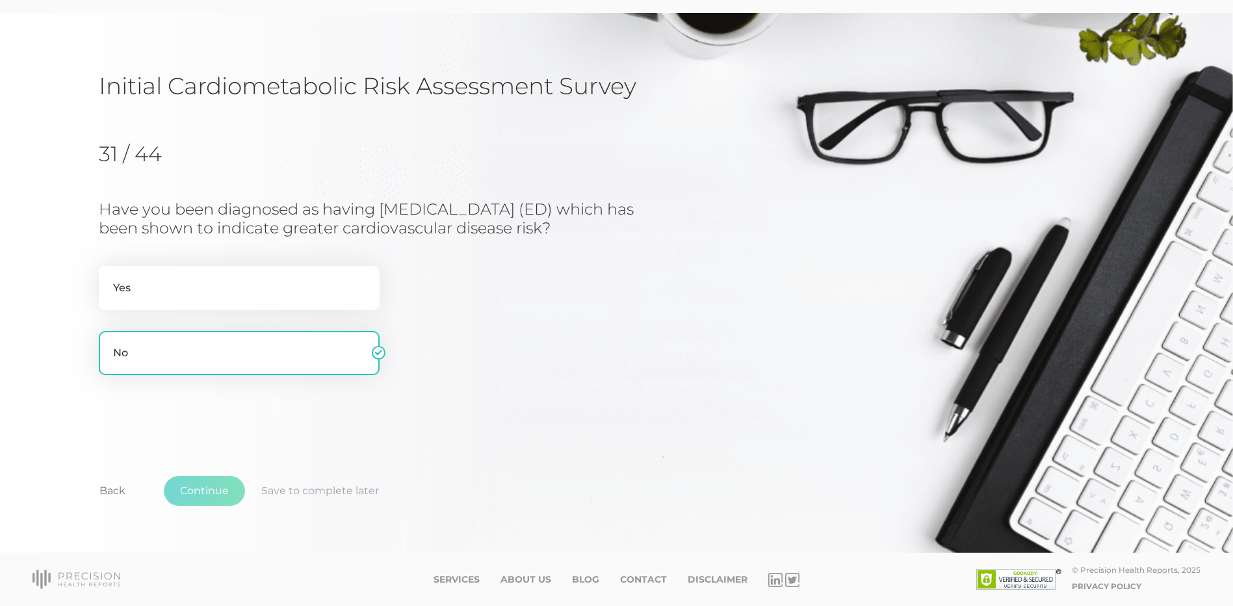
scroll to position [45, 0]
click at [221, 484] on button "Continue" at bounding box center [204, 491] width 81 height 30
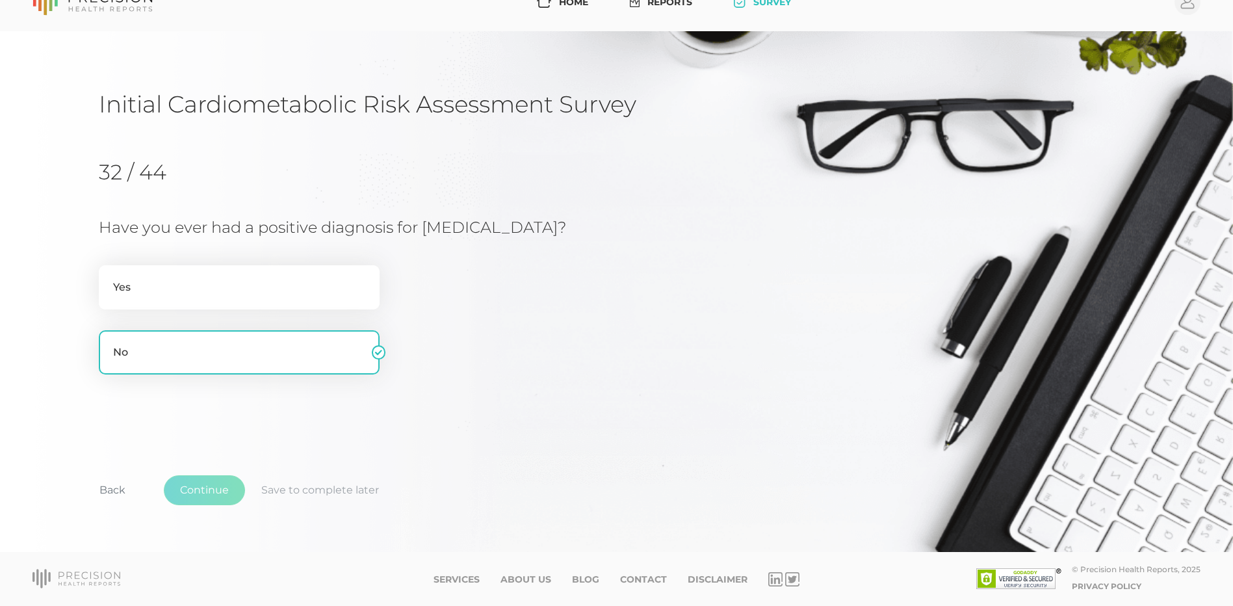
scroll to position [27, 0]
click at [217, 292] on label "Yes" at bounding box center [239, 287] width 281 height 44
click at [109, 278] on input "Yes" at bounding box center [104, 271] width 10 height 13
radio input "true"
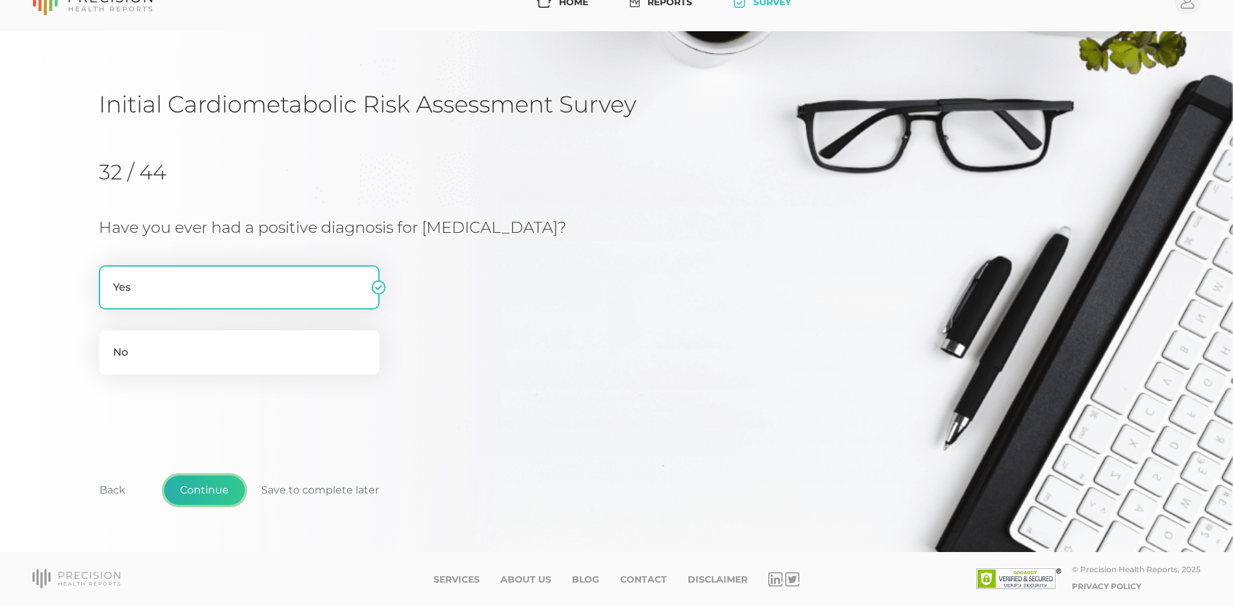
click at [202, 487] on button "Continue" at bounding box center [204, 490] width 81 height 30
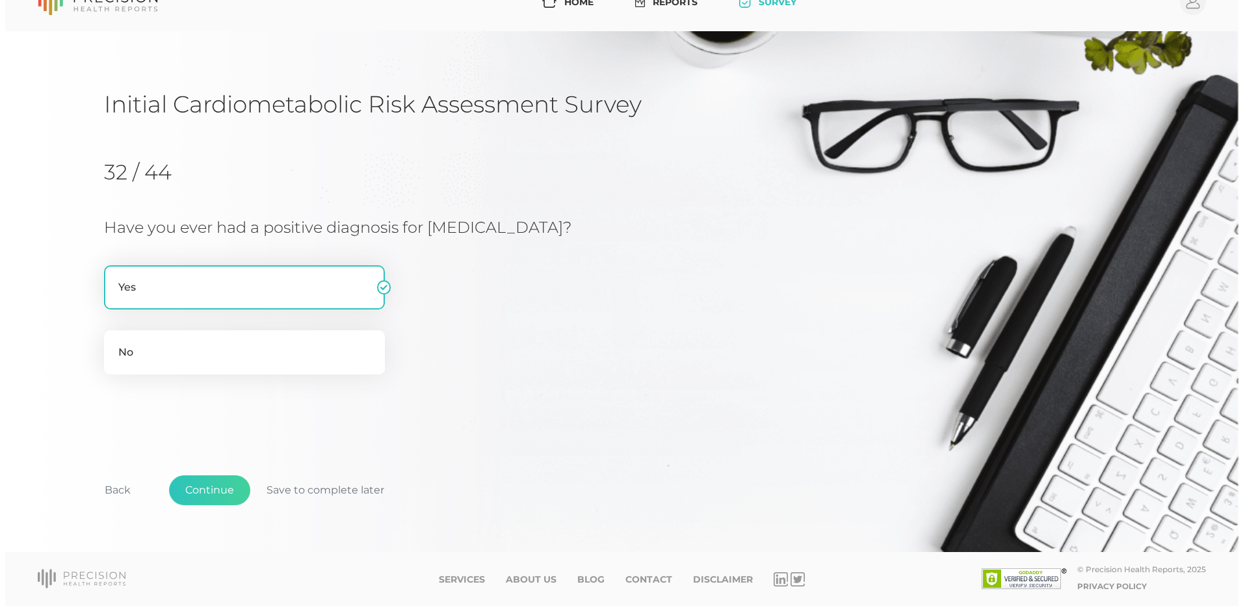
scroll to position [0, 0]
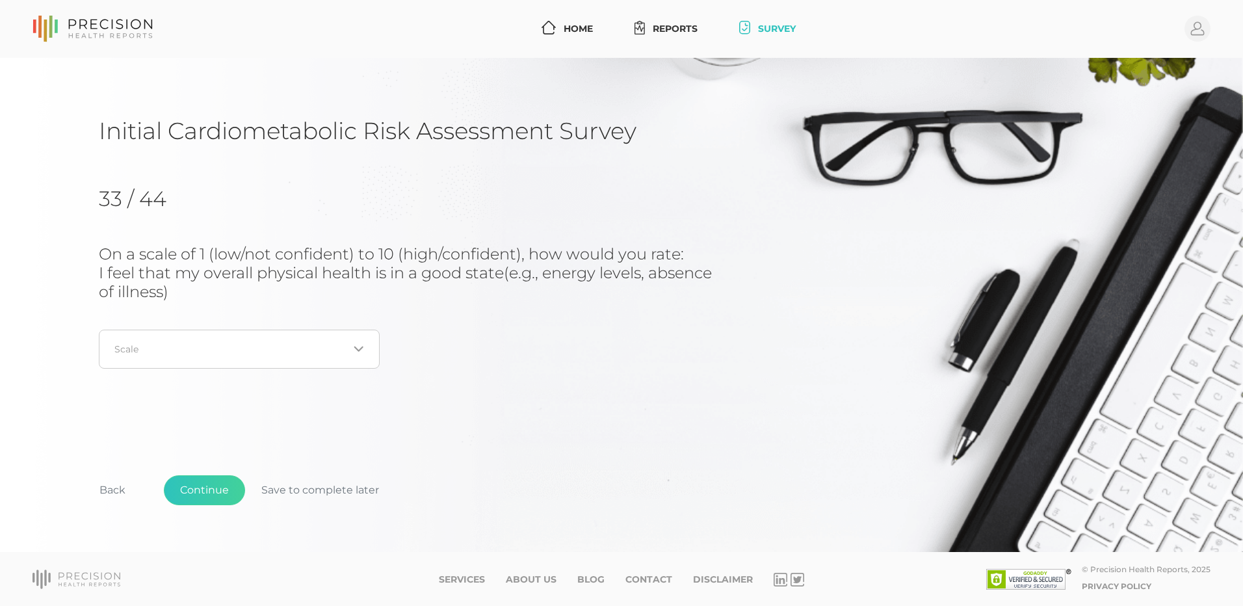
click at [359, 354] on icon "Search for option" at bounding box center [359, 349] width 10 height 10
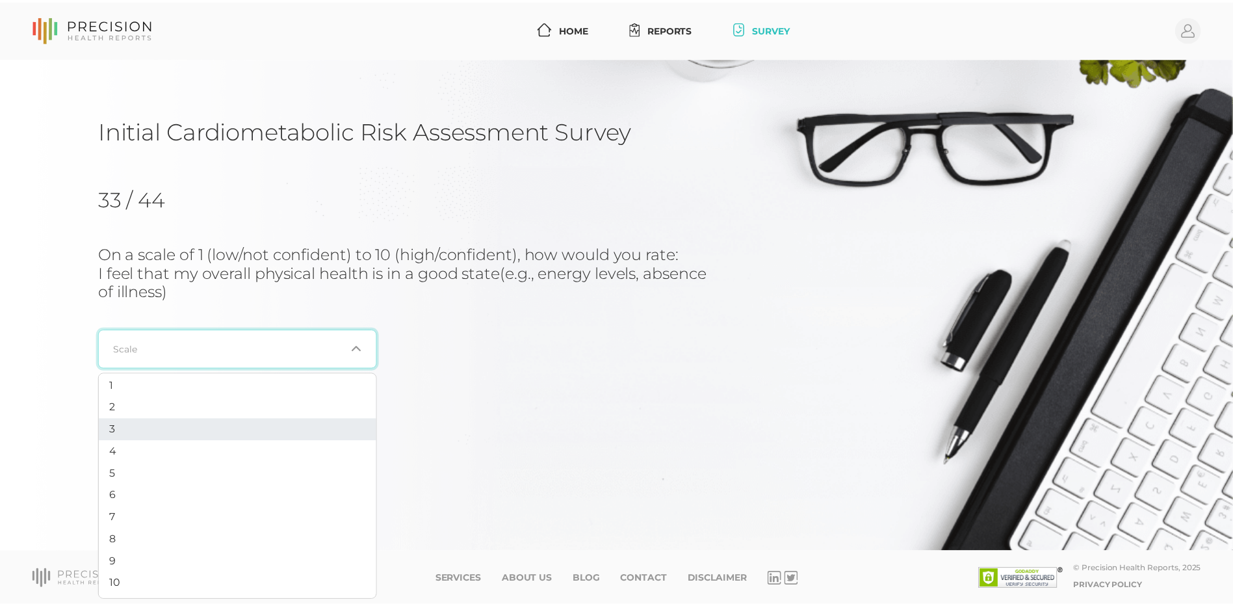
scroll to position [5, 0]
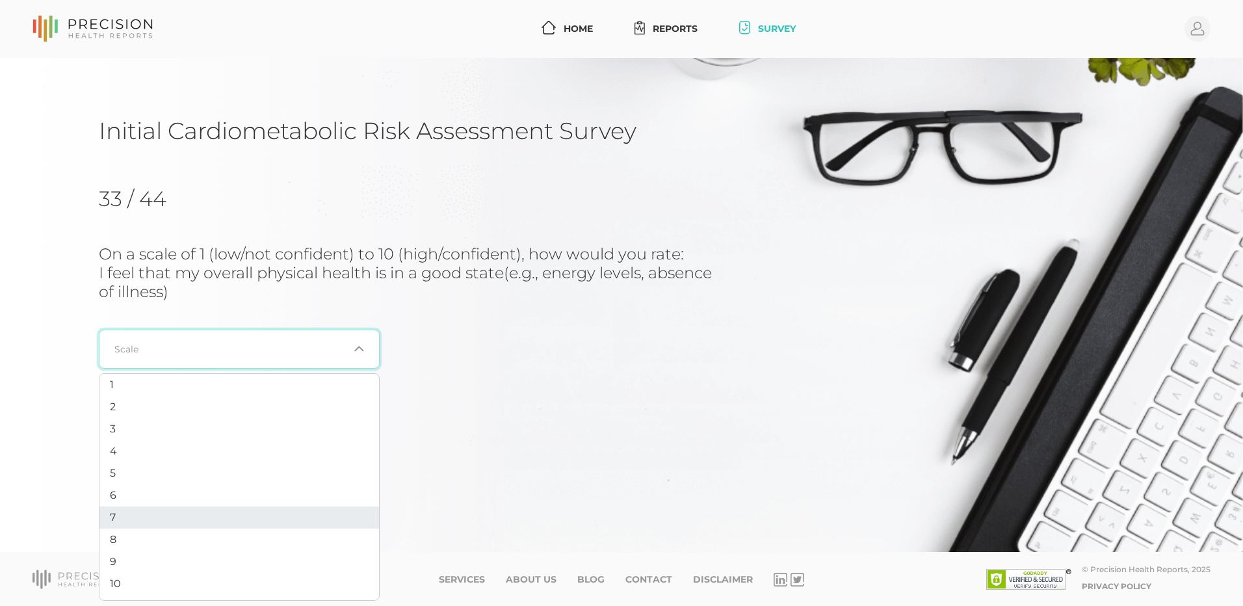
click at [305, 522] on li "7" at bounding box center [239, 518] width 280 height 22
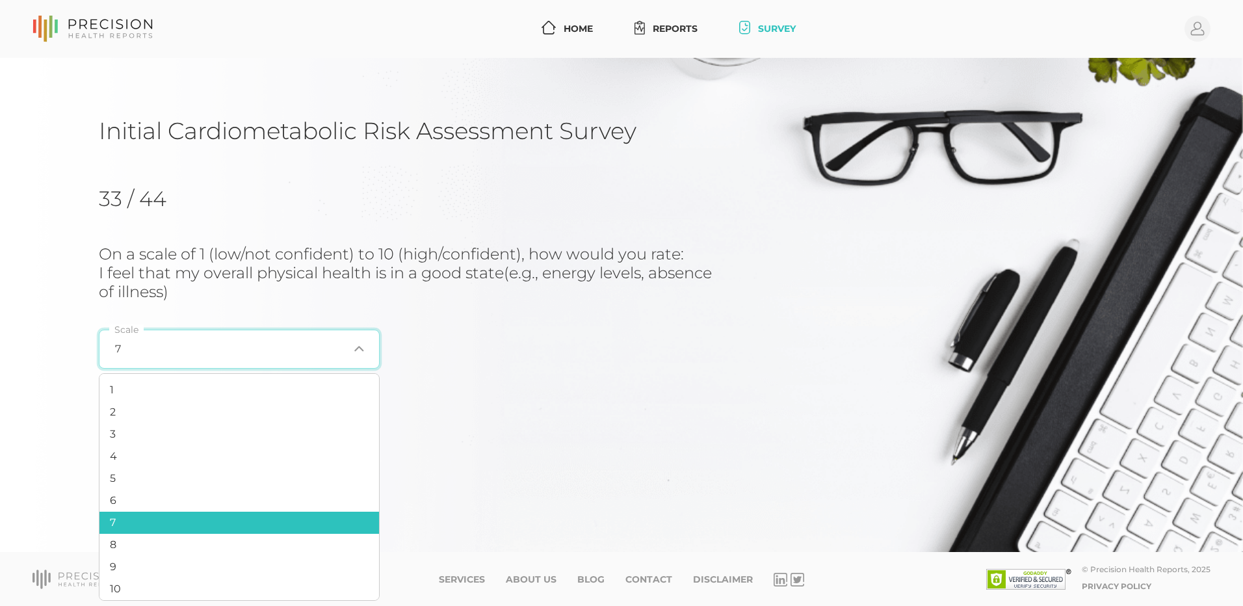
click at [358, 350] on icon "Search for option" at bounding box center [359, 349] width 8 height 4
click at [262, 496] on li "6" at bounding box center [239, 501] width 280 height 22
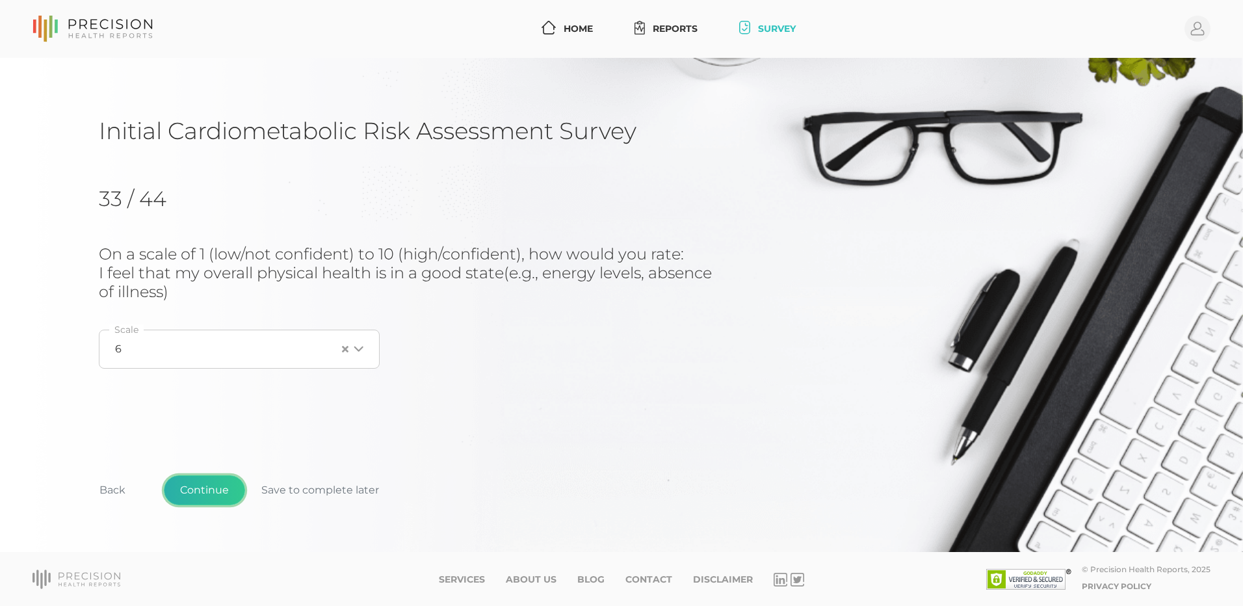
click at [220, 490] on button "Continue" at bounding box center [204, 490] width 81 height 30
click at [360, 334] on icon "Search for option" at bounding box center [359, 331] width 10 height 10
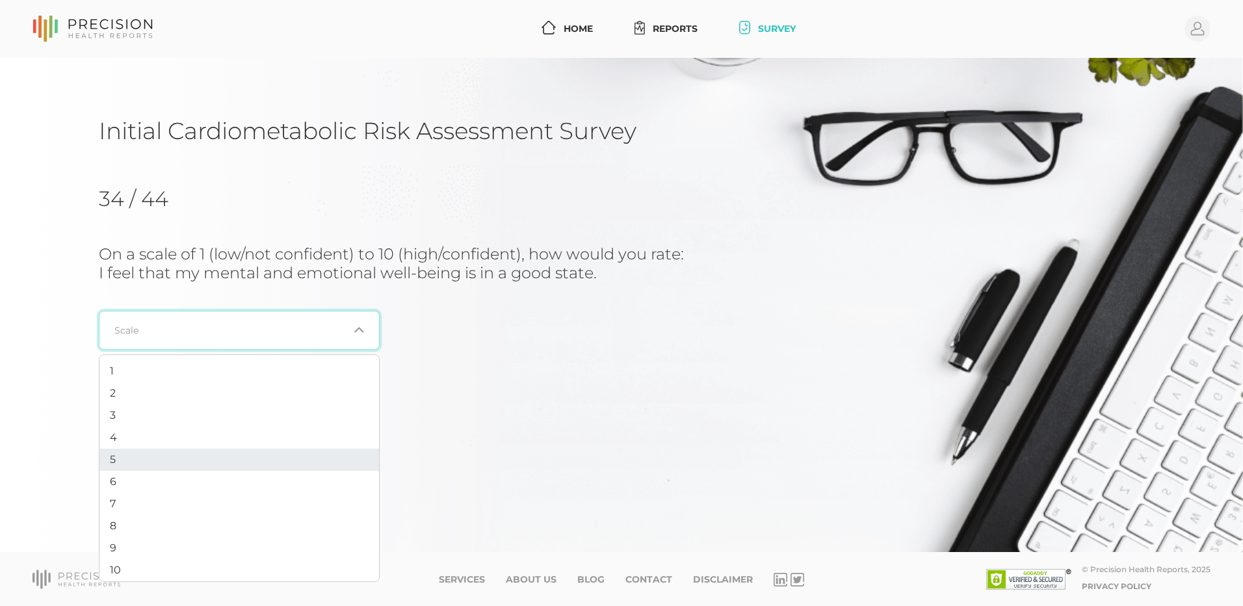
click at [348, 456] on li "5" at bounding box center [239, 460] width 280 height 22
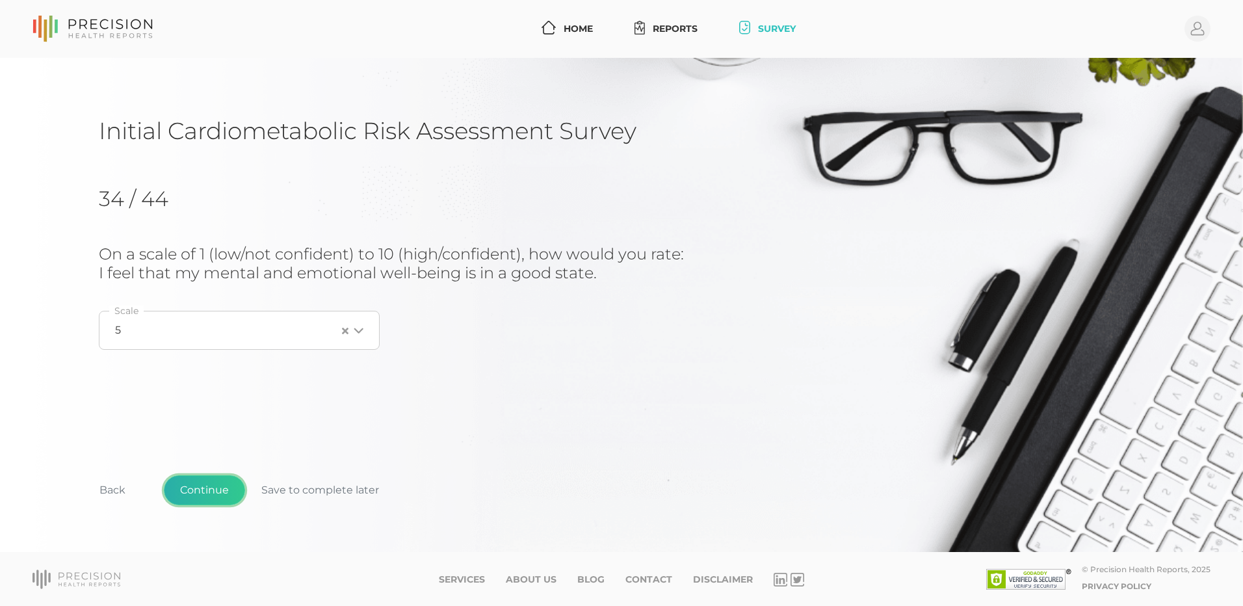
click at [224, 492] on button "Continue" at bounding box center [204, 490] width 81 height 30
click at [353, 332] on div "Loading..." at bounding box center [357, 330] width 16 height 13
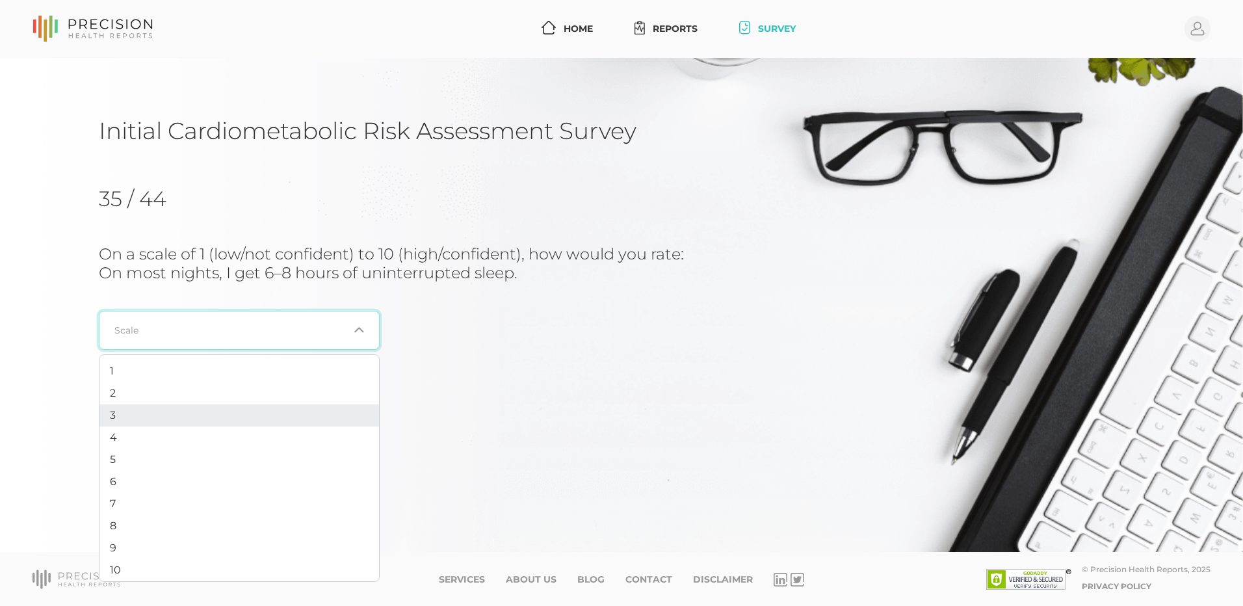
click at [332, 408] on li "3" at bounding box center [239, 415] width 280 height 22
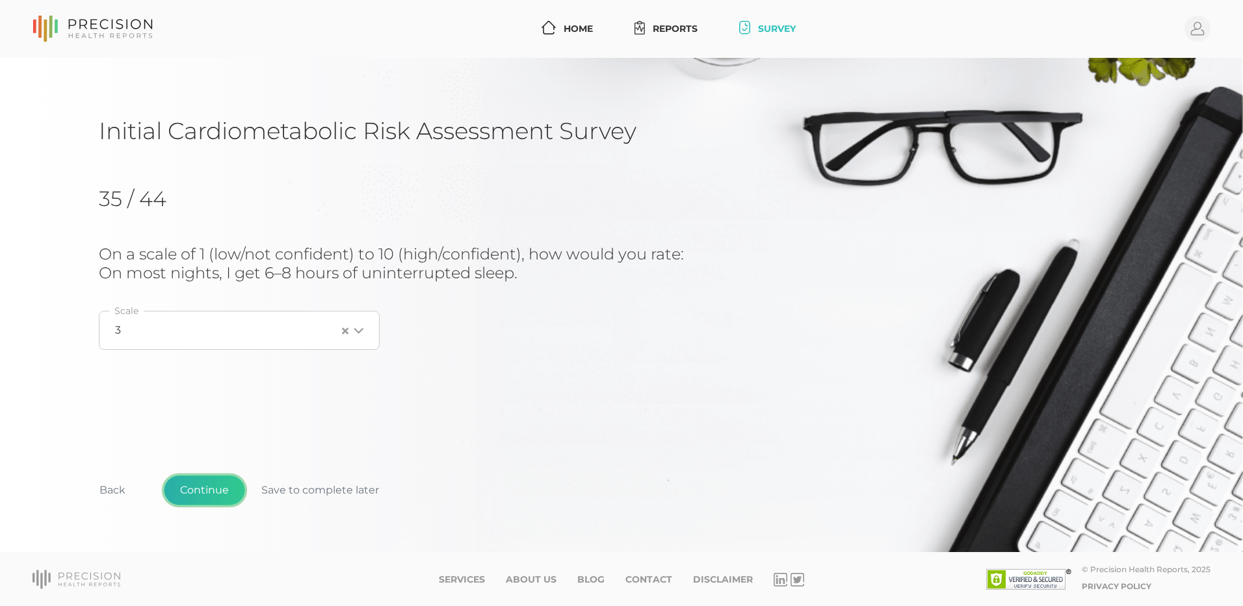
click at [182, 501] on button "Continue" at bounding box center [204, 490] width 81 height 30
click at [360, 337] on div "Loading..." at bounding box center [239, 330] width 281 height 39
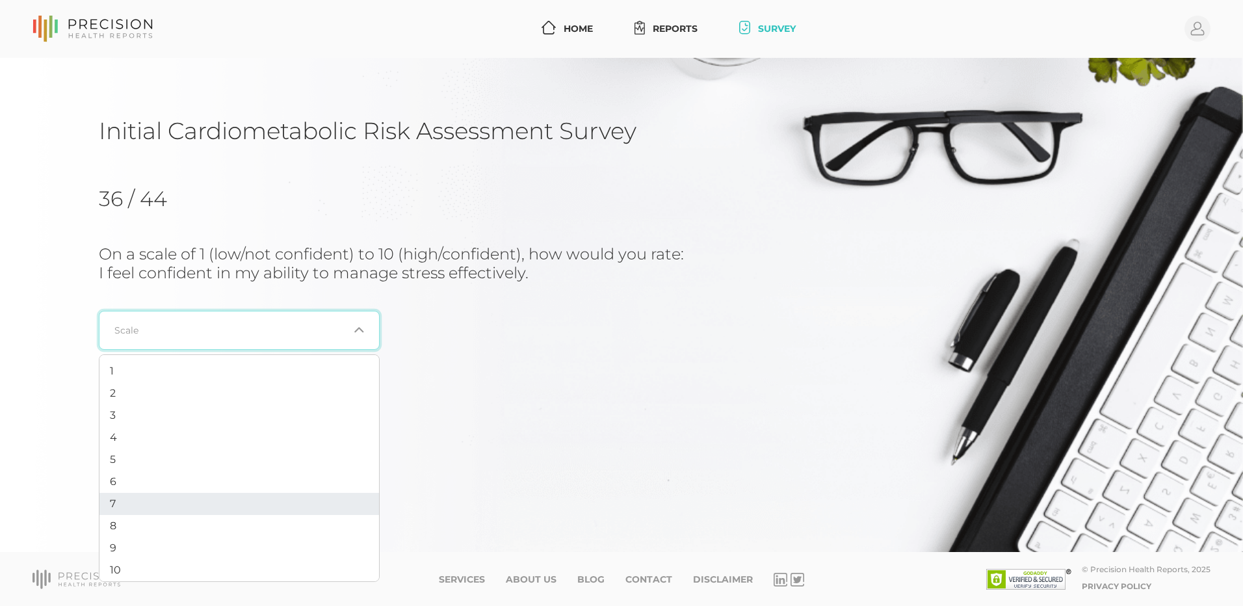
click at [327, 493] on li "7" at bounding box center [239, 504] width 280 height 22
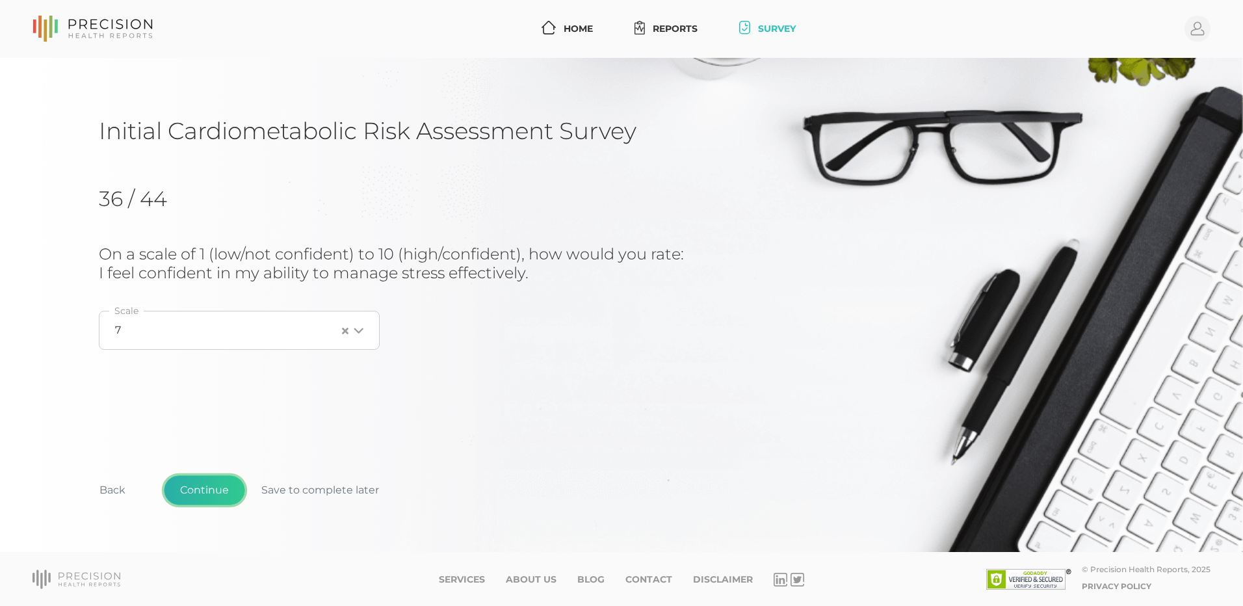
click at [213, 490] on button "Continue" at bounding box center [204, 490] width 81 height 30
click at [362, 339] on div "Loading..." at bounding box center [239, 330] width 281 height 39
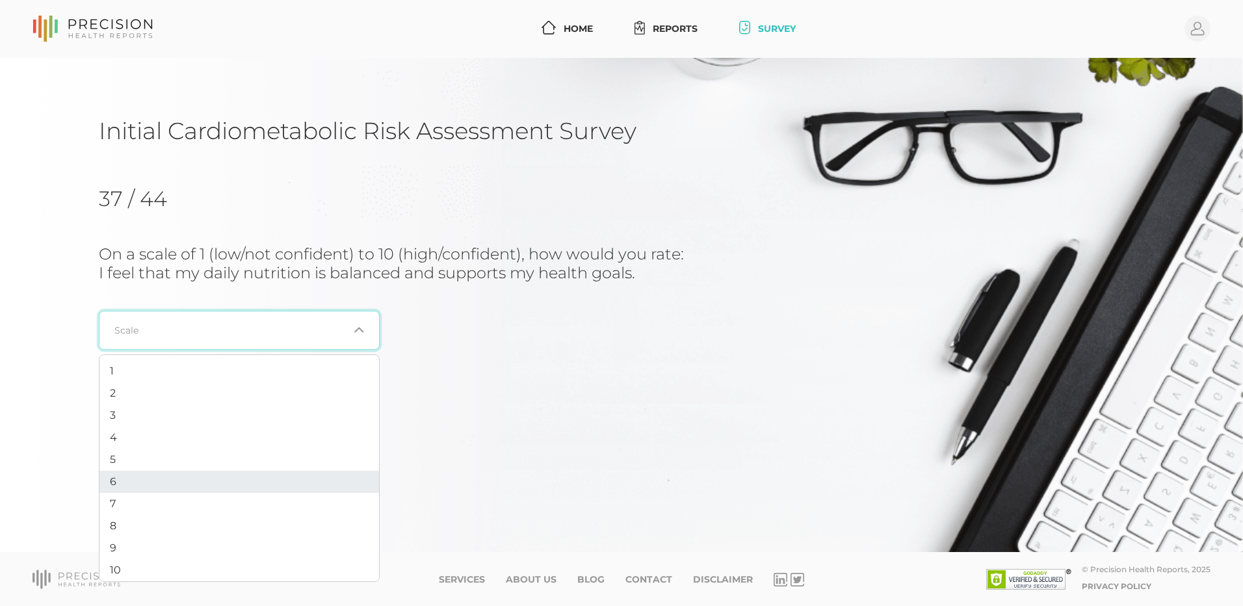
click at [318, 479] on li "6" at bounding box center [239, 482] width 280 height 22
click at [211, 487] on button "Continue" at bounding box center [204, 490] width 81 height 30
click at [360, 335] on icon "Search for option" at bounding box center [359, 331] width 10 height 10
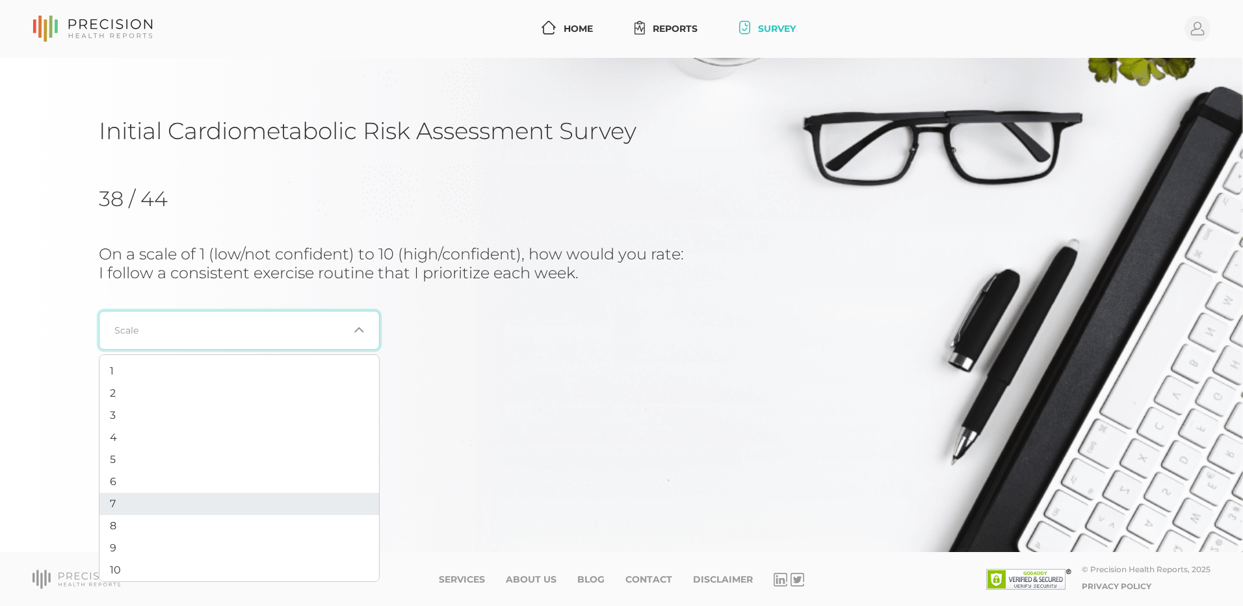
click at [338, 494] on li "7" at bounding box center [239, 504] width 280 height 22
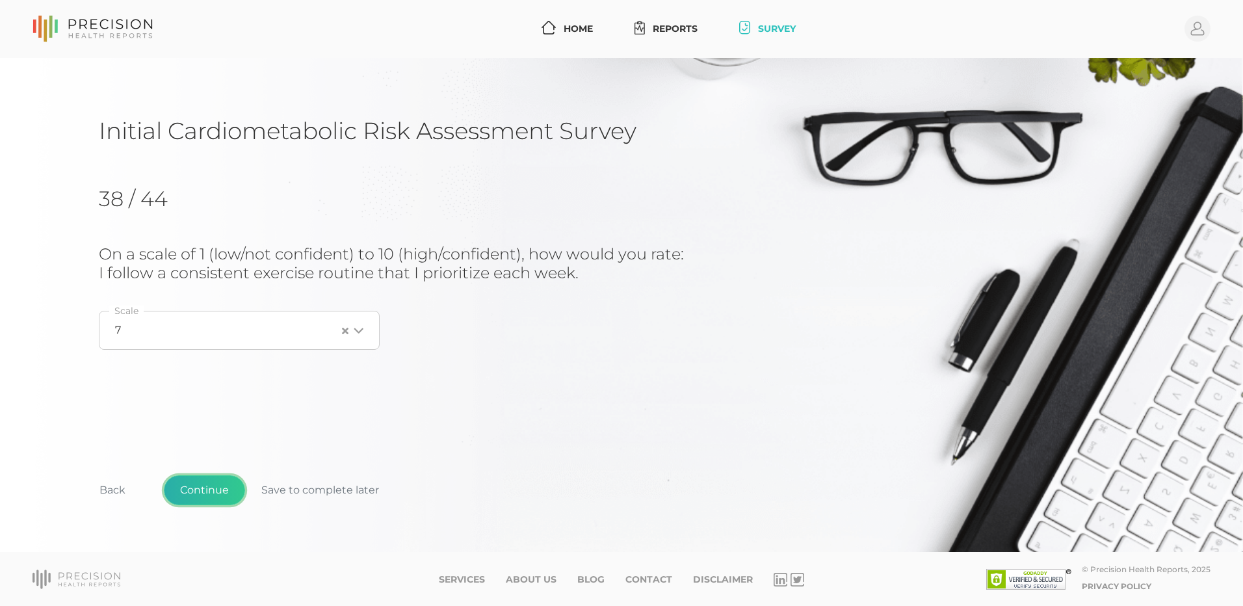
click at [226, 484] on button "Continue" at bounding box center [204, 490] width 81 height 30
drag, startPoint x: 194, startPoint y: 491, endPoint x: 218, endPoint y: 486, distance: 23.8
click at [200, 491] on button "Continue" at bounding box center [204, 490] width 81 height 30
click at [114, 490] on button "Back" at bounding box center [112, 490] width 59 height 30
click at [198, 488] on button "Continue" at bounding box center [204, 490] width 81 height 30
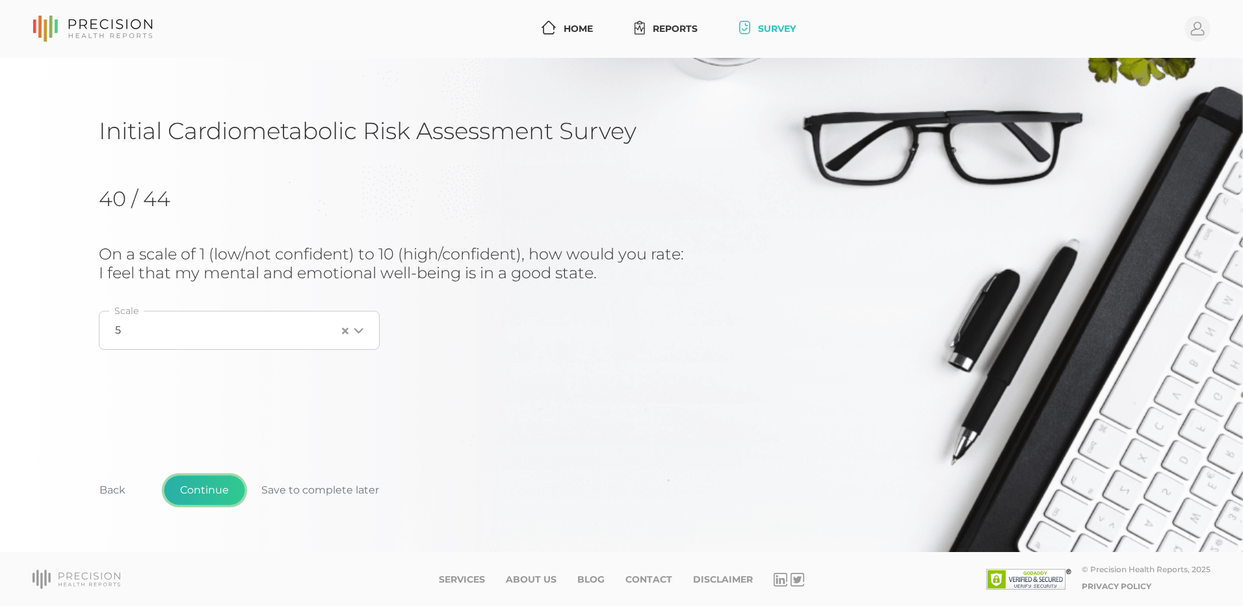
click at [211, 497] on button "Continue" at bounding box center [204, 490] width 81 height 30
click at [213, 496] on button "Continue" at bounding box center [204, 490] width 81 height 30
click at [213, 490] on button "Continue" at bounding box center [204, 490] width 81 height 30
click at [362, 334] on icon "Search for option" at bounding box center [359, 329] width 10 height 10
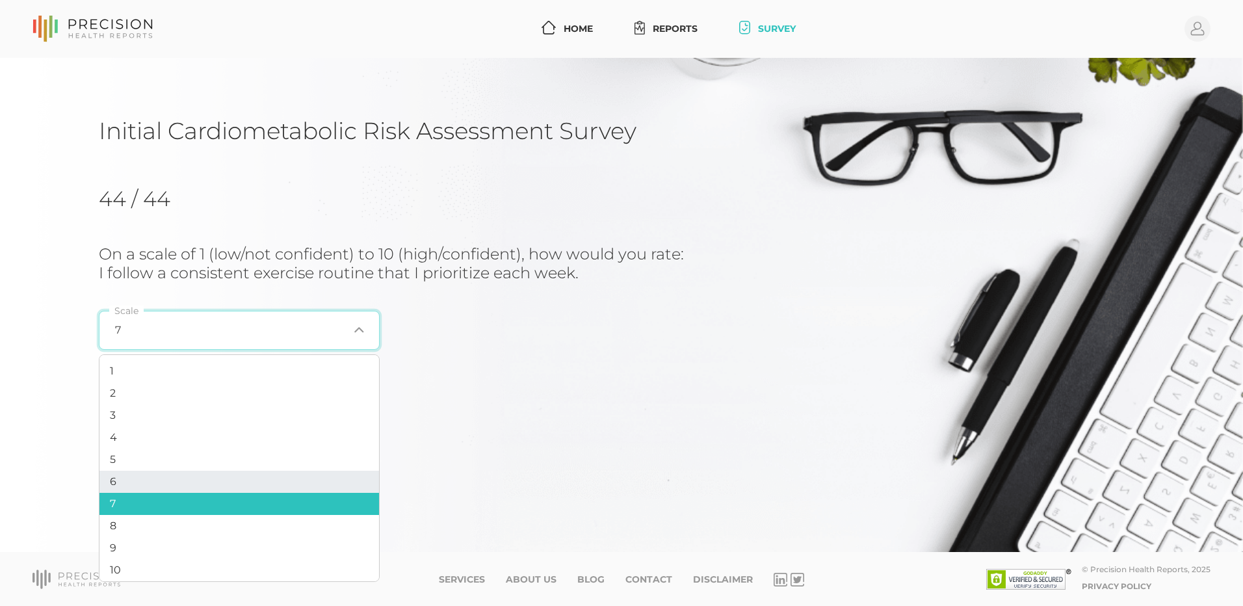
click at [286, 484] on li "6" at bounding box center [239, 482] width 280 height 22
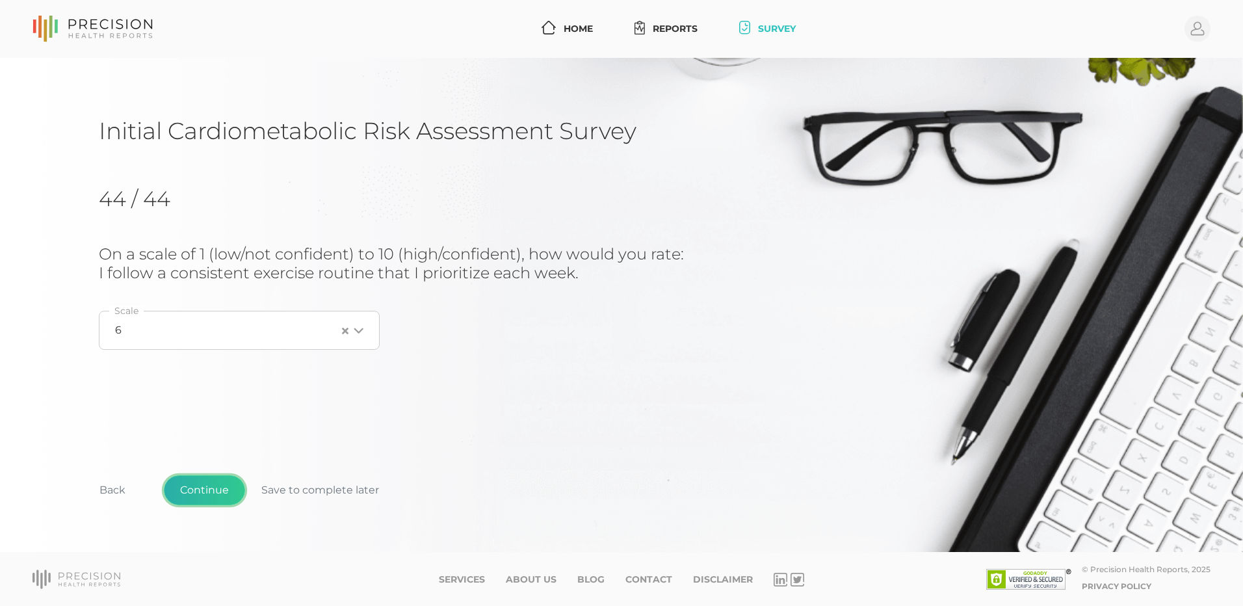
click at [238, 489] on button "Continue" at bounding box center [204, 490] width 81 height 30
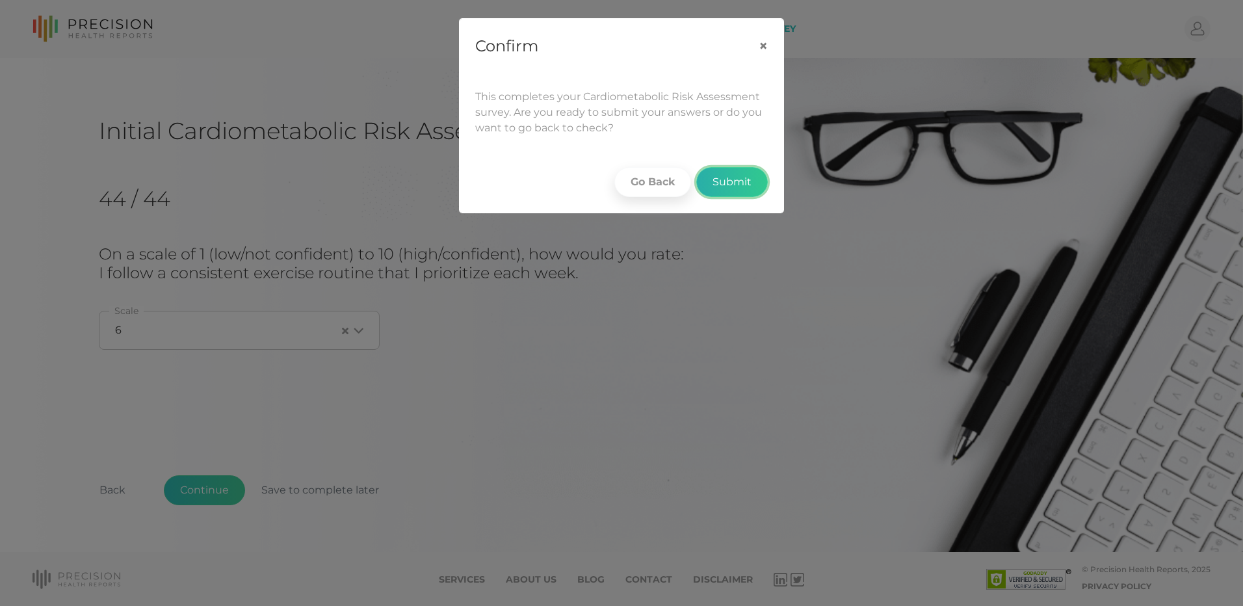
click at [739, 187] on button "Submit" at bounding box center [732, 182] width 72 height 30
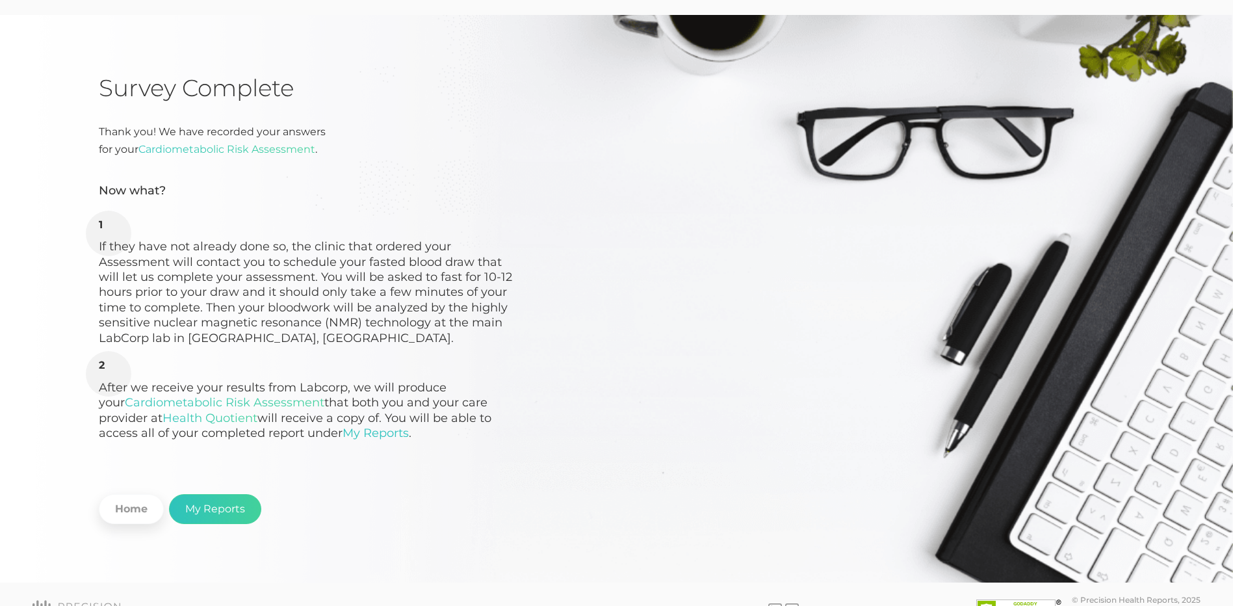
scroll to position [73, 0]
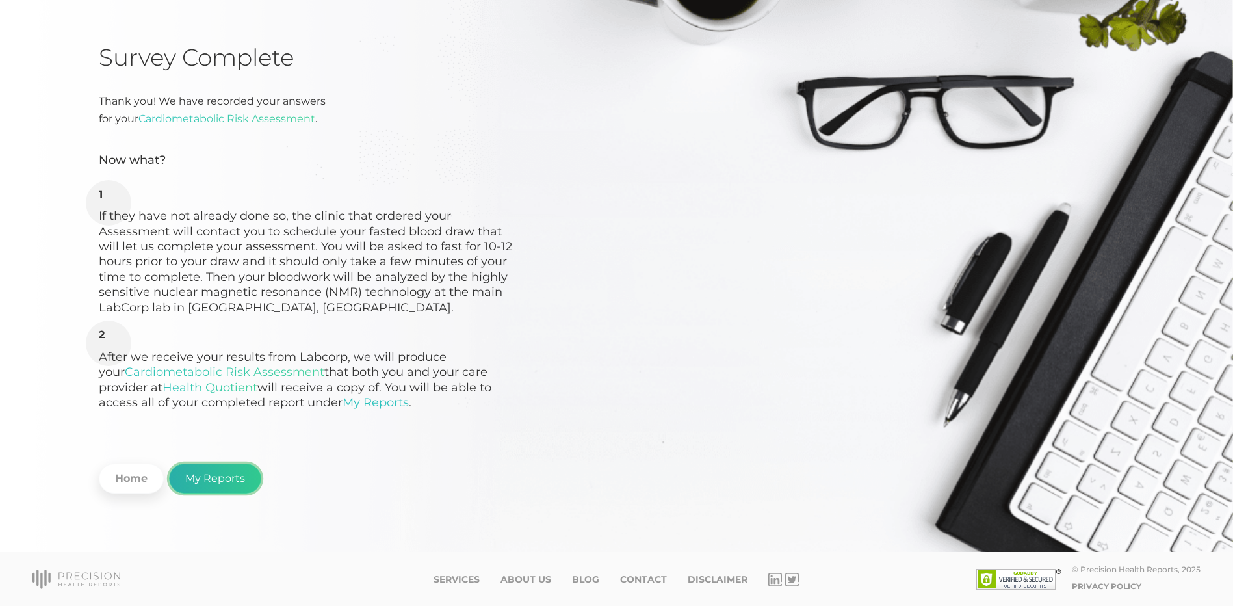
click at [218, 486] on link "My Reports" at bounding box center [215, 479] width 92 height 30
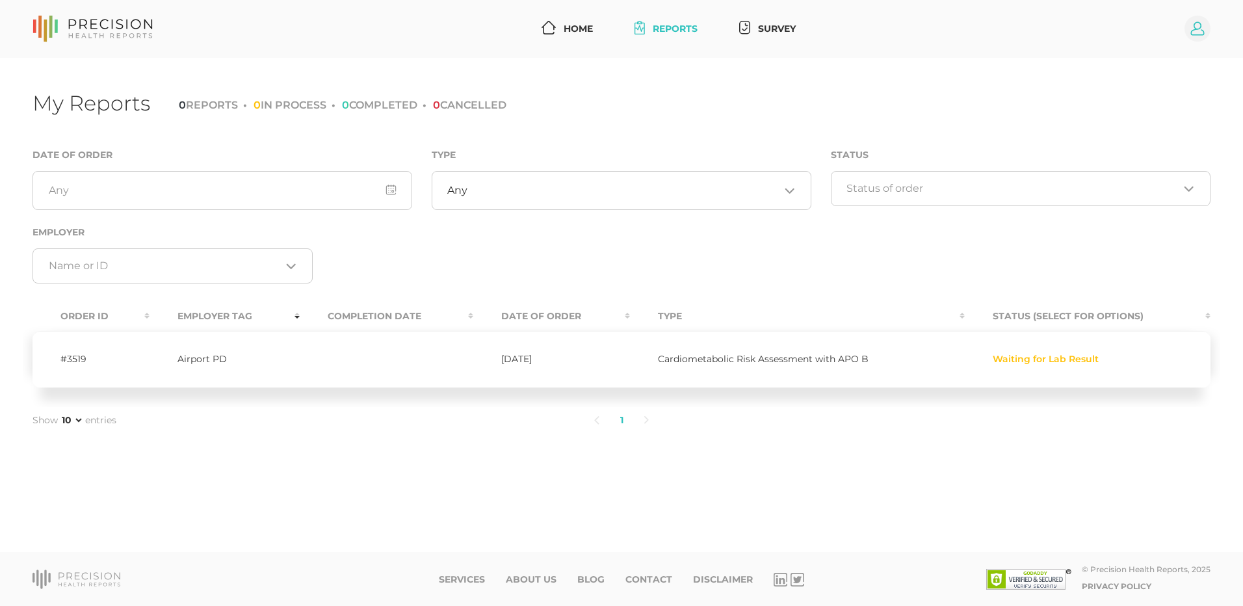
click at [1201, 41] on circle at bounding box center [1198, 29] width 26 height 26
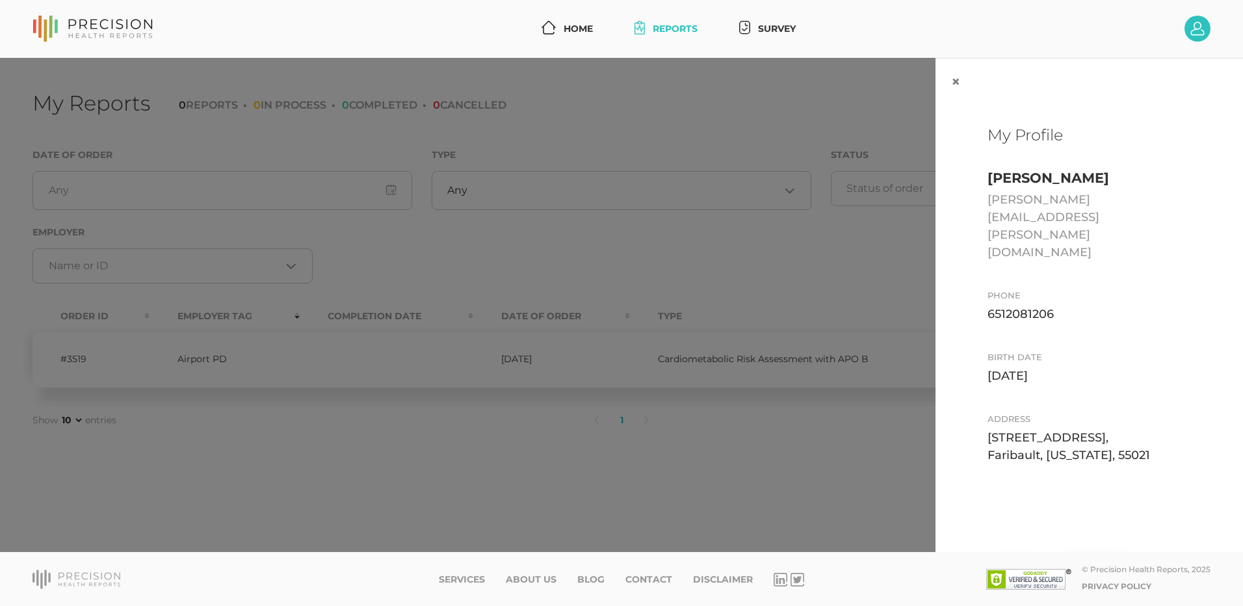
click at [1090, 555] on button "Log Out" at bounding box center [1095, 570] width 77 height 30
